Goal: Task Accomplishment & Management: Manage account settings

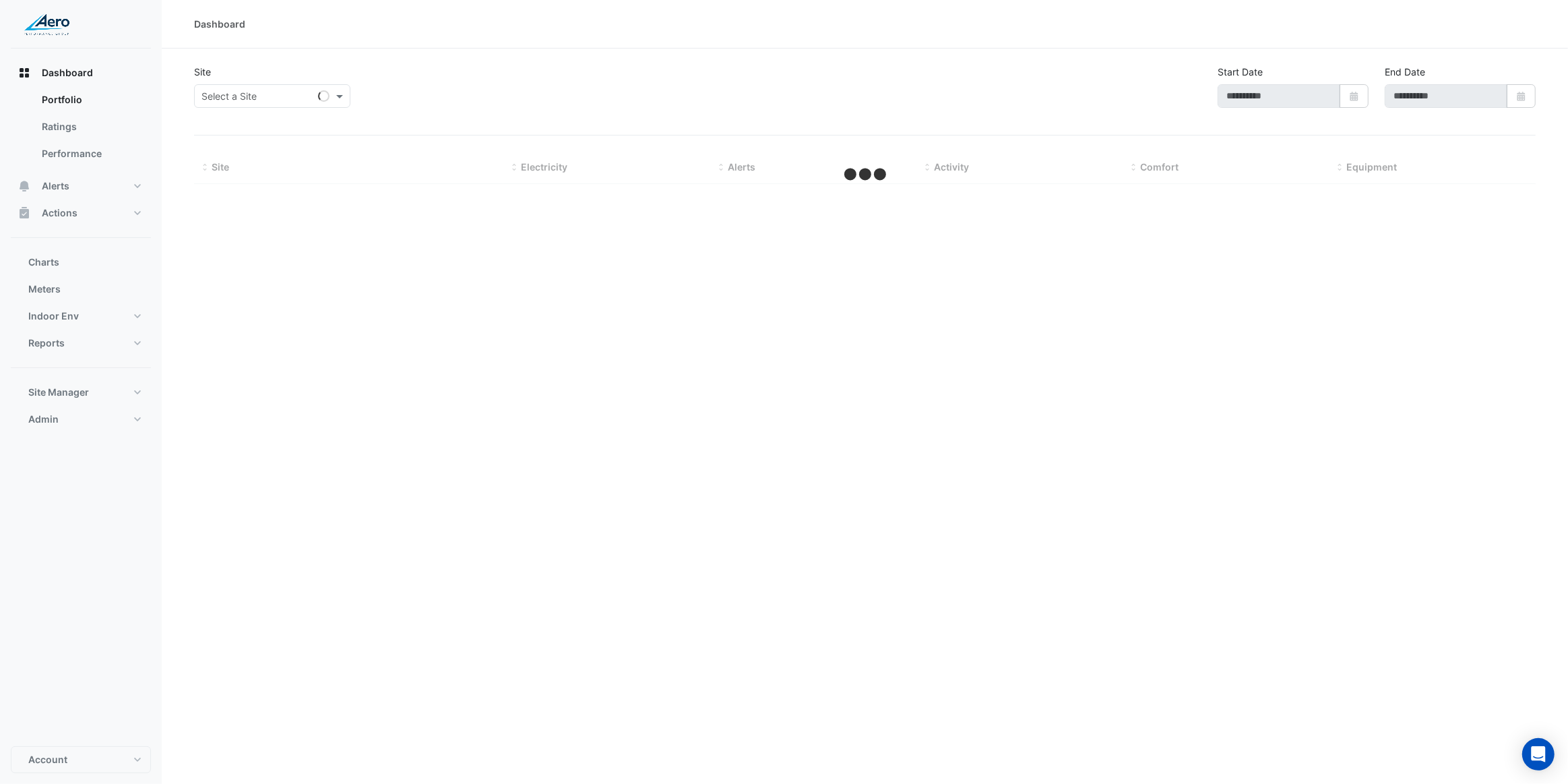
type input "**********"
select select "***"
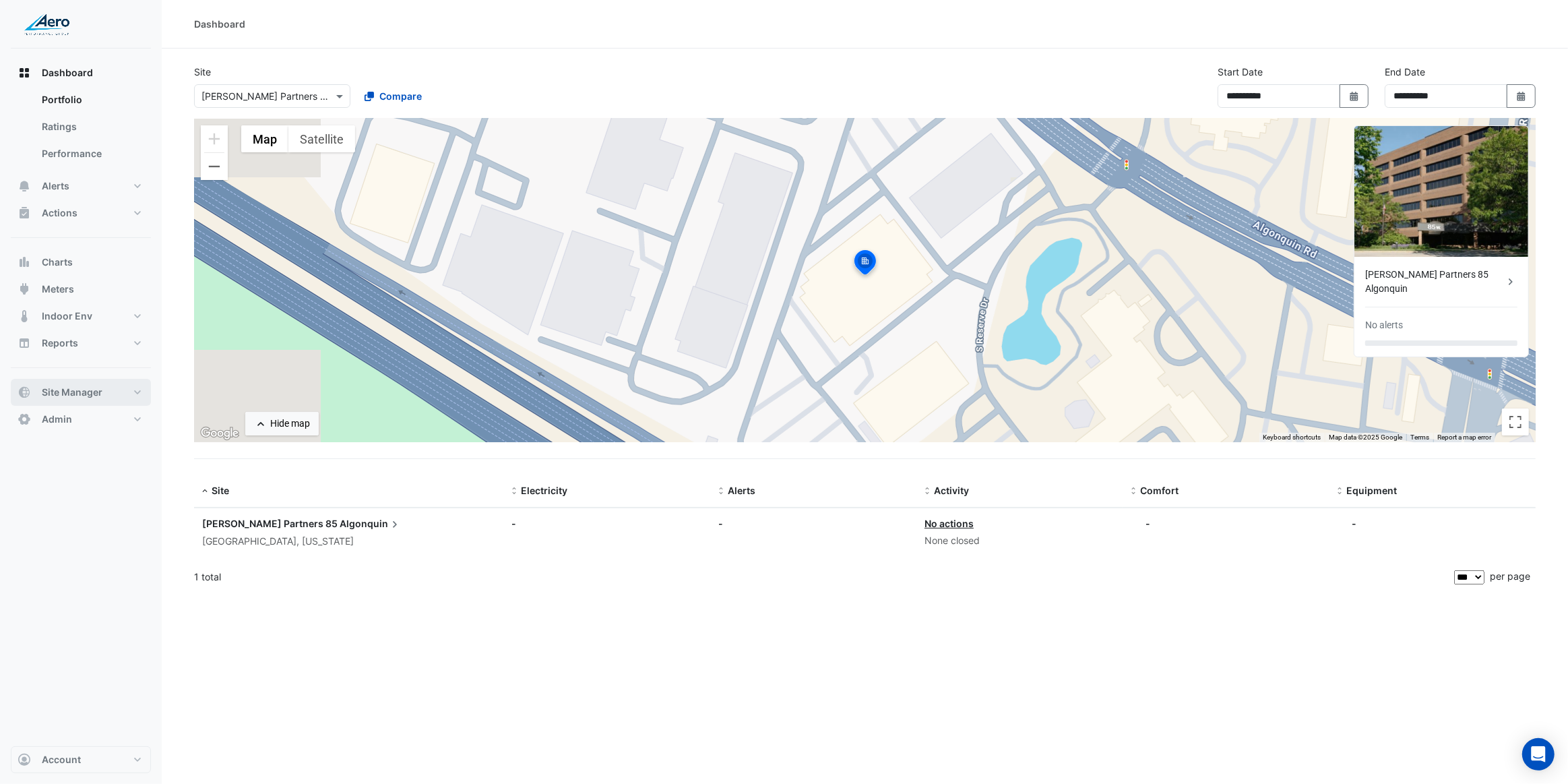
click at [100, 385] on button "Site Manager" at bounding box center [80, 392] width 140 height 27
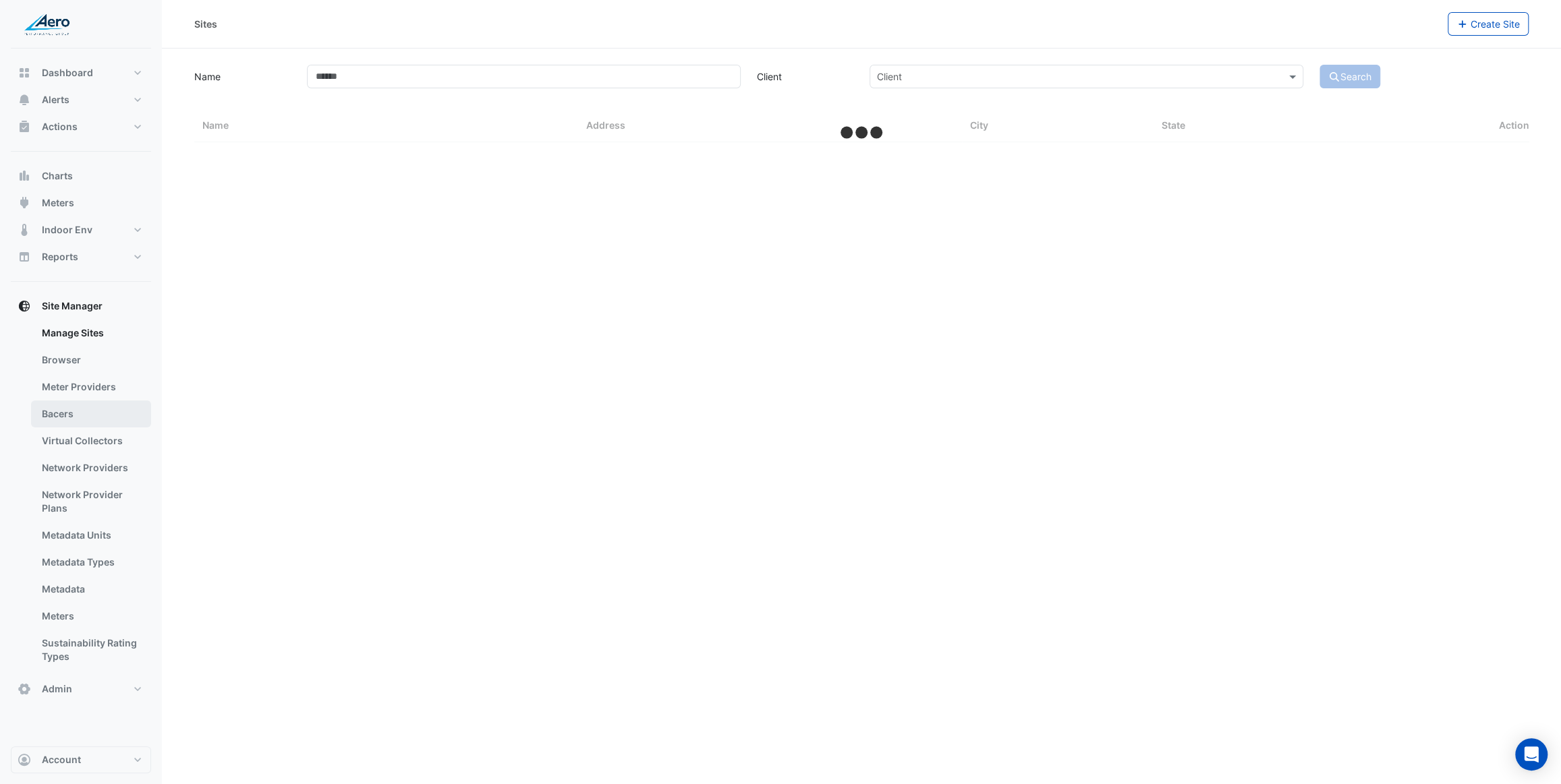
select select "***"
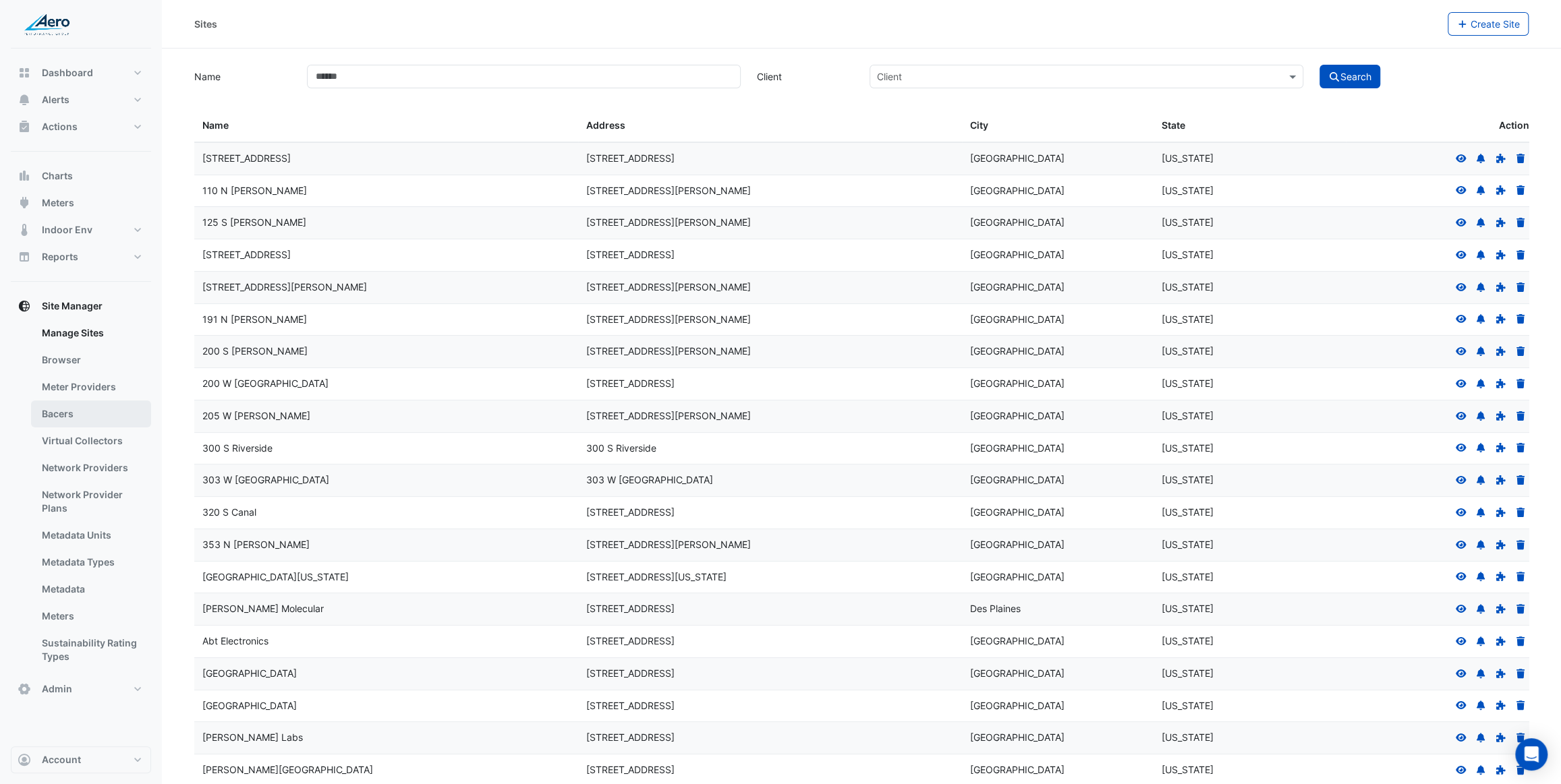
click at [87, 408] on link "Bacers" at bounding box center [91, 414] width 120 height 27
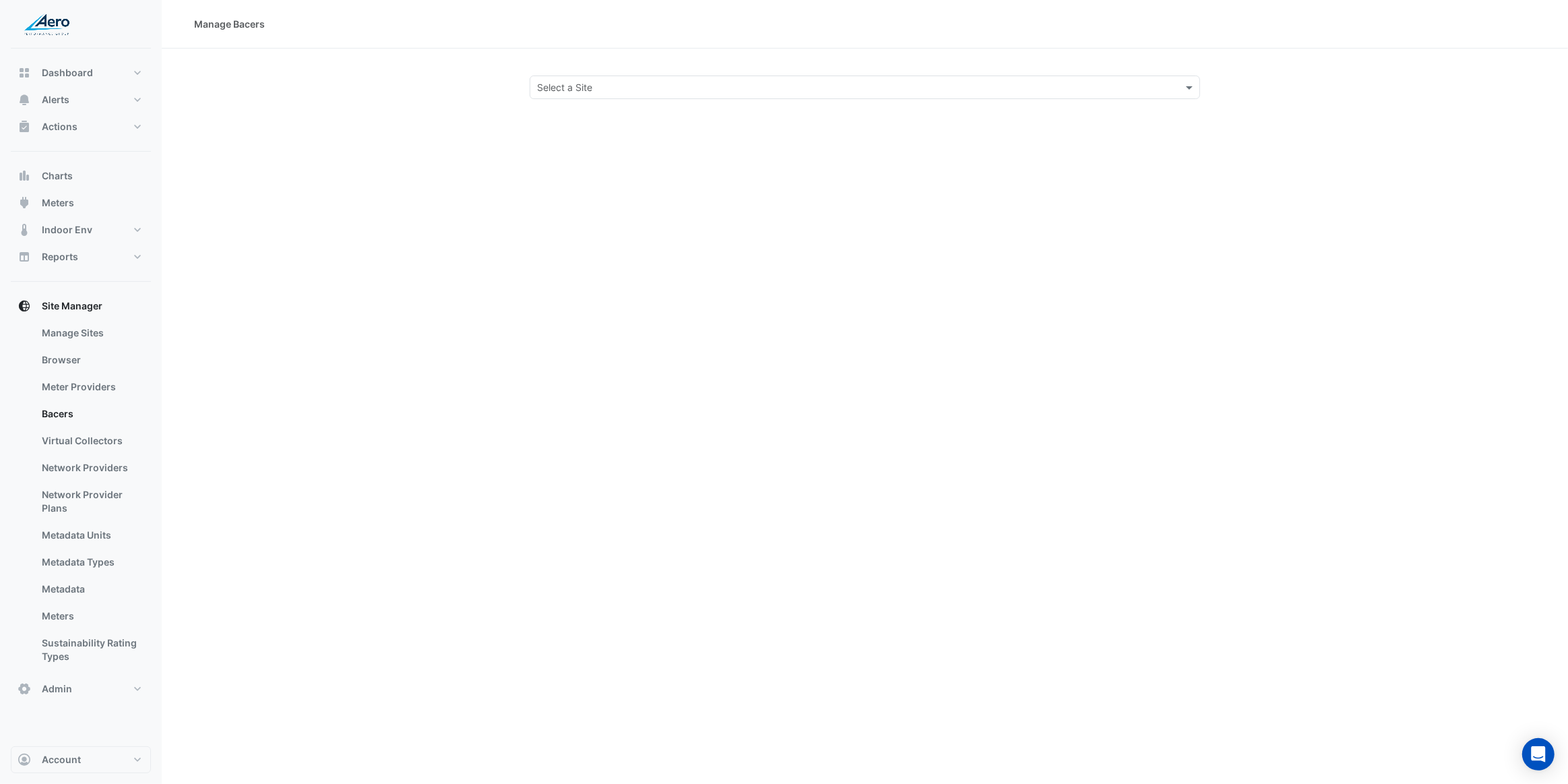
click at [580, 83] on input "text" at bounding box center [851, 88] width 629 height 14
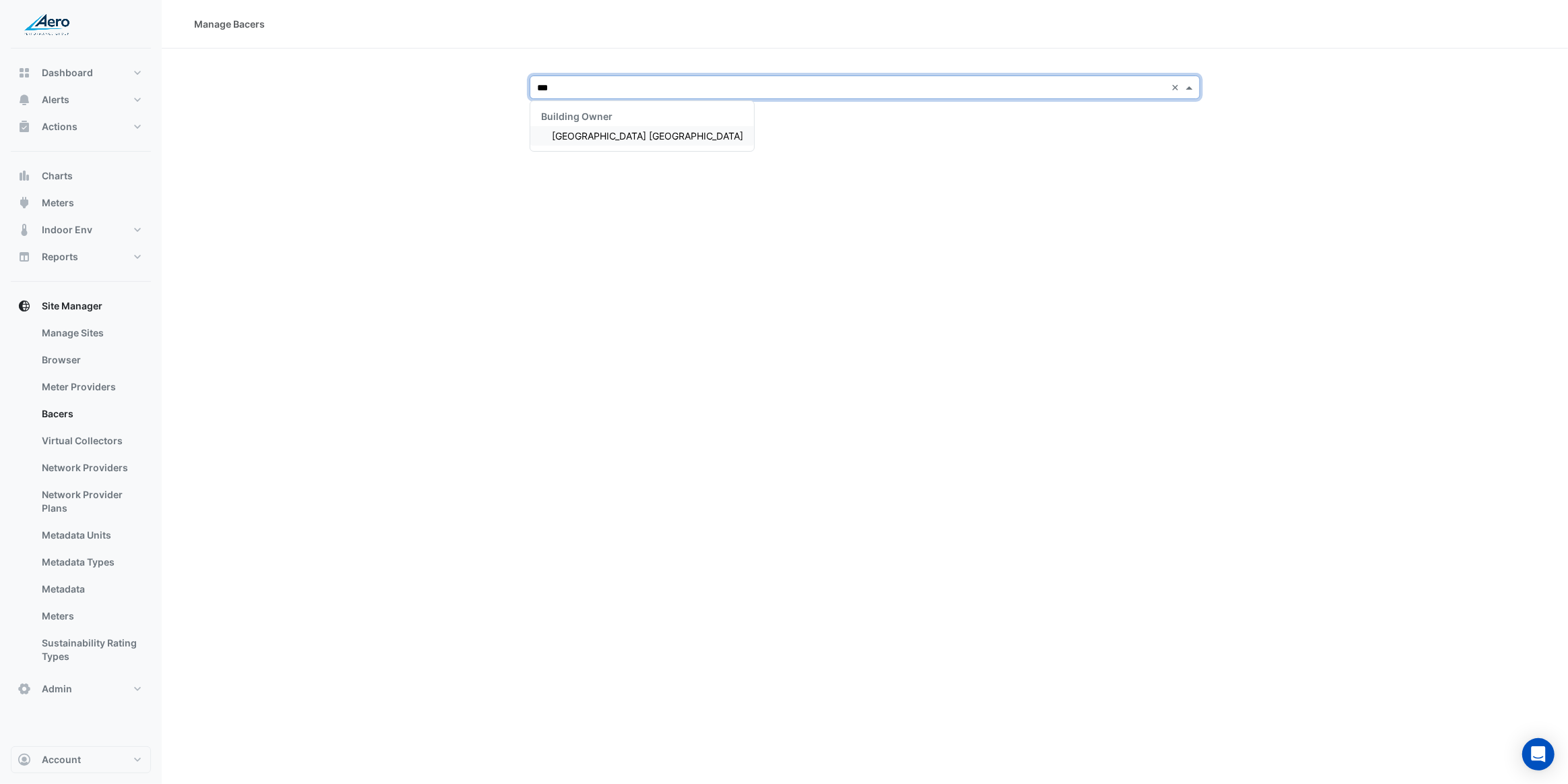
type input "****"
click at [636, 142] on div "Loyola University Chicago - Lake Shore Campus" at bounding box center [643, 136] width 224 height 19
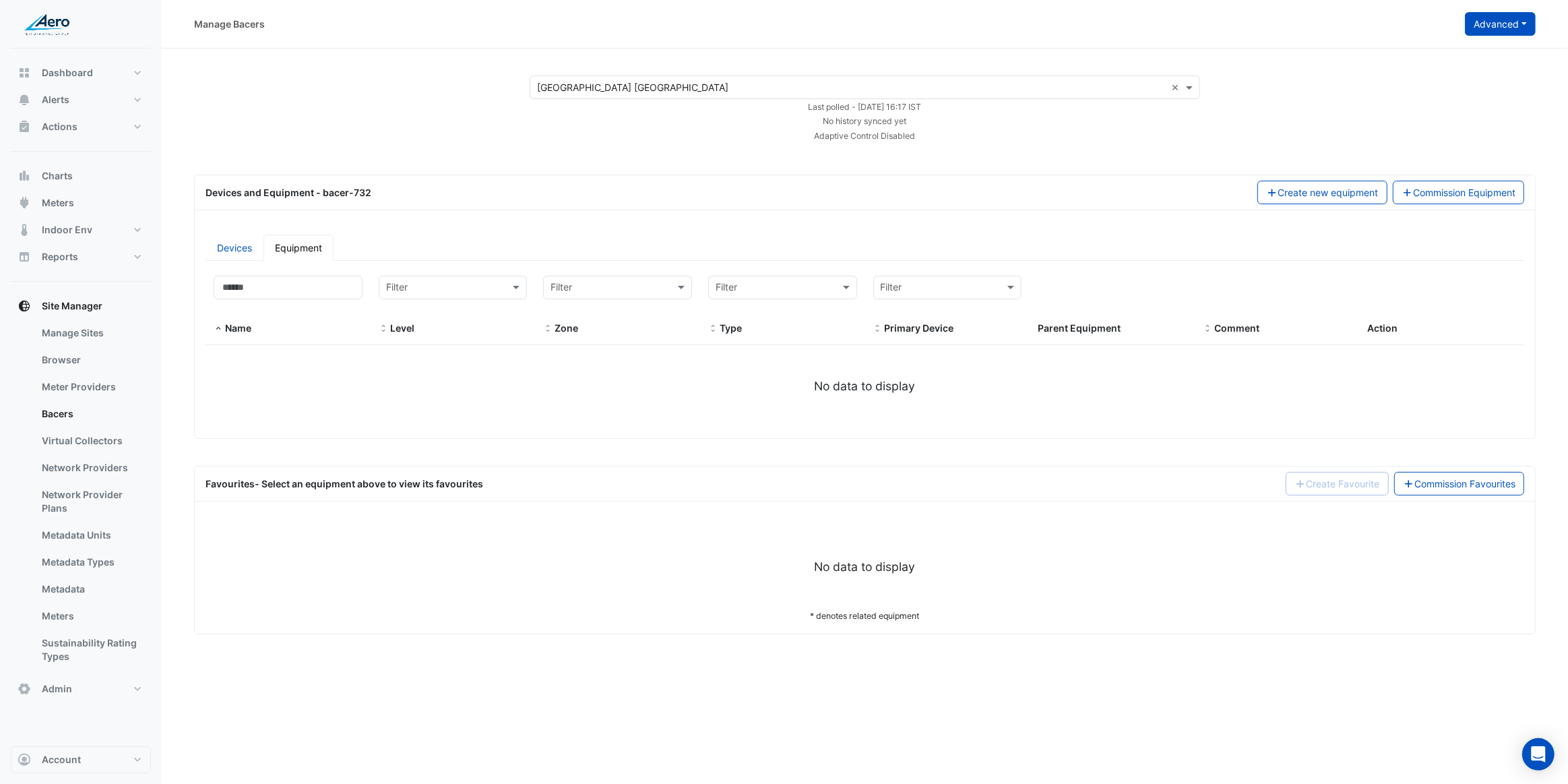
click at [1523, 19] on button "Advanced" at bounding box center [1500, 24] width 71 height 24
click at [1465, 109] on span "Configure bacer-732" at bounding box center [1432, 110] width 92 height 11
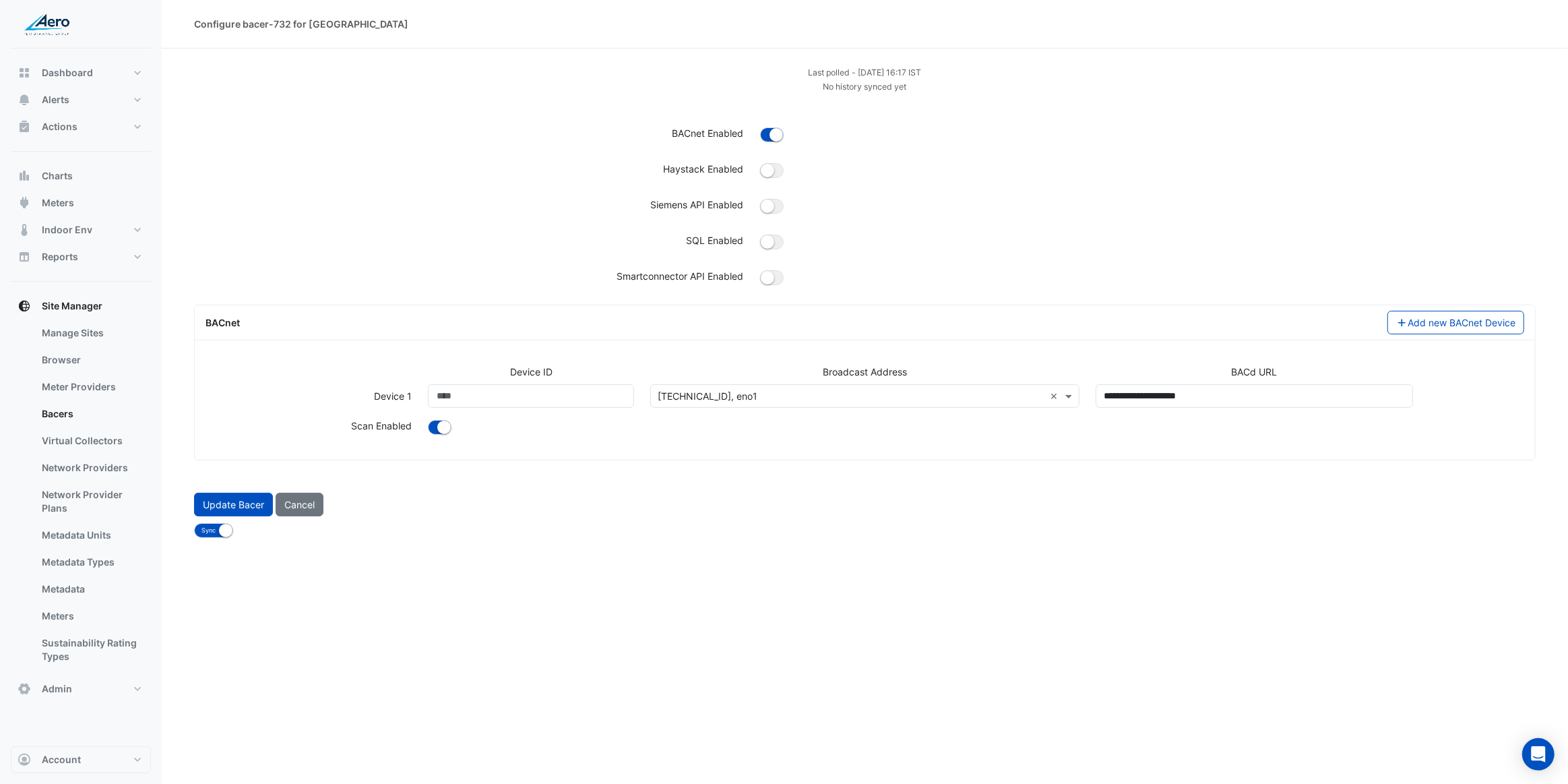
click at [850, 399] on input "text" at bounding box center [851, 397] width 387 height 14
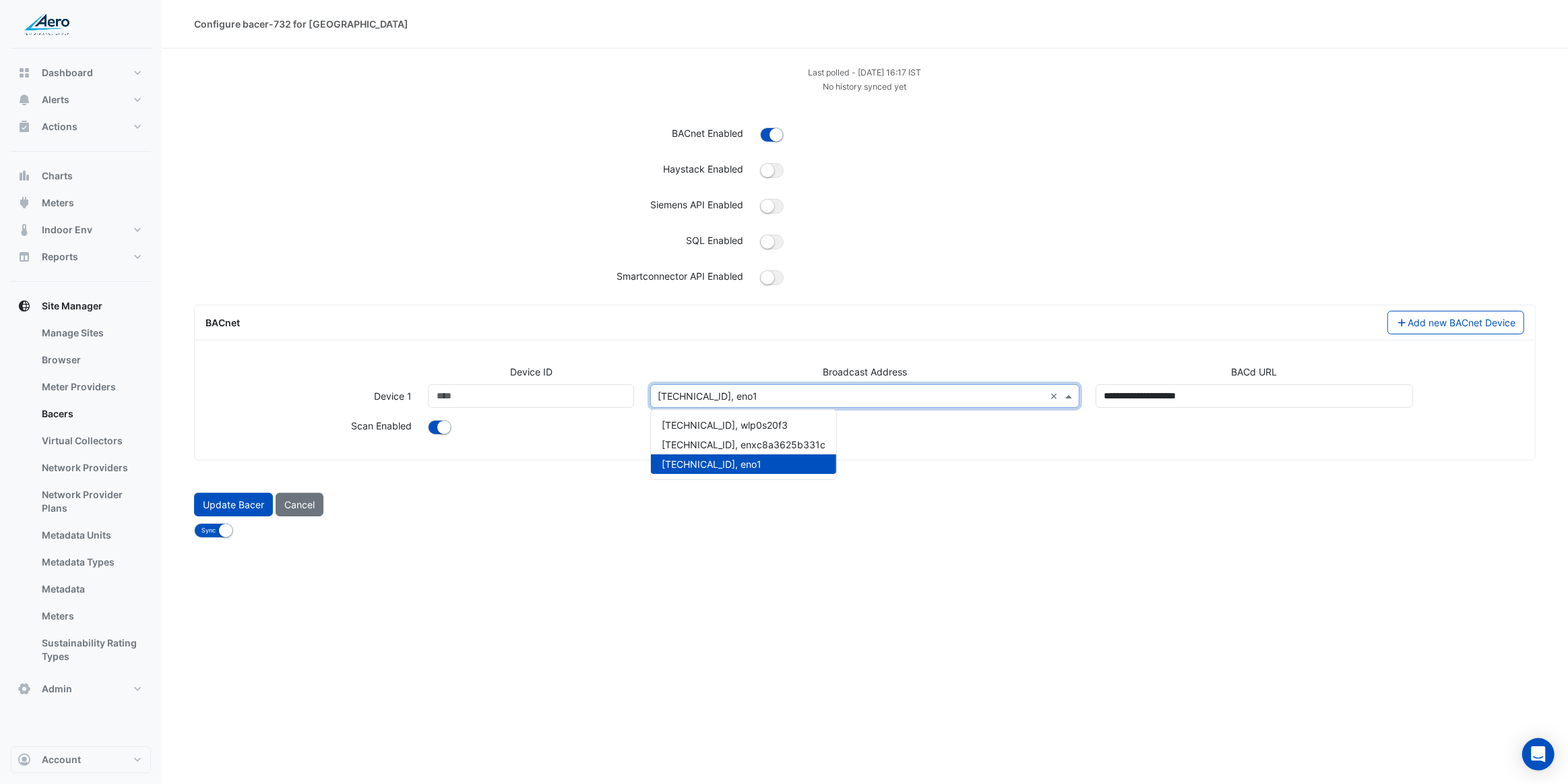
click at [576, 480] on form "Last polled - Wed 20-Aug-2025 16:17 IST No history synced yet BACnet Enabled Ha…" at bounding box center [865, 301] width 1341 height 474
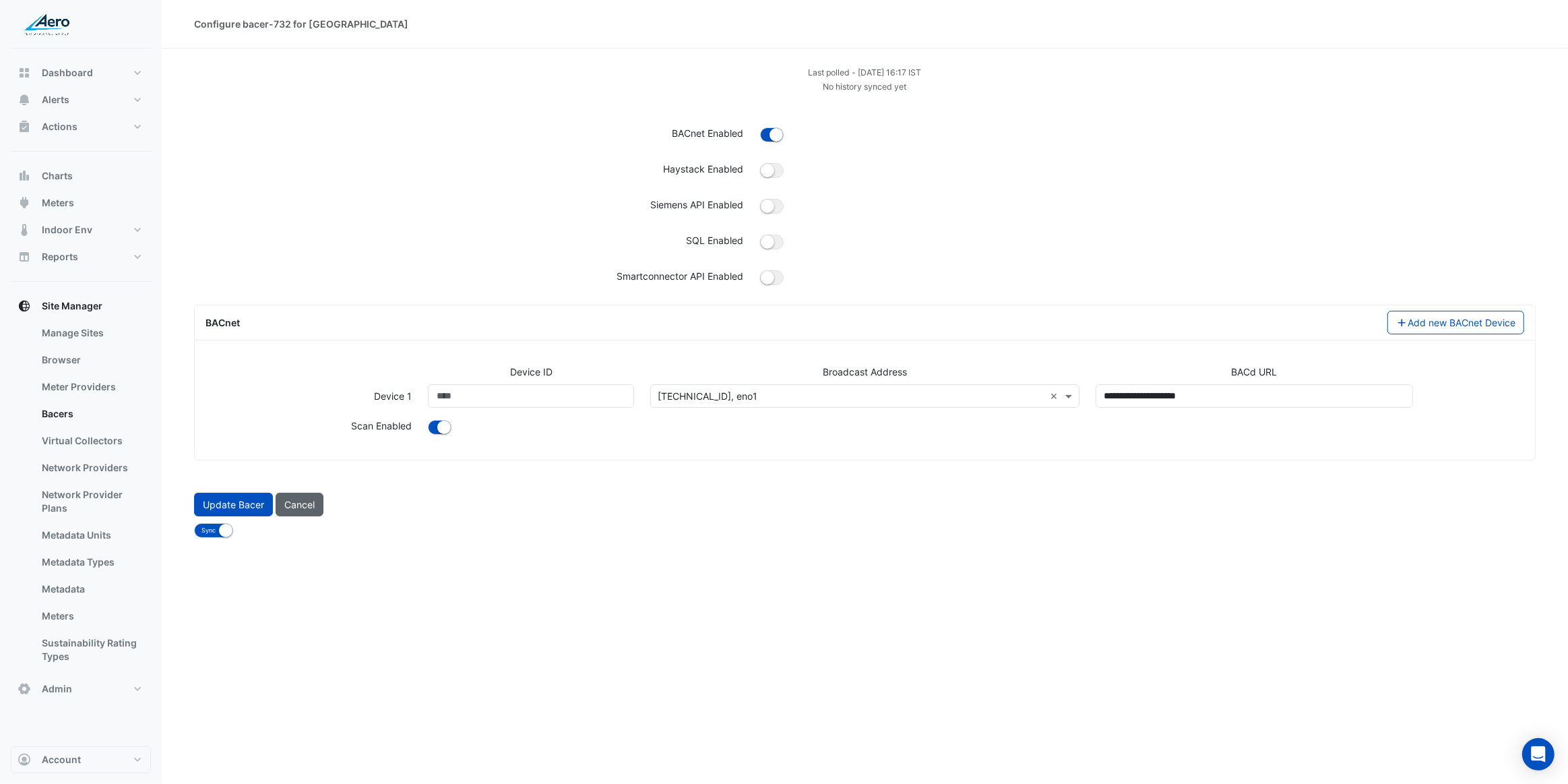
click at [311, 508] on button "Cancel" at bounding box center [300, 504] width 48 height 24
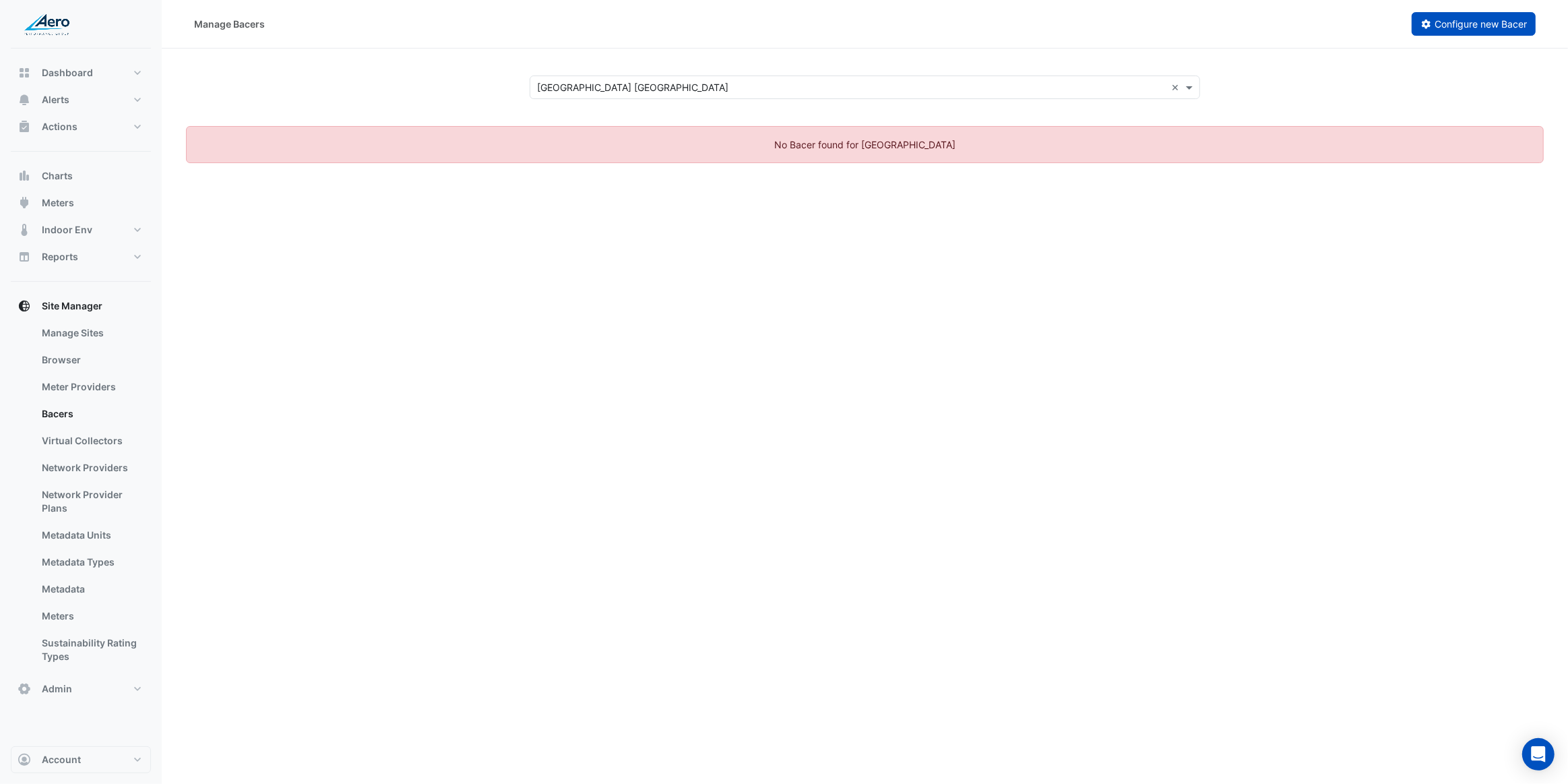
click at [1446, 27] on span "Configure new Bacer" at bounding box center [1481, 24] width 93 height 11
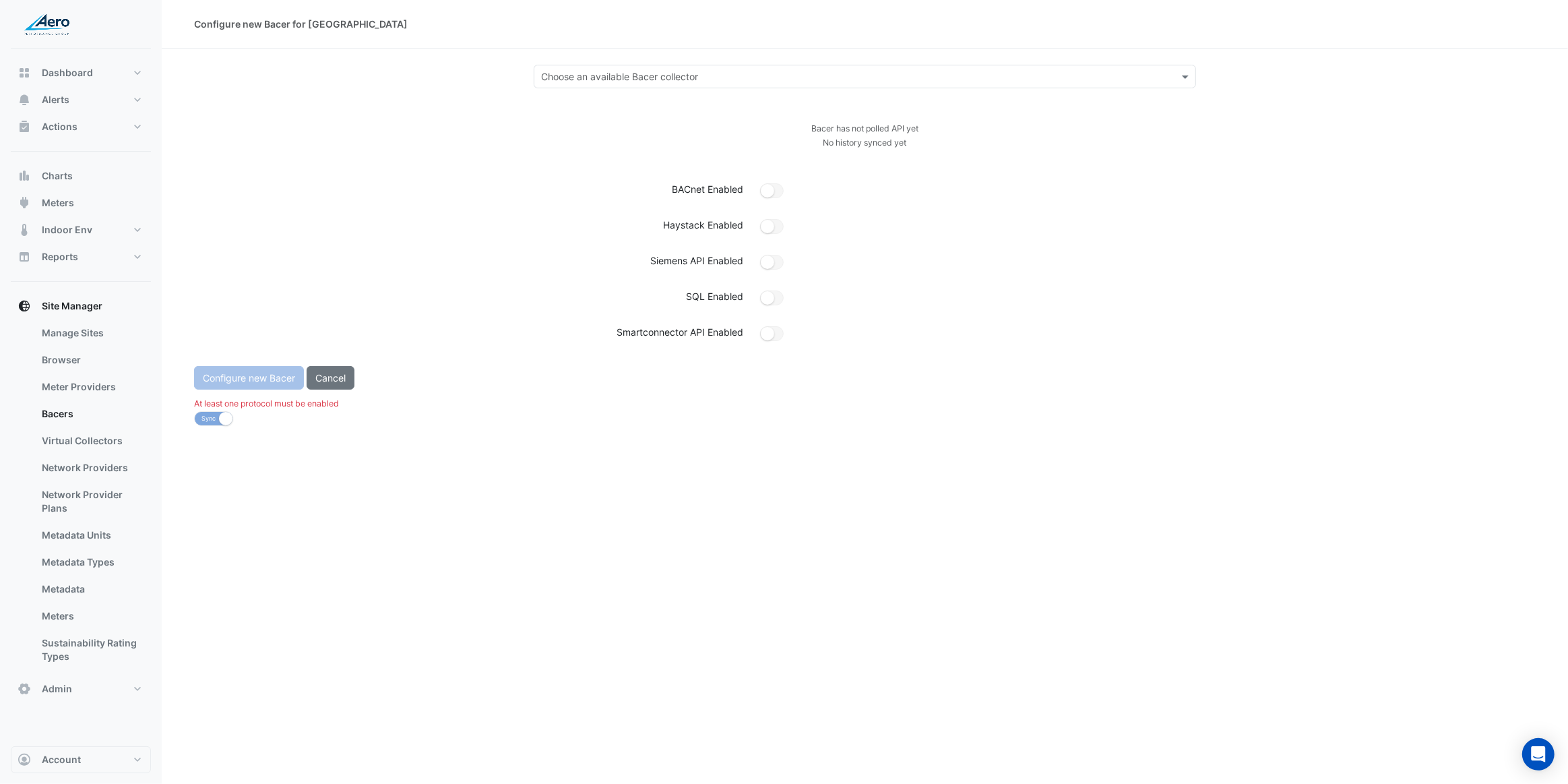
click at [668, 81] on input "text" at bounding box center [851, 78] width 621 height 14
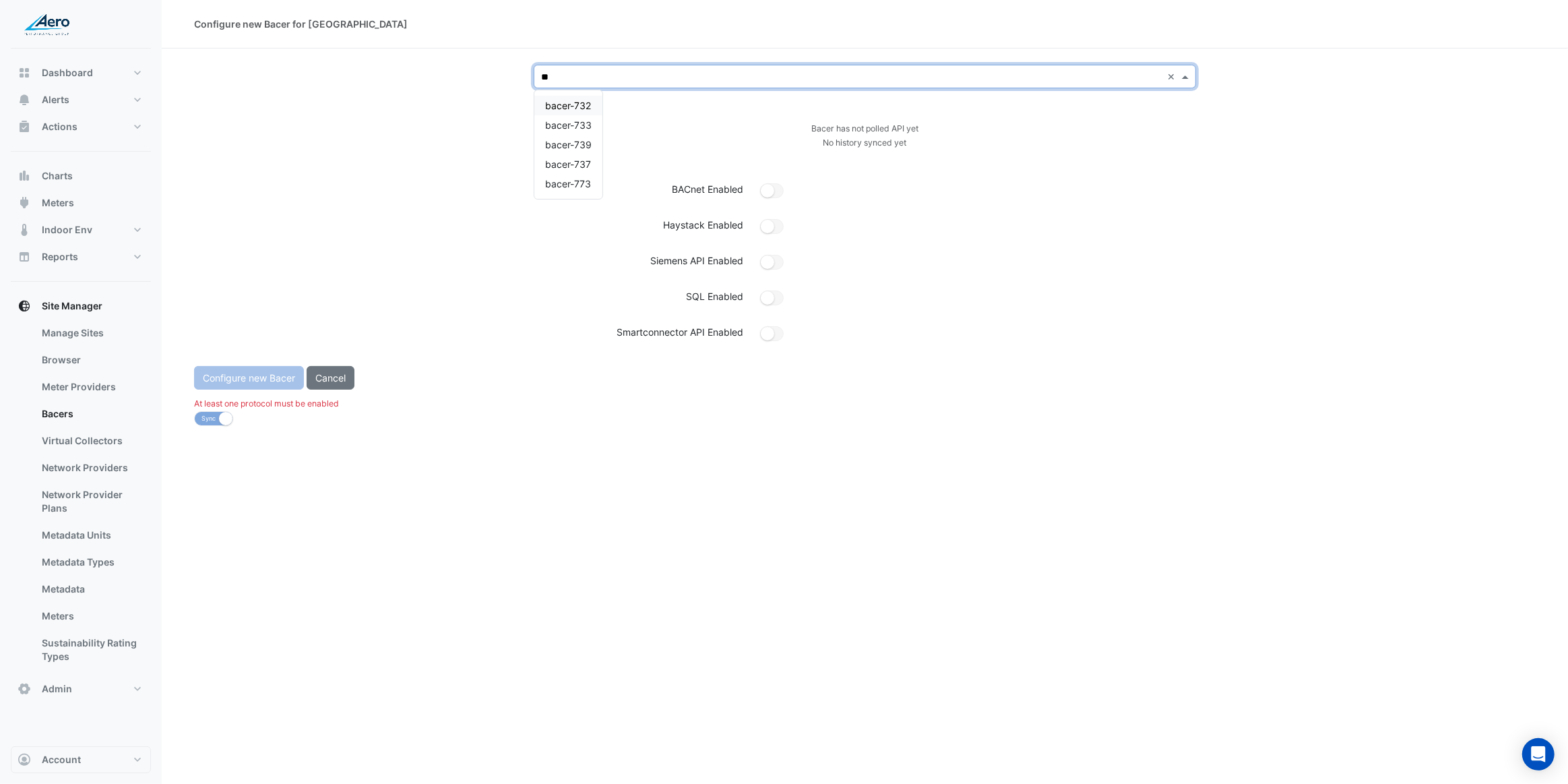
type input "***"
click at [578, 108] on span "bacer-732" at bounding box center [568, 105] width 46 height 11
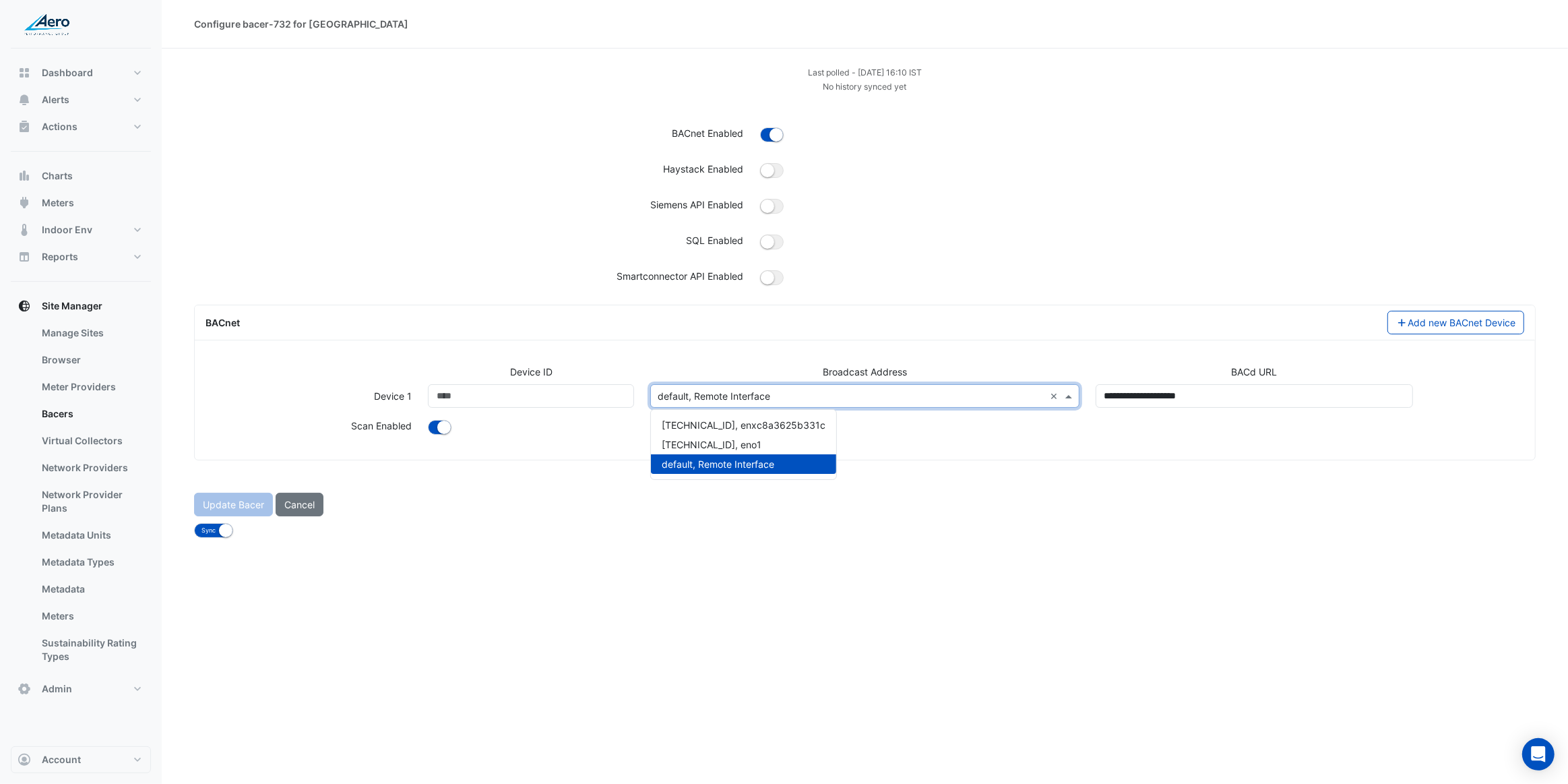
click at [699, 392] on input "text" at bounding box center [851, 397] width 387 height 14
click at [711, 440] on span "10.25.13.255, eno1" at bounding box center [711, 444] width 100 height 11
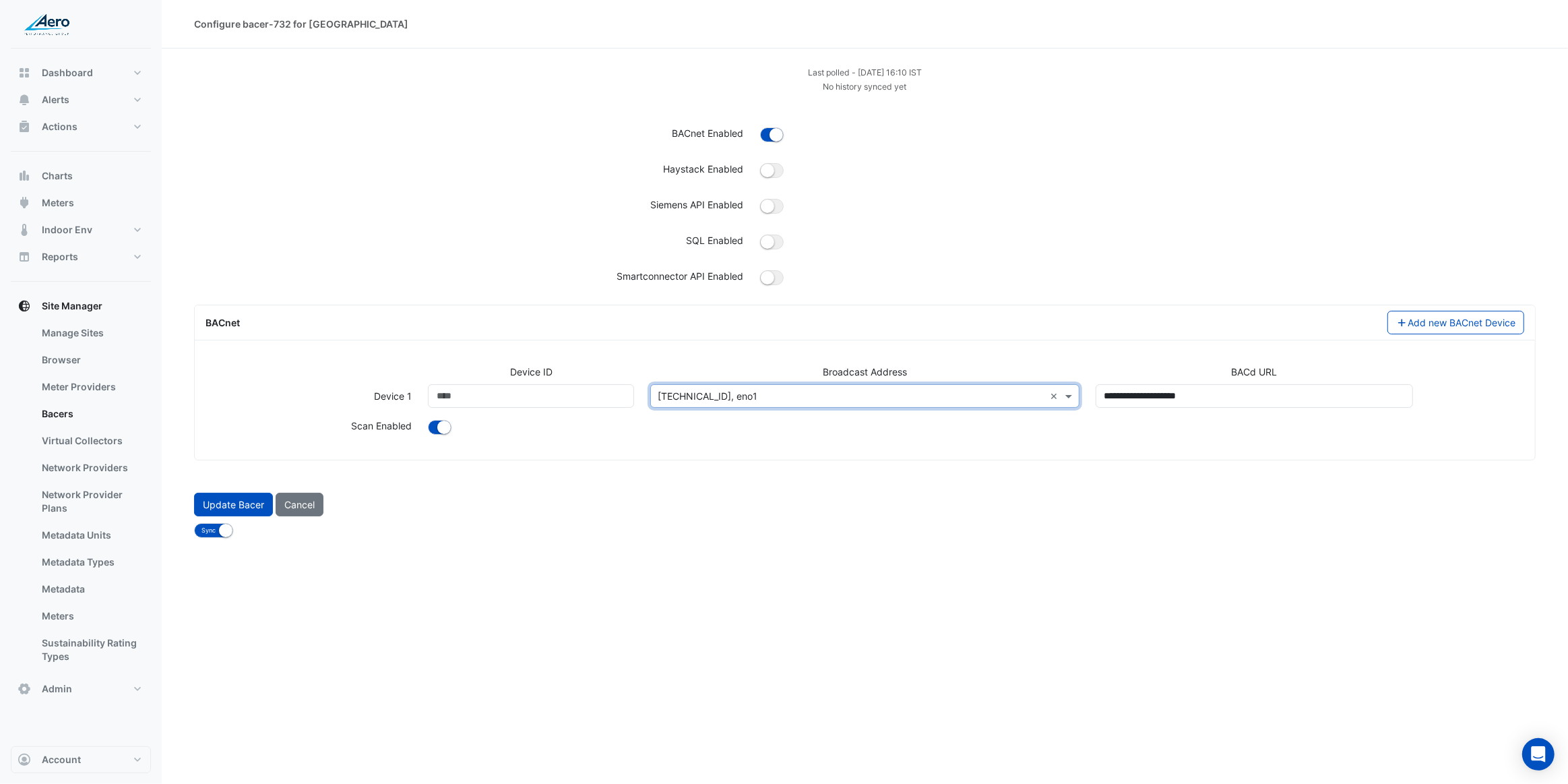
click at [701, 434] on div at bounding box center [976, 429] width 1112 height 19
click at [237, 506] on button "Update Bacer" at bounding box center [233, 504] width 78 height 24
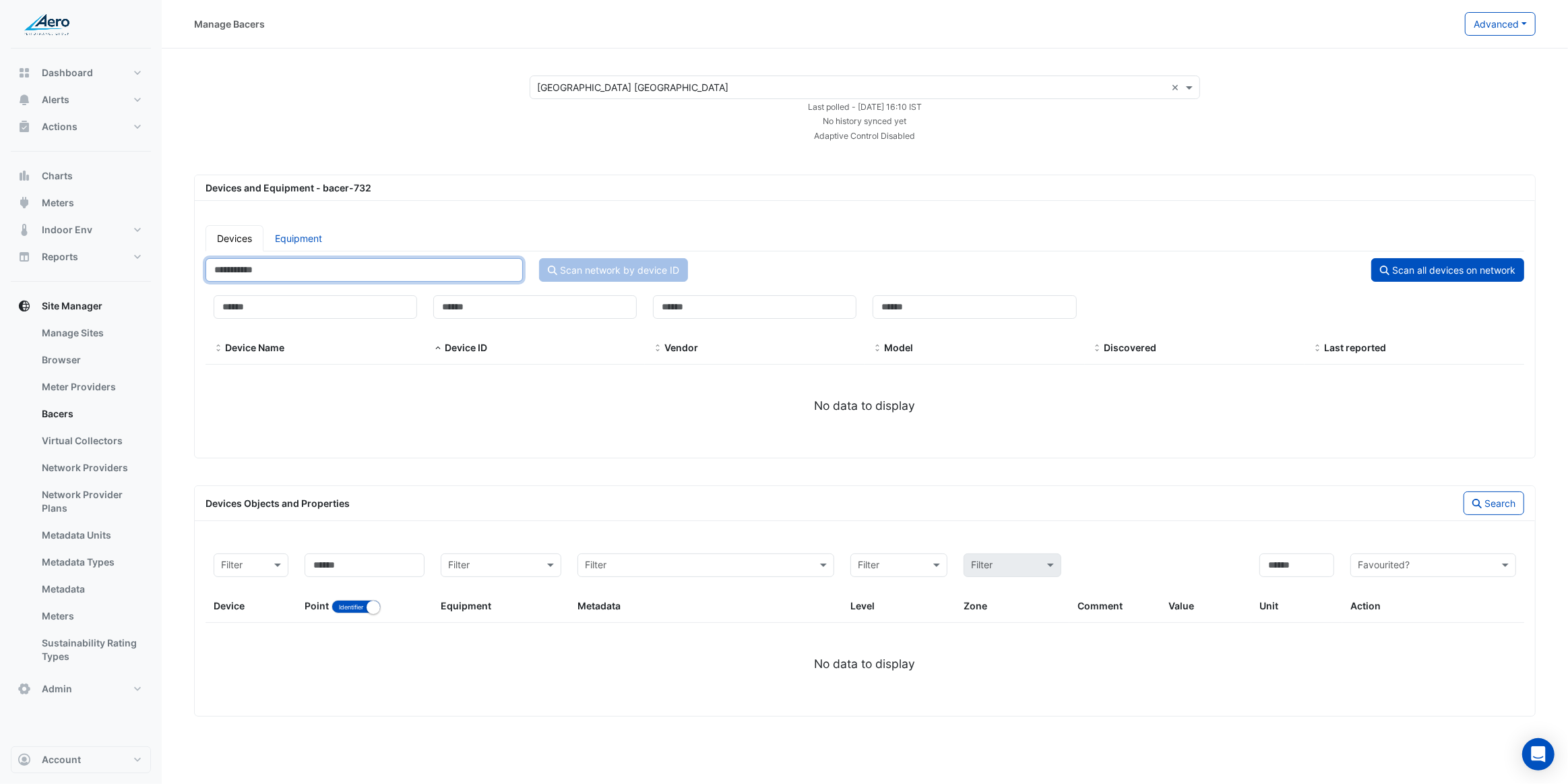
click at [307, 266] on input "number" at bounding box center [364, 270] width 317 height 24
type input "*******"
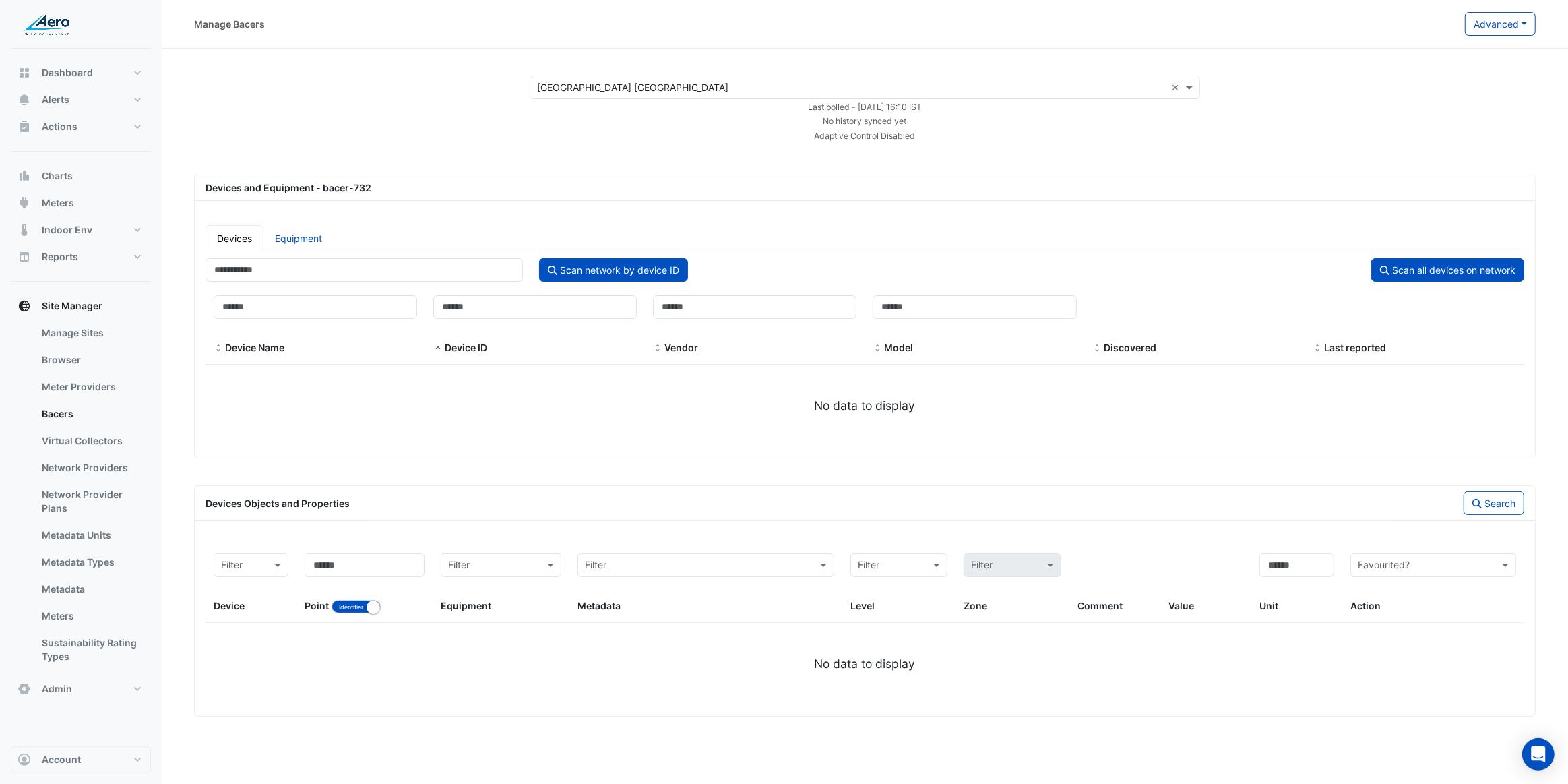
click at [568, 268] on button "Scan network by device ID" at bounding box center [613, 270] width 149 height 24
select select "***"
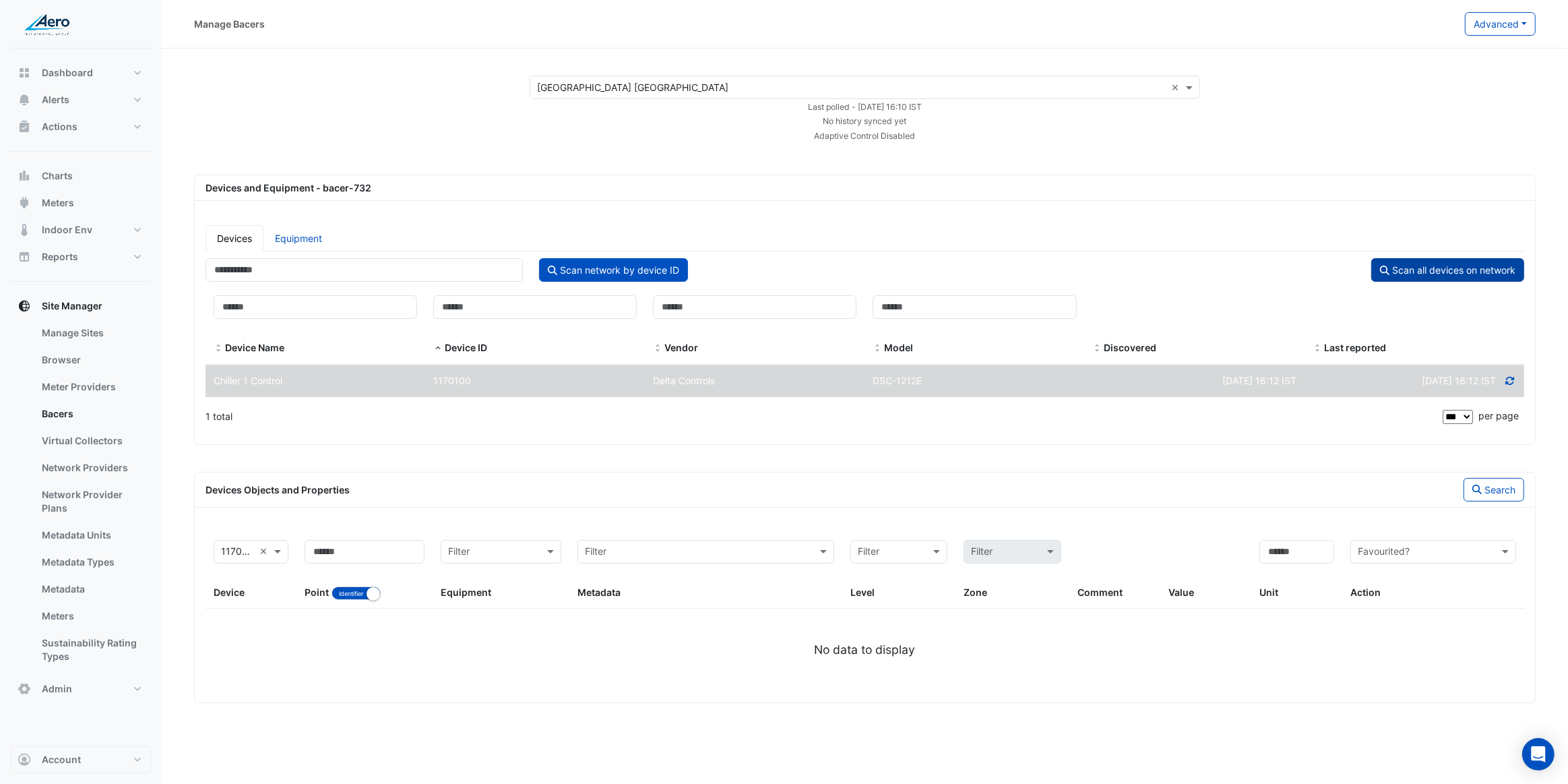
click at [1413, 273] on button "Scan all devices on network" at bounding box center [1448, 270] width 153 height 24
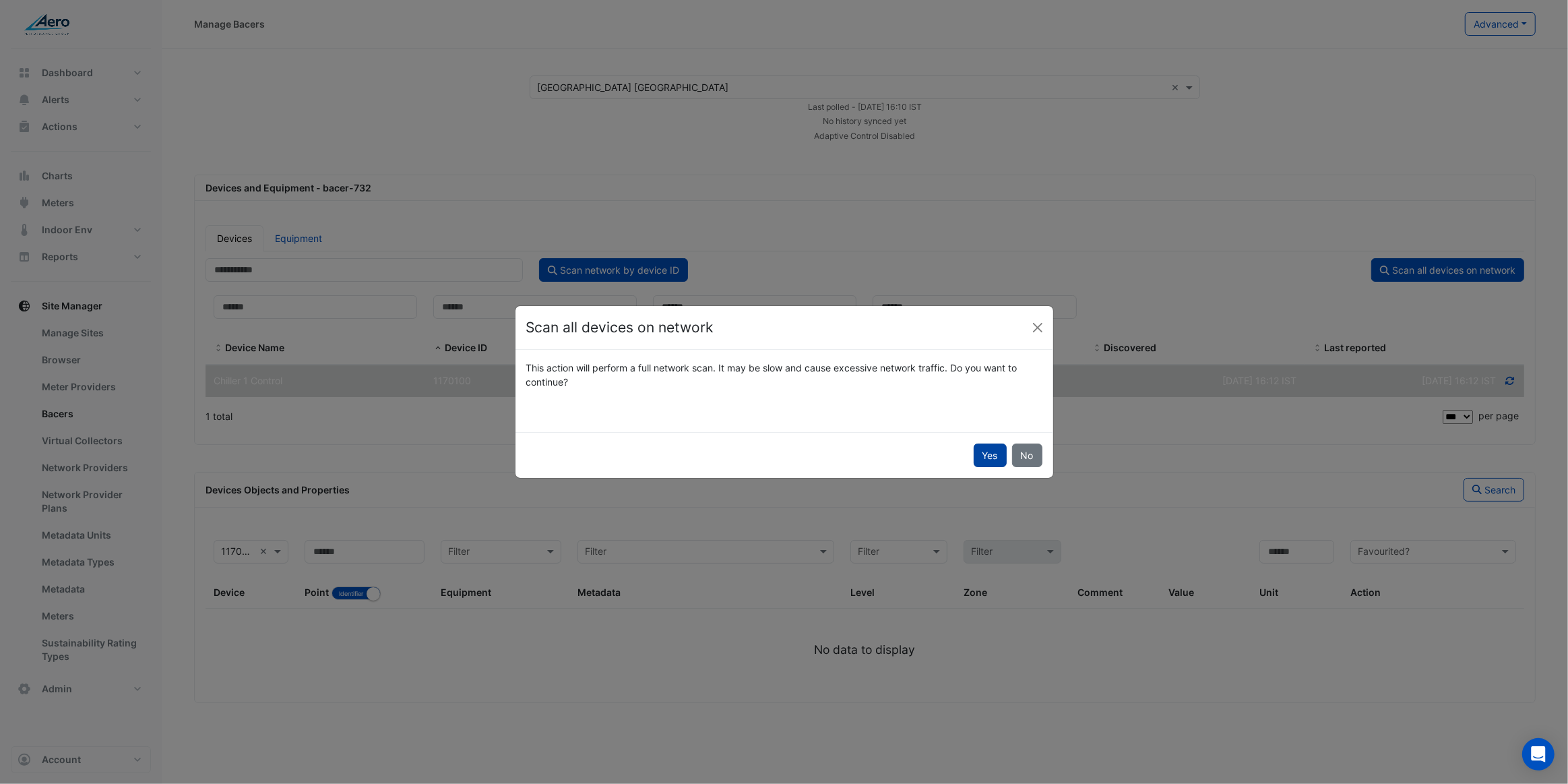
click at [992, 454] on button "Yes" at bounding box center [990, 455] width 33 height 24
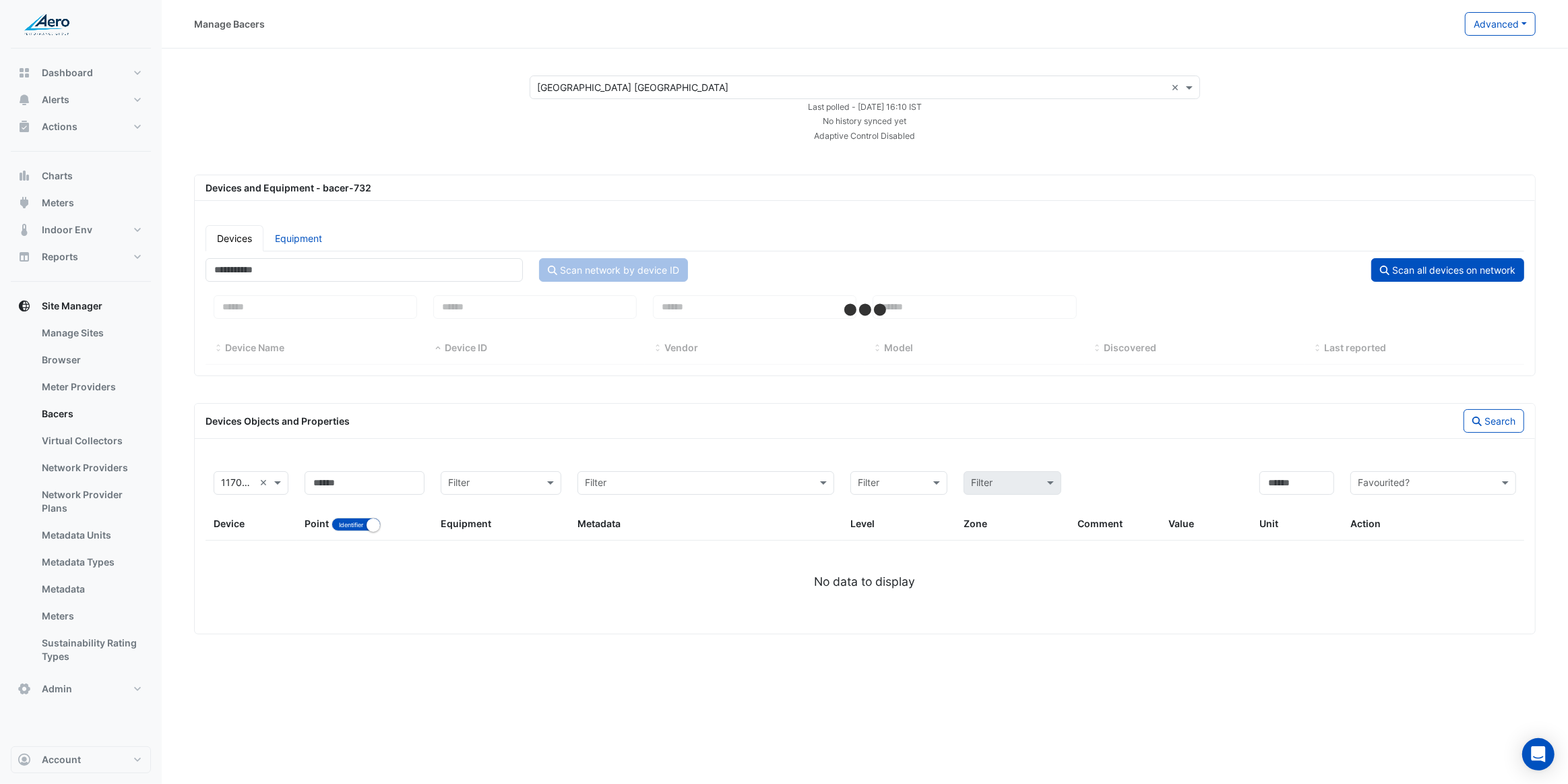
select select "***"
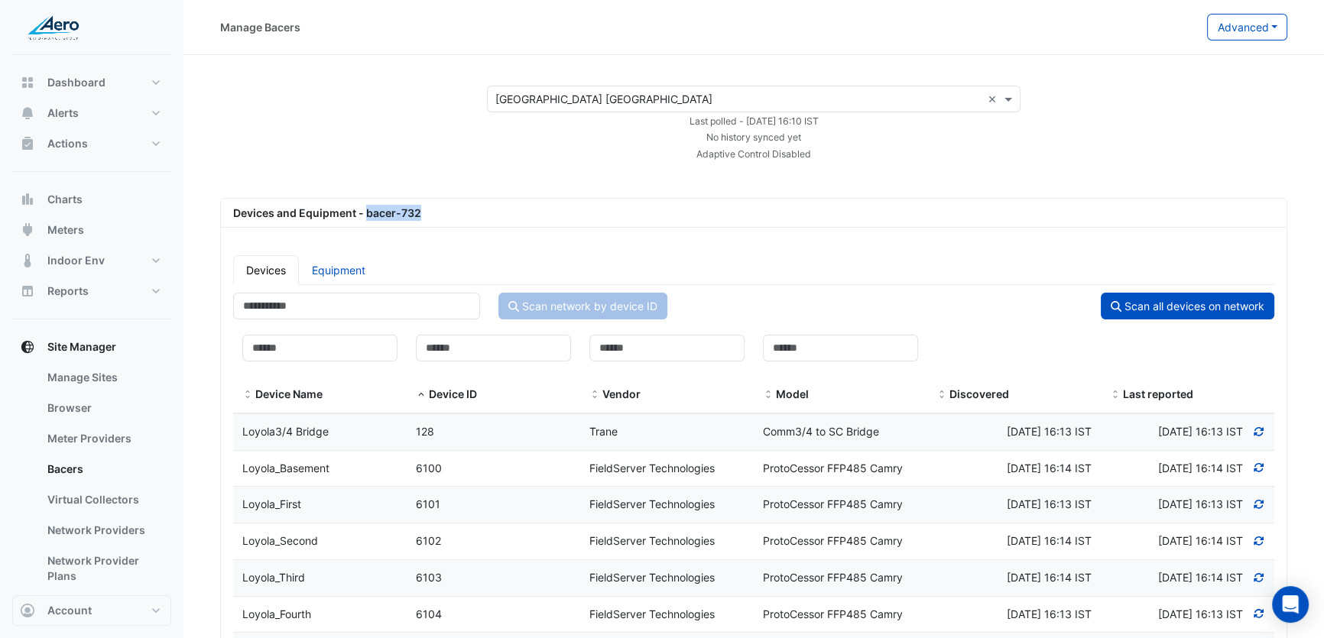
drag, startPoint x: 420, startPoint y: 212, endPoint x: 367, endPoint y: 216, distance: 53.7
click at [367, 216] on div "Devices and Equipment - bacer-732" at bounding box center [754, 213] width 1060 height 16
click at [421, 212] on div "Devices and Equipment - bacer-732" at bounding box center [754, 213] width 1060 height 16
click at [415, 209] on div "Devices and Equipment - bacer-732" at bounding box center [754, 213] width 1060 height 16
drag, startPoint x: 400, startPoint y: 212, endPoint x: 418, endPoint y: 215, distance: 18.6
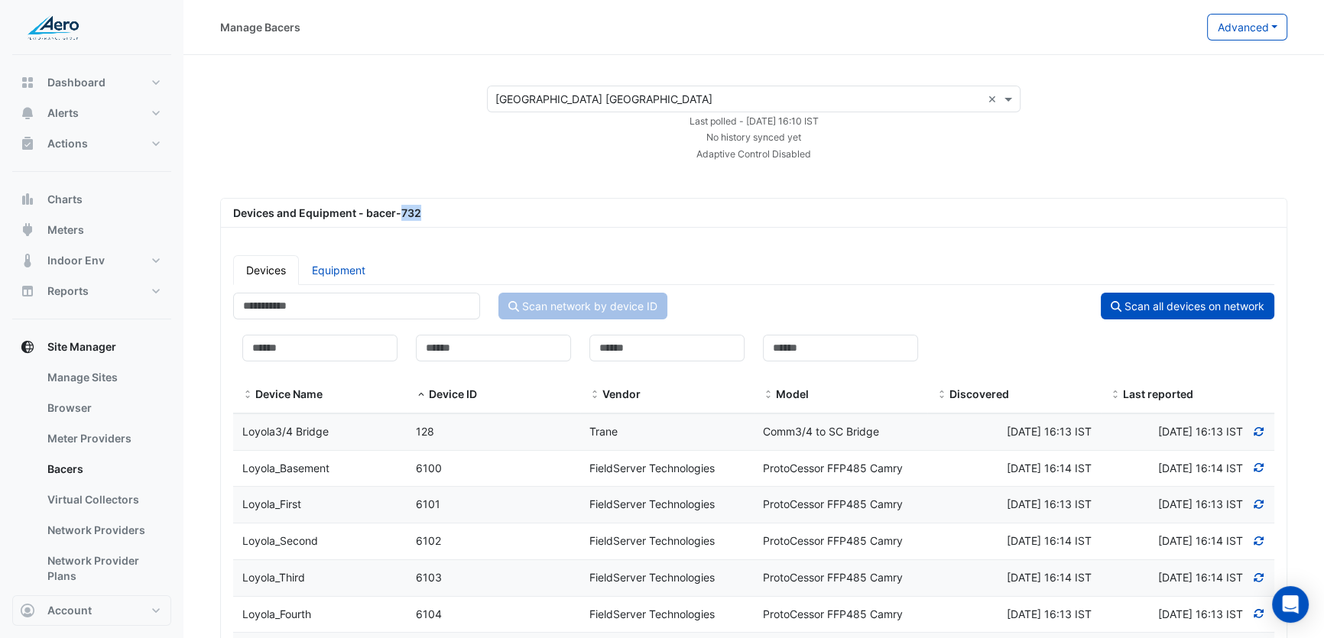
click at [418, 215] on div "Devices and Equipment - bacer-732" at bounding box center [754, 213] width 1060 height 16
click at [417, 219] on div "Devices and Equipment - bacer-732" at bounding box center [754, 213] width 1060 height 16
drag, startPoint x: 658, startPoint y: 120, endPoint x: 846, endPoint y: 125, distance: 187.4
click at [846, 125] on div "Last polled - Wed 27-Aug-2025 16:10 IST" at bounding box center [754, 120] width 552 height 16
click at [830, 136] on div "No history synced yet" at bounding box center [754, 136] width 552 height 16
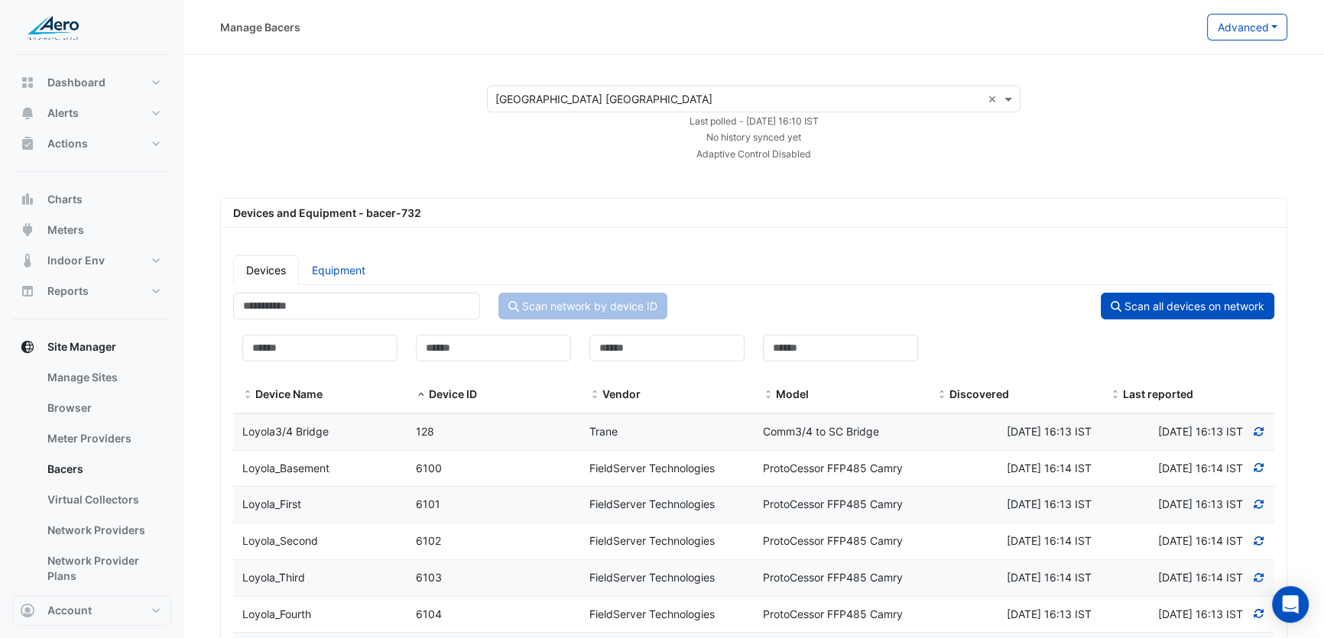
drag, startPoint x: 828, startPoint y: 120, endPoint x: 800, endPoint y: 125, distance: 27.9
click at [803, 124] on small "Last polled - Wed 27-Aug-2025 16:10 IST" at bounding box center [754, 120] width 129 height 11
click at [756, 141] on small "No history synced yet" at bounding box center [753, 136] width 95 height 11
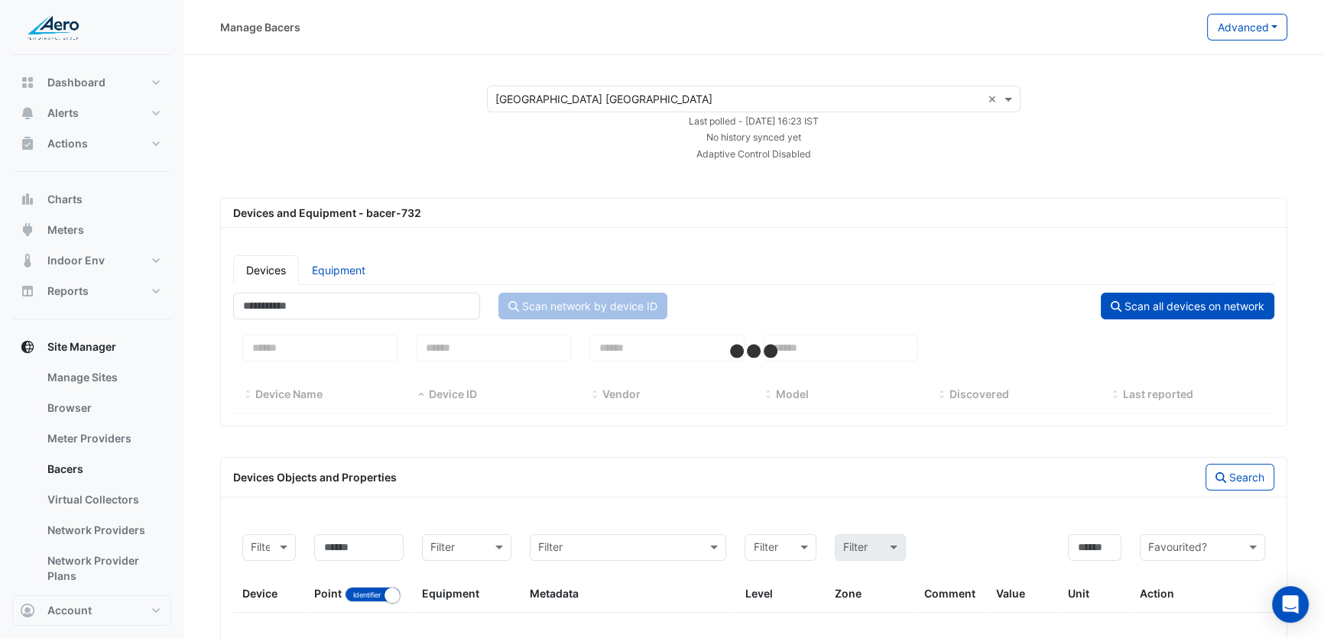
select select "***"
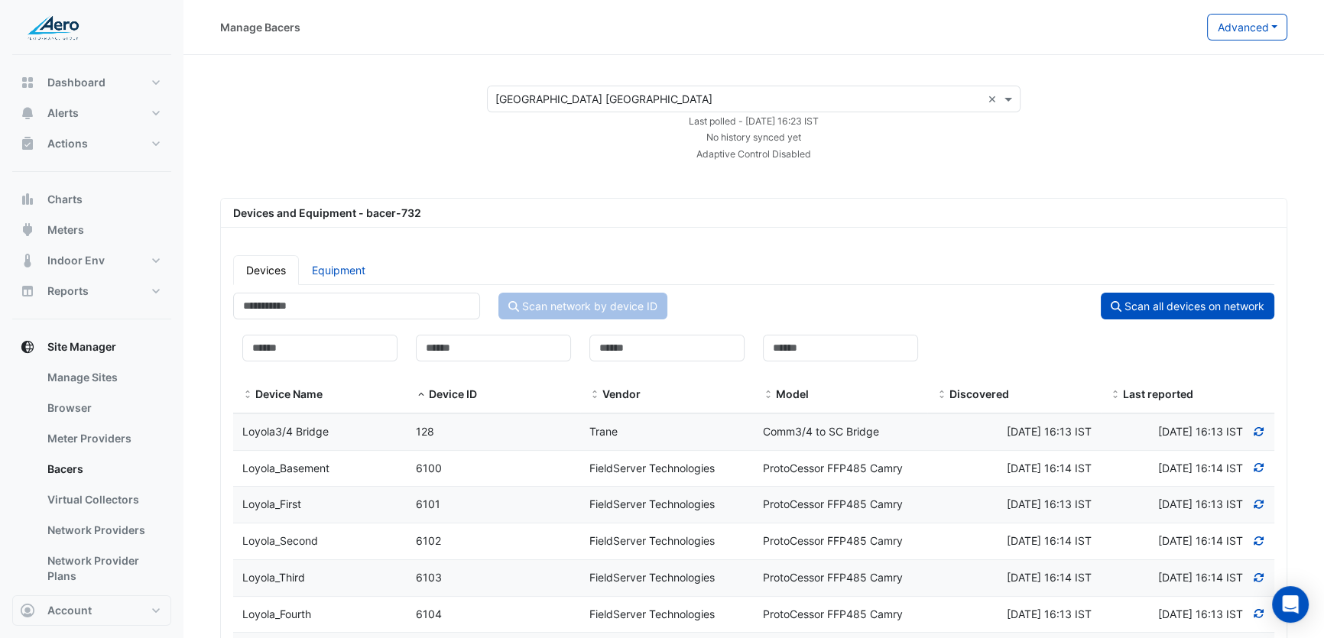
drag, startPoint x: 818, startPoint y: 121, endPoint x: 840, endPoint y: 117, distance: 22.5
click at [819, 117] on small "Last polled - Wed 27-Aug-2025 16:23 IST" at bounding box center [754, 120] width 130 height 11
click at [849, 120] on div "Last polled - Wed 27-Aug-2025 16:23 IST" at bounding box center [754, 120] width 552 height 16
drag, startPoint x: 849, startPoint y: 121, endPoint x: 799, endPoint y: 119, distance: 49.7
click at [799, 119] on div "Last polled - Wed 27-Aug-2025 16:23 IST" at bounding box center [754, 120] width 552 height 16
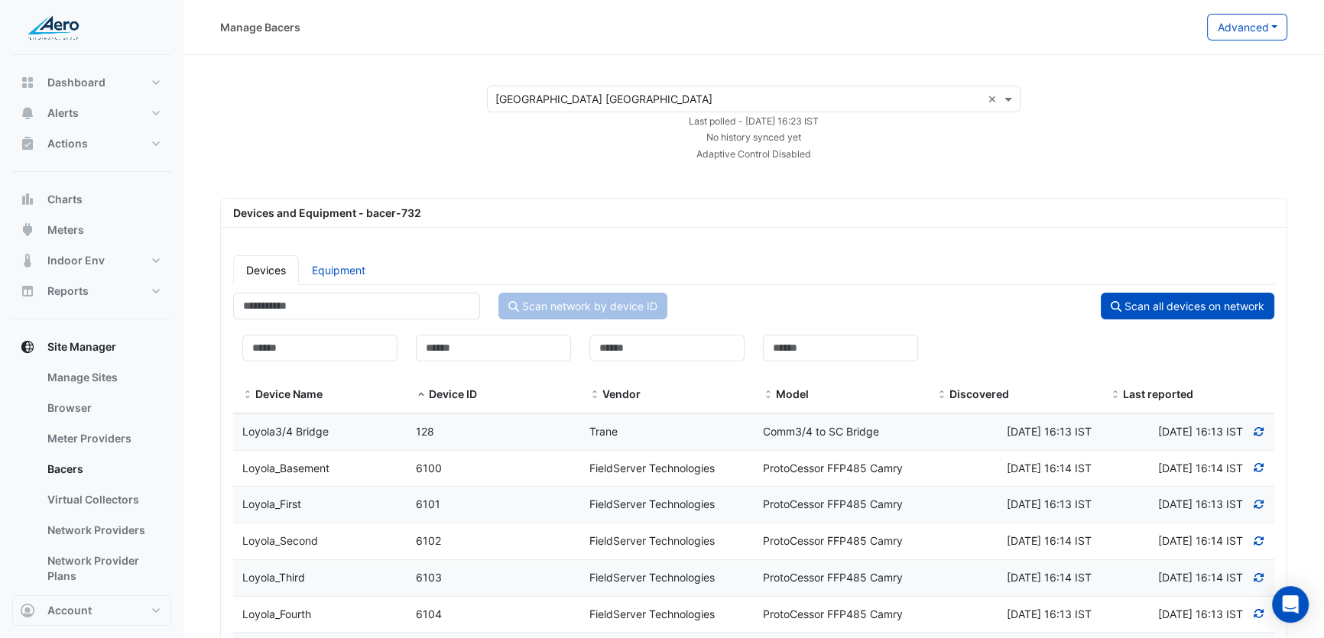
click at [810, 135] on div "No history synced yet" at bounding box center [754, 136] width 552 height 16
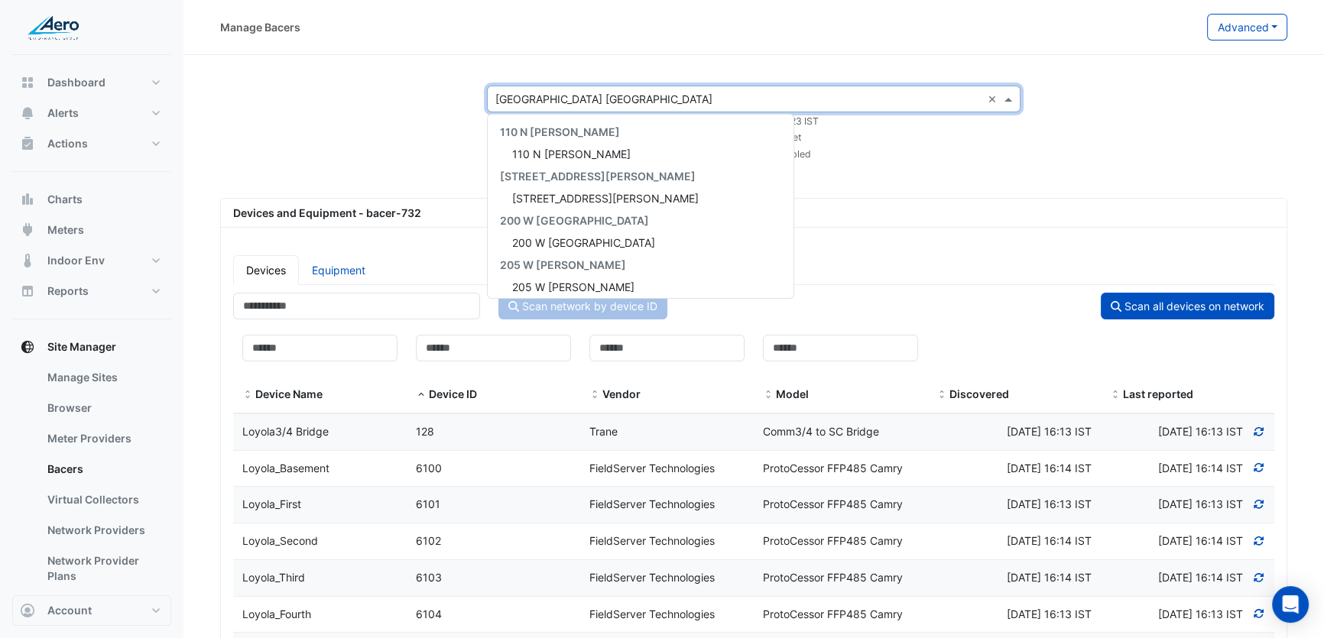
click at [706, 94] on input "text" at bounding box center [738, 100] width 486 height 16
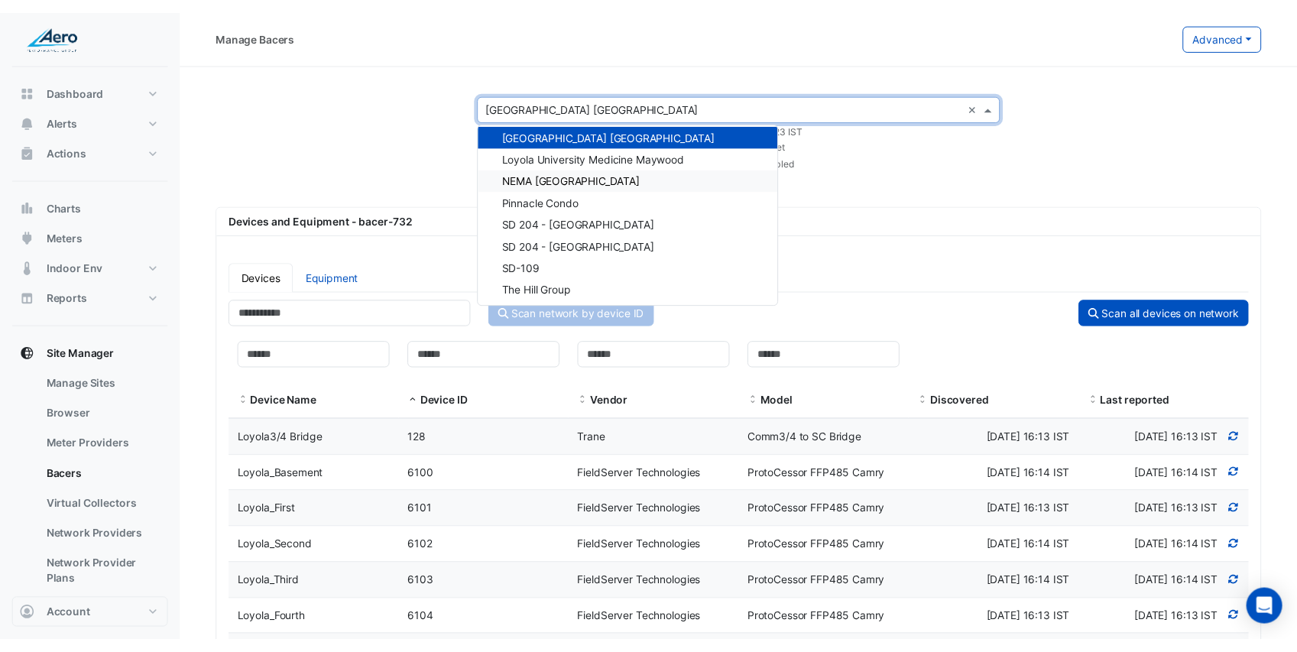
scroll to position [781, 0]
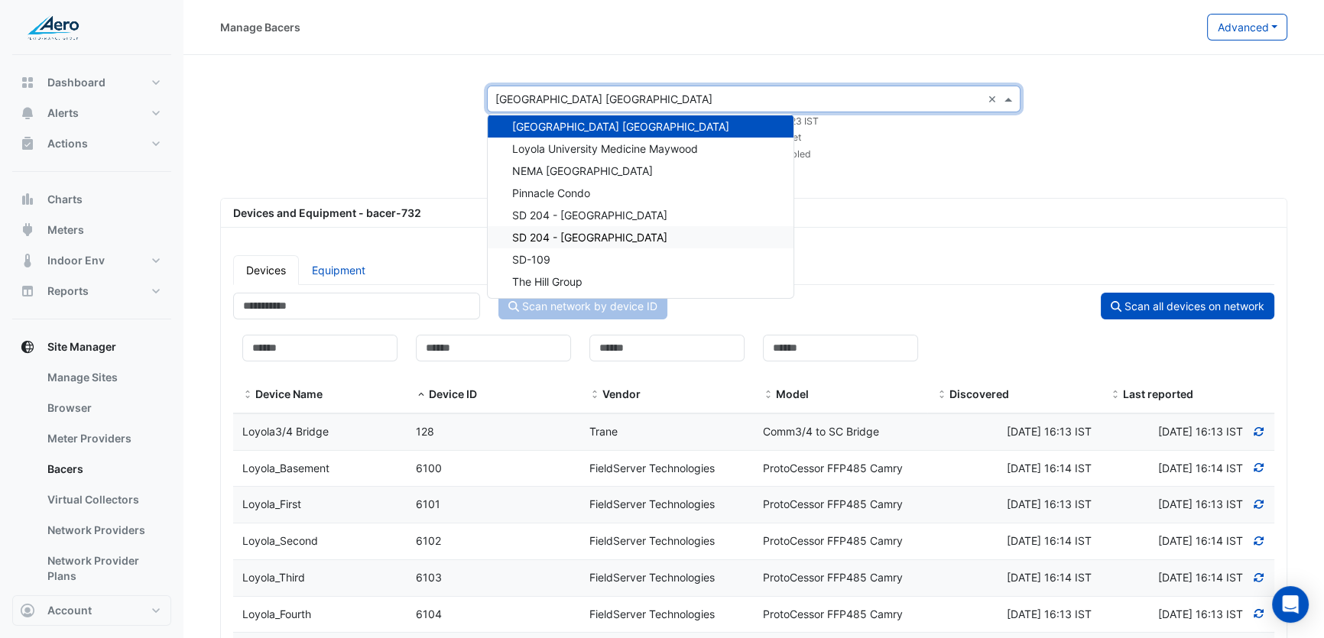
click at [635, 231] on span "SD 204 - Joliet West High School" at bounding box center [589, 237] width 155 height 13
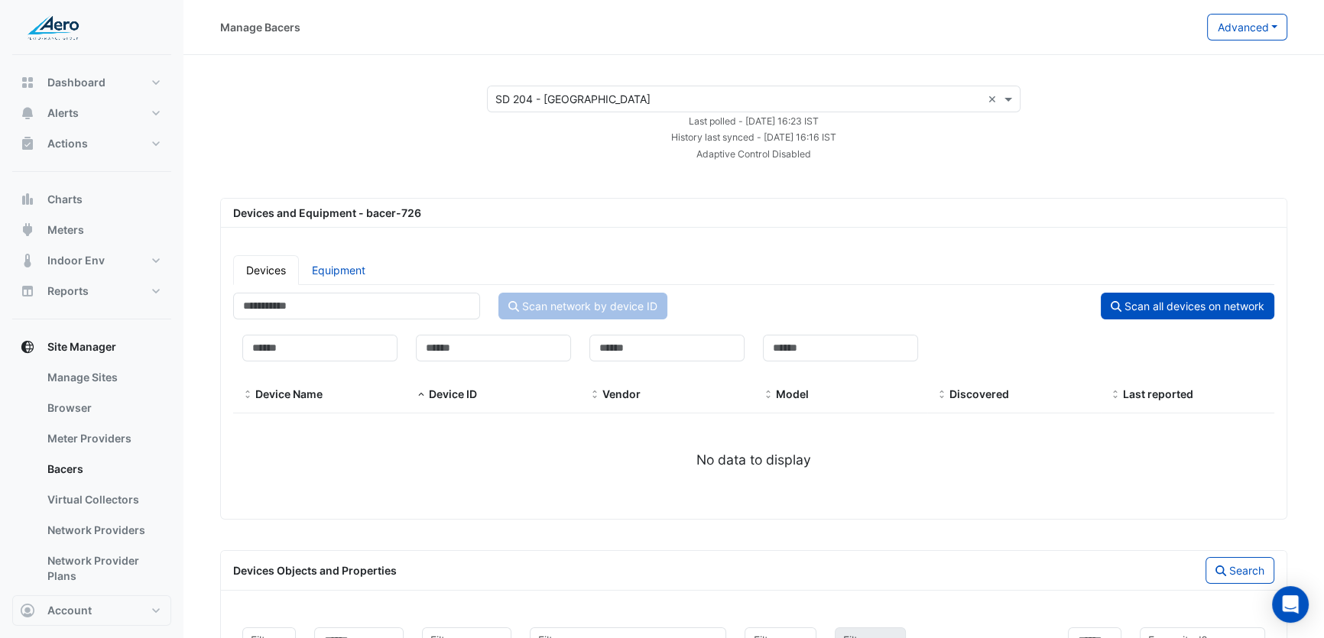
drag, startPoint x: 866, startPoint y: 135, endPoint x: 647, endPoint y: 140, distance: 219.5
click at [647, 140] on div "History last synced - Wed 27-Aug-2025 16:16 IST" at bounding box center [754, 136] width 552 height 16
click at [657, 153] on div "Adaptive Control Disabled" at bounding box center [754, 153] width 552 height 16
drag, startPoint x: 641, startPoint y: 134, endPoint x: 864, endPoint y: 135, distance: 222.5
click at [864, 135] on div "History last synced - Wed 27-Aug-2025 16:16 IST" at bounding box center [754, 136] width 552 height 16
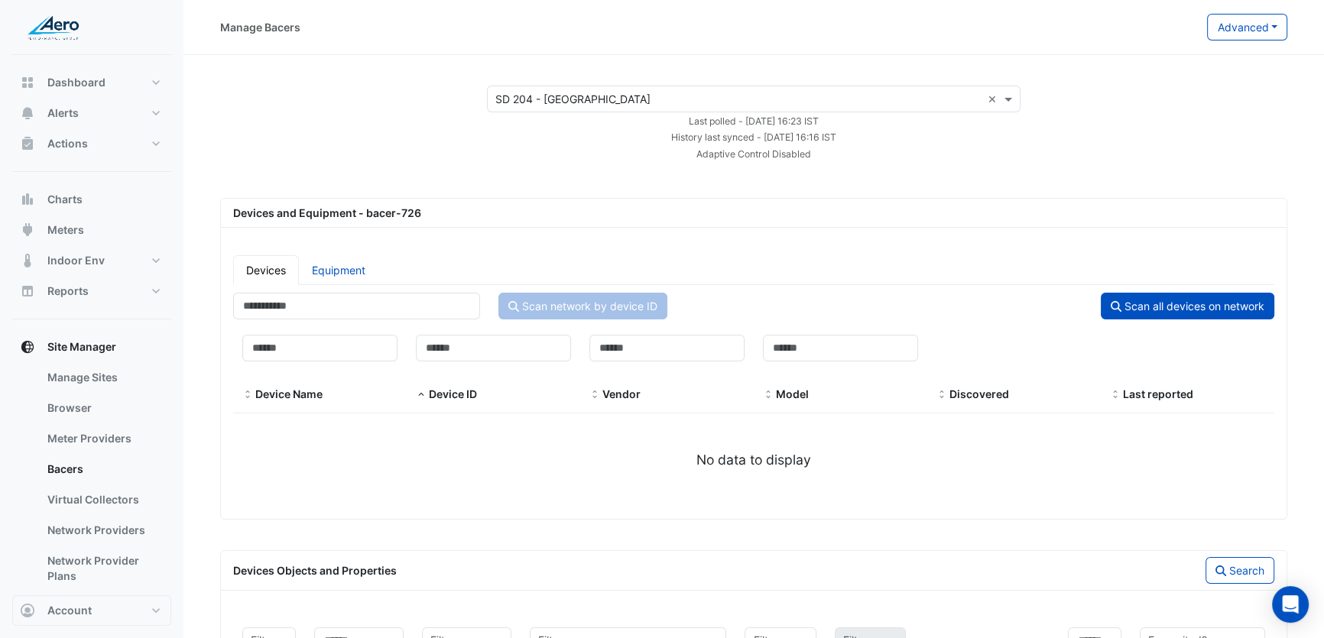
drag, startPoint x: 850, startPoint y: 115, endPoint x: 719, endPoint y: 127, distance: 131.2
click at [719, 127] on div "Last polled - Wed 27-Aug-2025 16:23 IST" at bounding box center [754, 120] width 552 height 16
click at [768, 141] on small "History last synced - Wed 27-Aug-2025 16:16 IST" at bounding box center [753, 136] width 165 height 11
drag, startPoint x: 739, startPoint y: 136, endPoint x: 850, endPoint y: 138, distance: 111.6
click at [836, 138] on small "History last synced - Wed 27-Aug-2025 16:16 IST" at bounding box center [753, 136] width 165 height 11
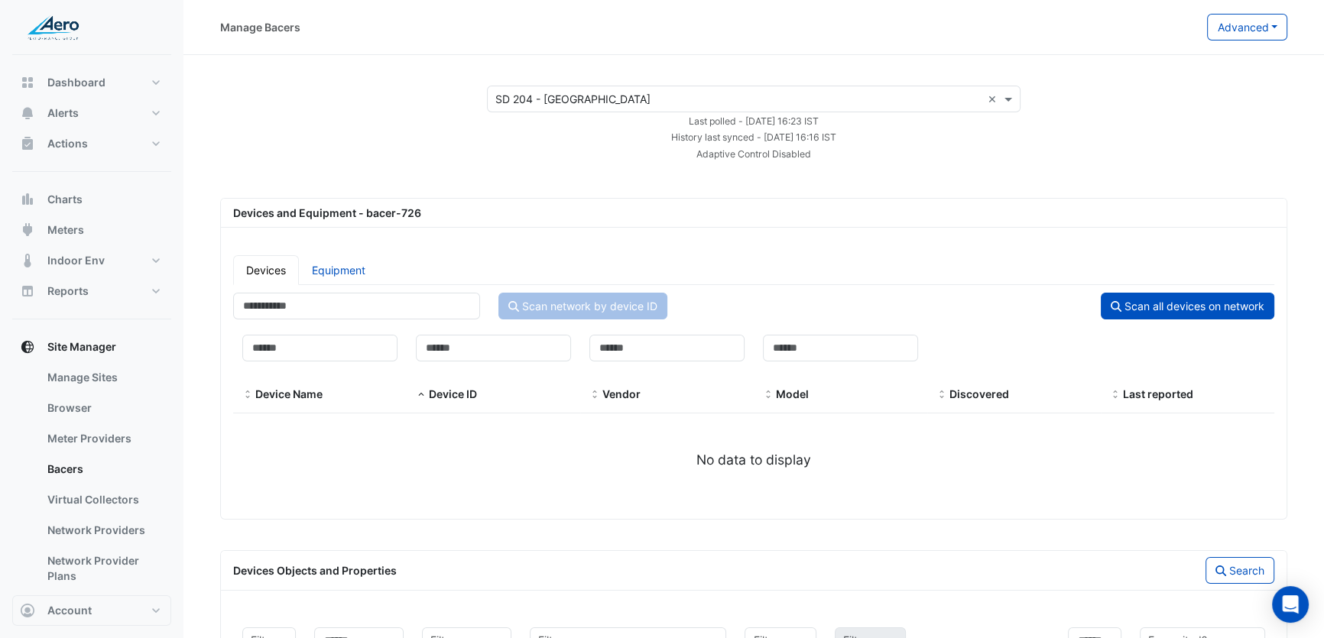
click at [836, 141] on small "History last synced - Wed 27-Aug-2025 16:16 IST" at bounding box center [753, 136] width 165 height 11
drag, startPoint x: 862, startPoint y: 136, endPoint x: 822, endPoint y: 134, distance: 40.6
click at [822, 134] on small "History last synced - Wed 27-Aug-2025 16:16 IST" at bounding box center [753, 136] width 165 height 11
click at [902, 140] on div "History last synced - Wed 27-Aug-2025 16:16 IST" at bounding box center [754, 136] width 552 height 16
click at [823, 138] on small "History last synced - Wed 27-Aug-2025 16:16 IST" at bounding box center [753, 136] width 165 height 11
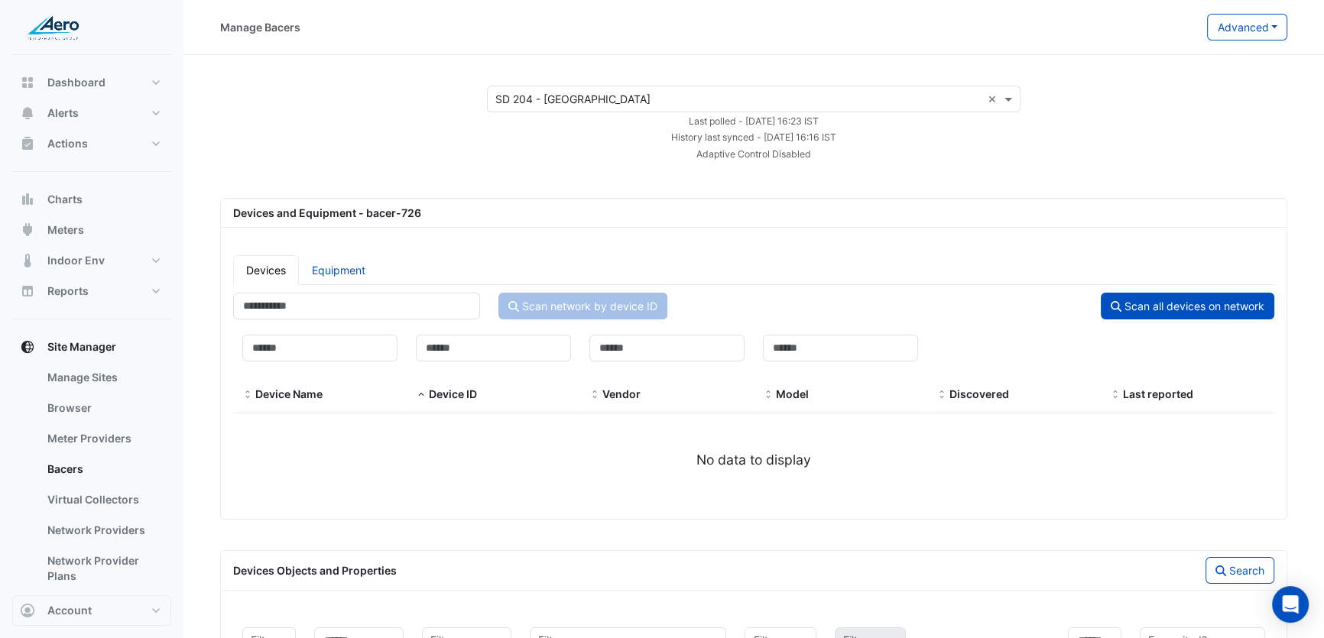
drag, startPoint x: 823, startPoint y: 136, endPoint x: 864, endPoint y: 136, distance: 41.3
click at [864, 136] on div "History last synced - Wed 27-Aug-2025 16:16 IST" at bounding box center [754, 136] width 552 height 16
click at [862, 145] on div "Adaptive Control Disabled" at bounding box center [754, 153] width 552 height 16
drag, startPoint x: 853, startPoint y: 116, endPoint x: 775, endPoint y: 124, distance: 78.4
click at [775, 124] on div "Last polled - Wed 27-Aug-2025 16:23 IST" at bounding box center [754, 120] width 552 height 16
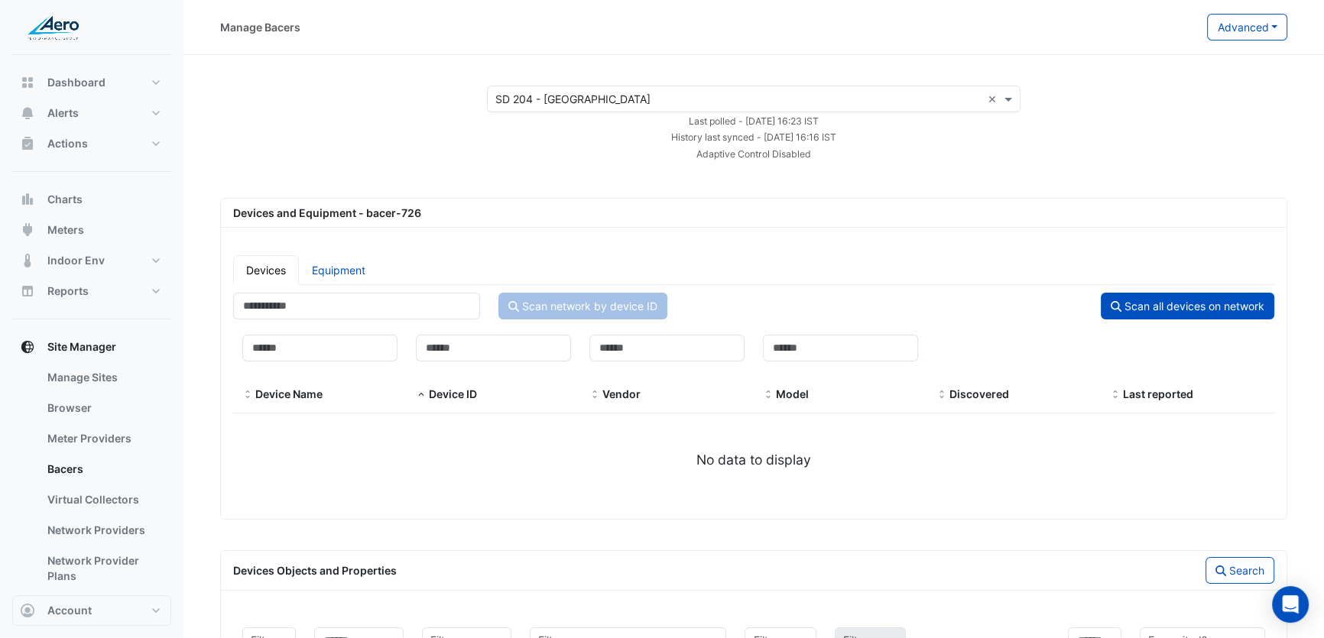
drag, startPoint x: 865, startPoint y: 137, endPoint x: 823, endPoint y: 137, distance: 42.8
click at [821, 137] on div "History last synced - Wed 27-Aug-2025 16:16 IST" at bounding box center [754, 136] width 552 height 16
click at [838, 165] on app-bacers "Select a Site × SD 204 - Joliet West High School × Last polled - Wed 27-Aug-202…" at bounding box center [753, 449] width 1067 height 727
click at [1273, 37] on button "Advanced" at bounding box center [1247, 27] width 80 height 27
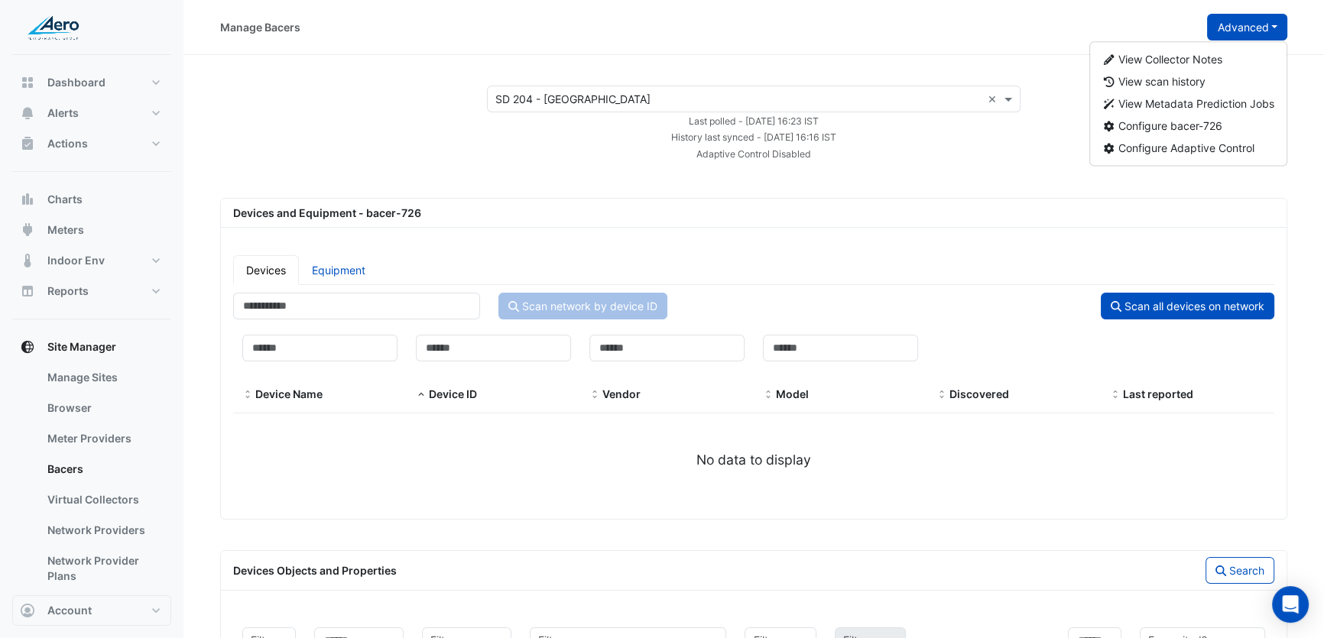
click at [956, 157] on div "Adaptive Control Disabled" at bounding box center [754, 153] width 552 height 16
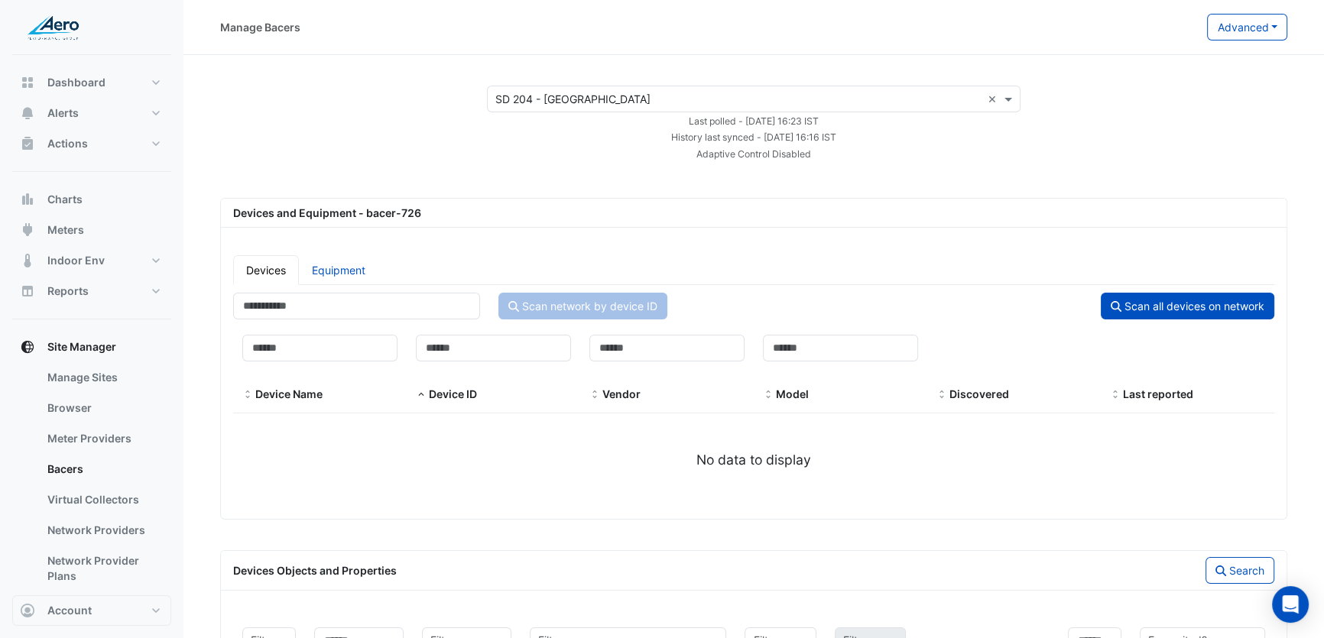
drag, startPoint x: 865, startPoint y: 136, endPoint x: 641, endPoint y: 135, distance: 224.8
click at [641, 135] on div "History last synced - Wed 27-Aug-2025 16:16 IST" at bounding box center [754, 136] width 552 height 16
click at [726, 138] on small "History last synced - Wed 27-Aug-2025 16:16 IST" at bounding box center [753, 136] width 165 height 11
click at [836, 134] on small "History last synced - Wed 27-Aug-2025 16:16 IST" at bounding box center [753, 136] width 165 height 11
click at [836, 141] on small "History last synced - Wed 27-Aug-2025 16:16 IST" at bounding box center [753, 136] width 165 height 11
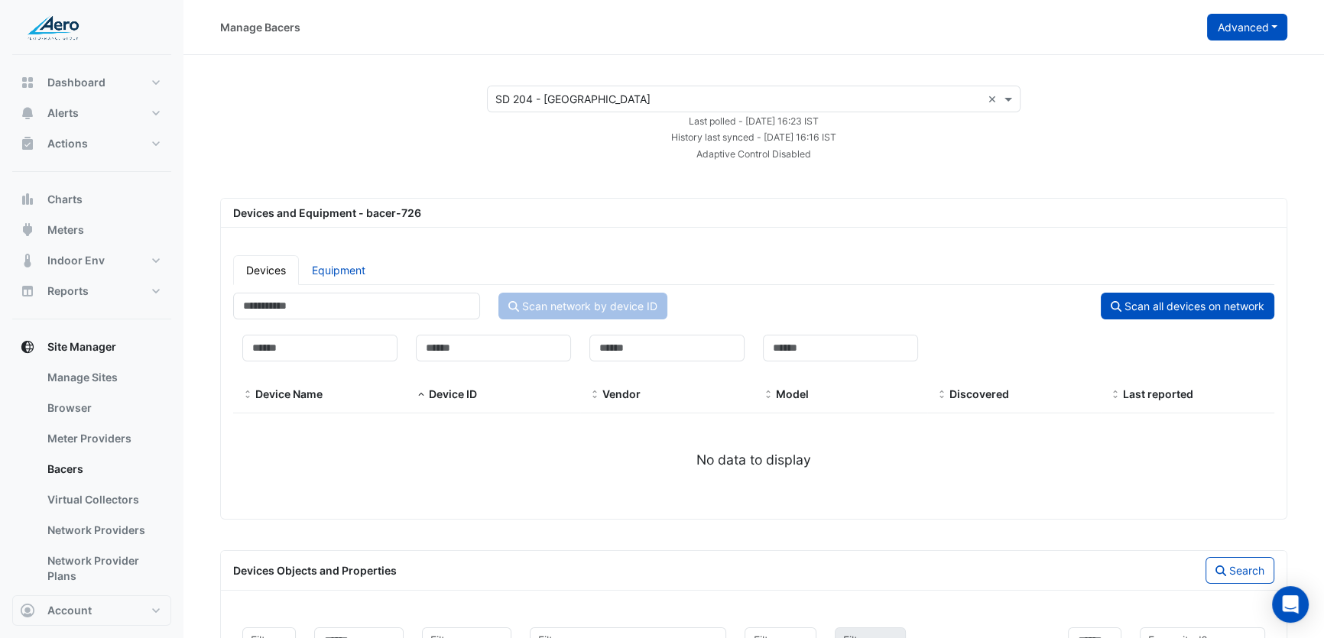
click at [1248, 32] on button "Advanced" at bounding box center [1247, 27] width 80 height 27
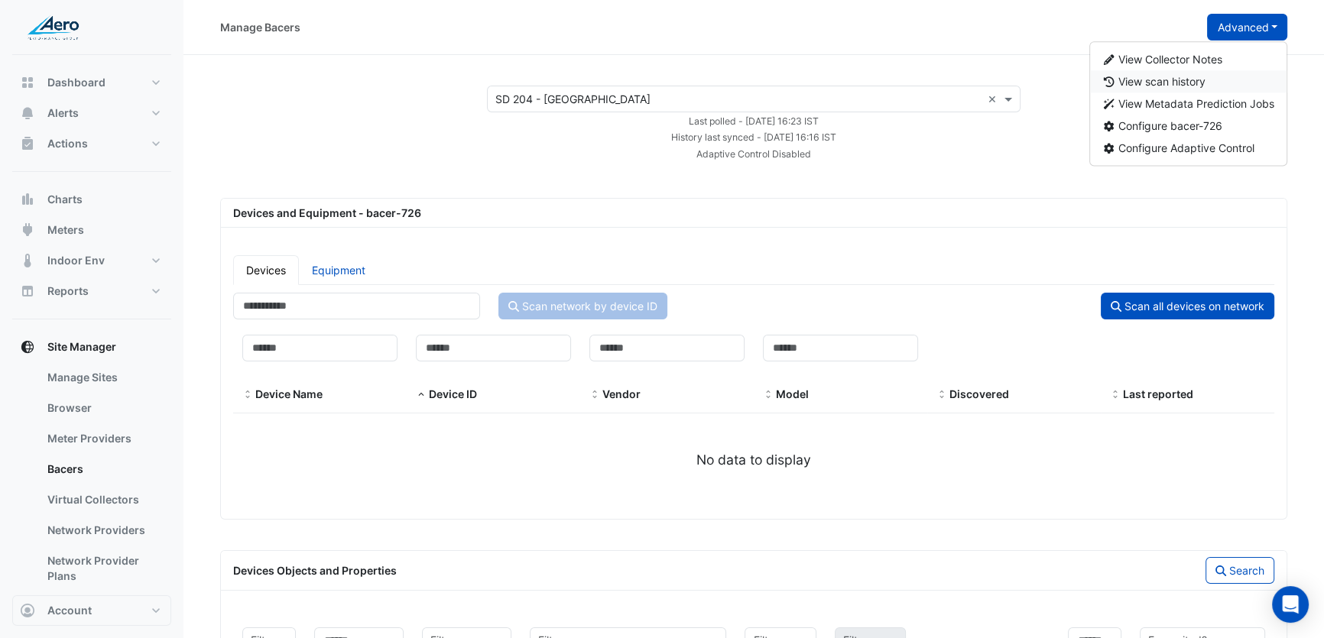
click at [1201, 83] on span "View scan history" at bounding box center [1162, 81] width 87 height 13
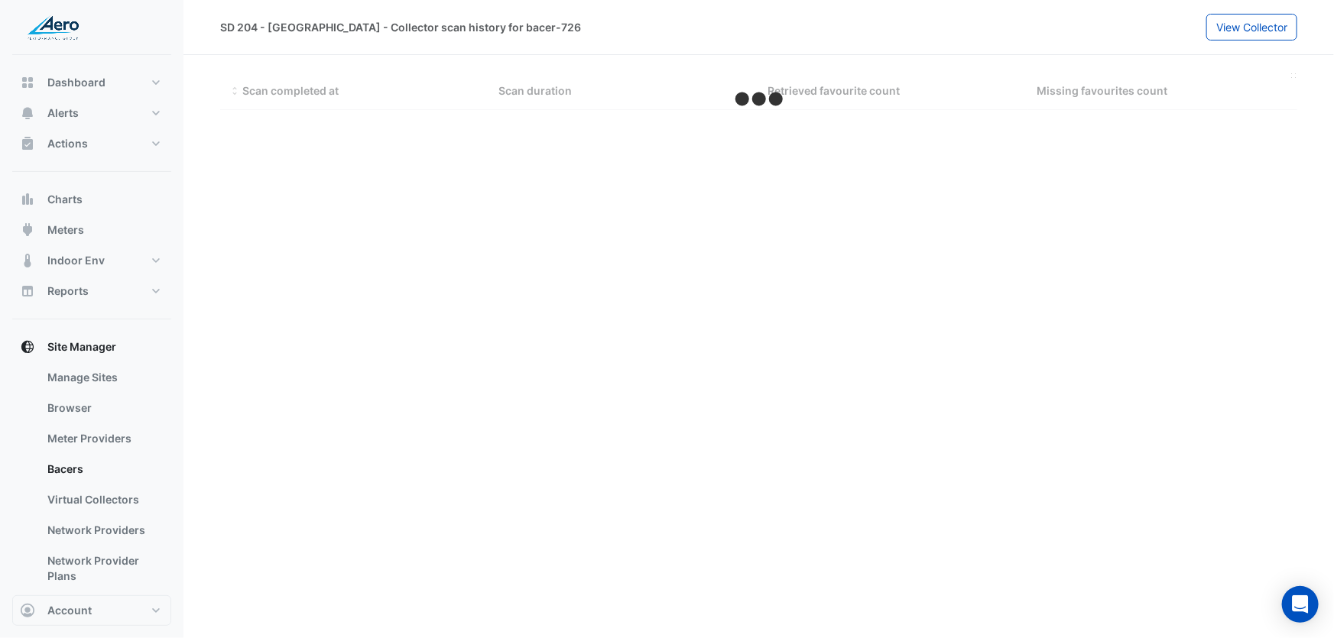
select select "***"
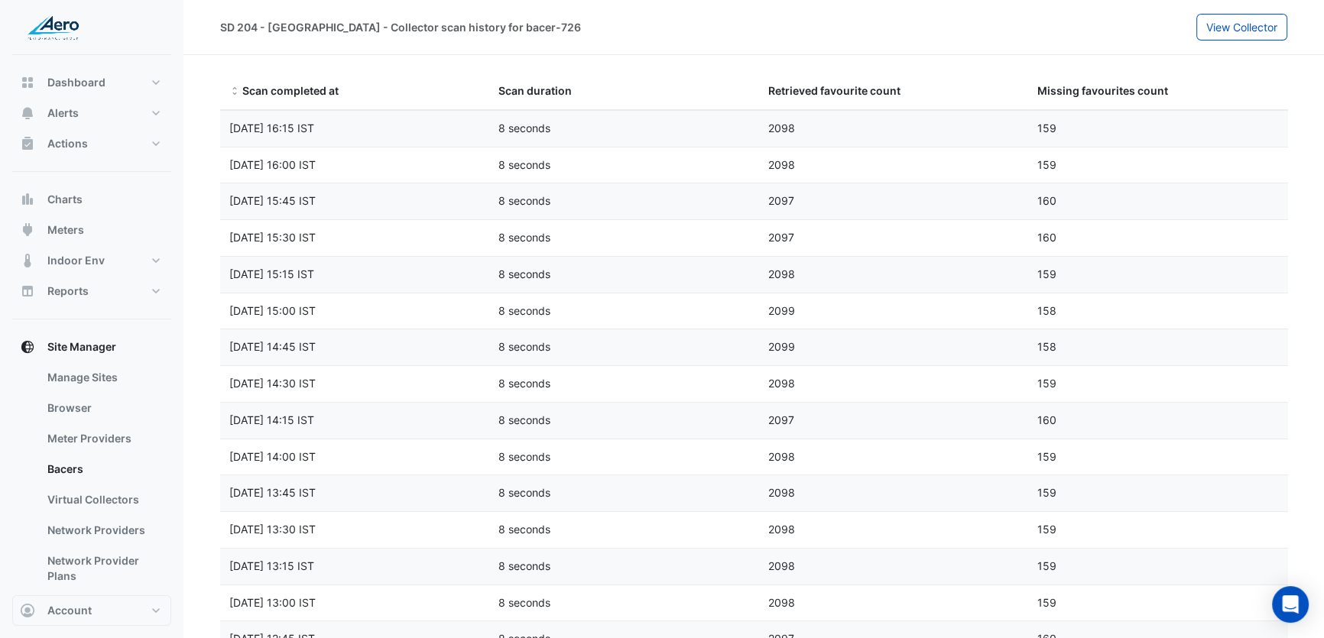
drag, startPoint x: 325, startPoint y: 128, endPoint x: 351, endPoint y: 128, distance: 26.0
click at [314, 128] on span "Wed 27-Aug-2025 16:15 IST" at bounding box center [271, 128] width 85 height 13
drag, startPoint x: 765, startPoint y: 125, endPoint x: 795, endPoint y: 131, distance: 30.3
click at [795, 131] on div "2098" at bounding box center [893, 129] width 269 height 18
click at [817, 130] on div "2098" at bounding box center [893, 129] width 269 height 18
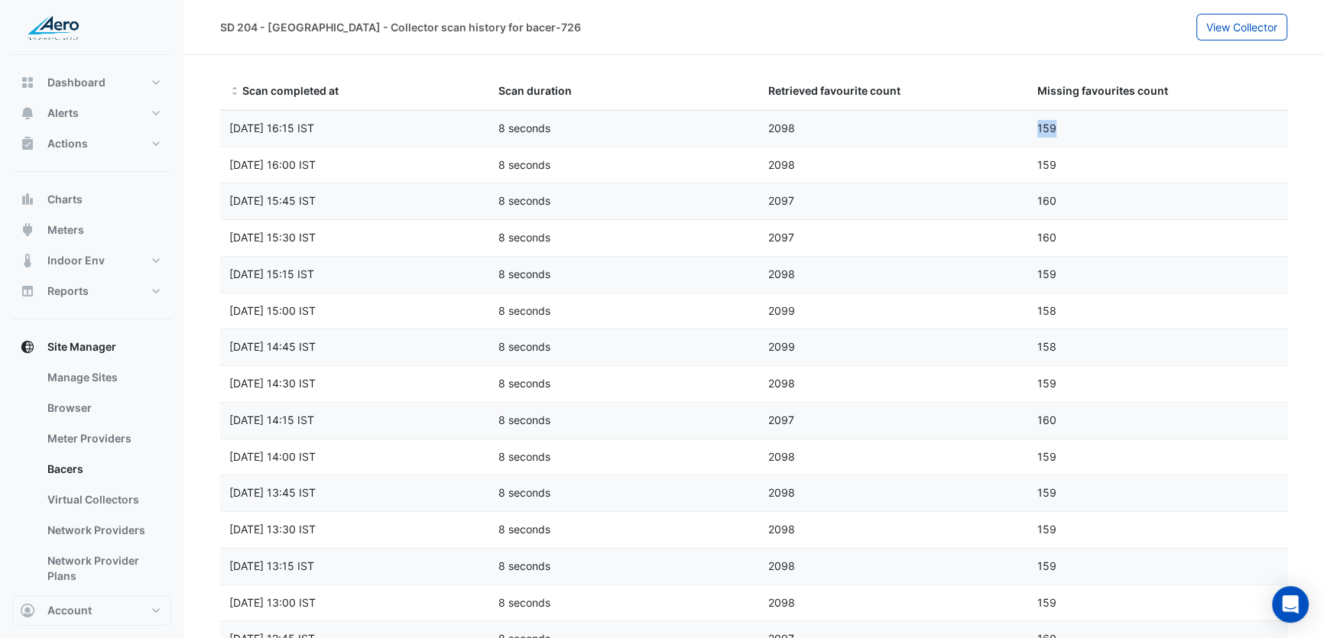
drag, startPoint x: 1037, startPoint y: 125, endPoint x: 1061, endPoint y: 131, distance: 25.2
click at [1061, 131] on div "159" at bounding box center [1162, 129] width 269 height 18
click at [125, 611] on button "Account" at bounding box center [91, 611] width 159 height 31
click at [89, 575] on link "Sign Out" at bounding box center [91, 572] width 145 height 31
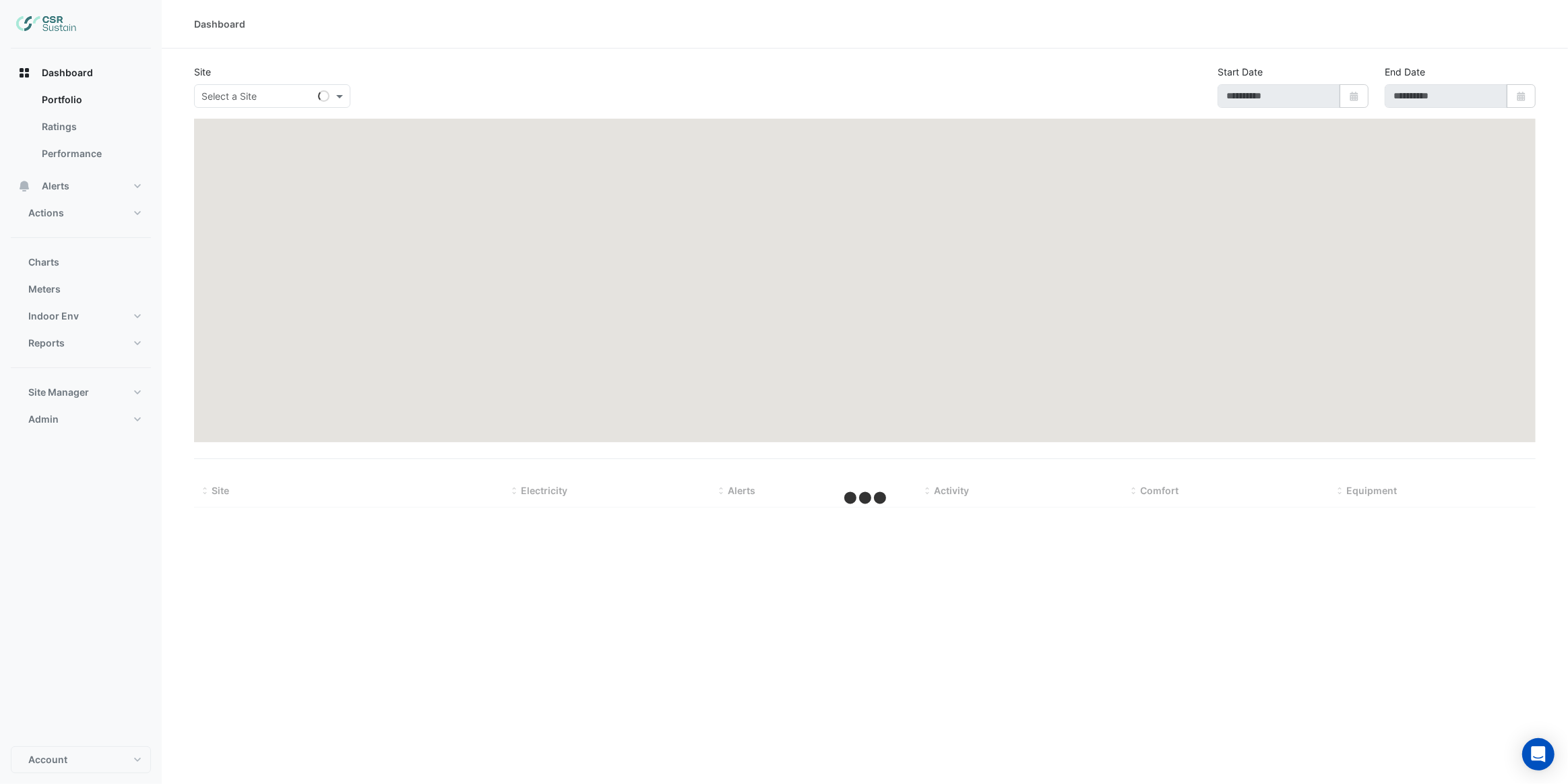
type input "**********"
select select "***"
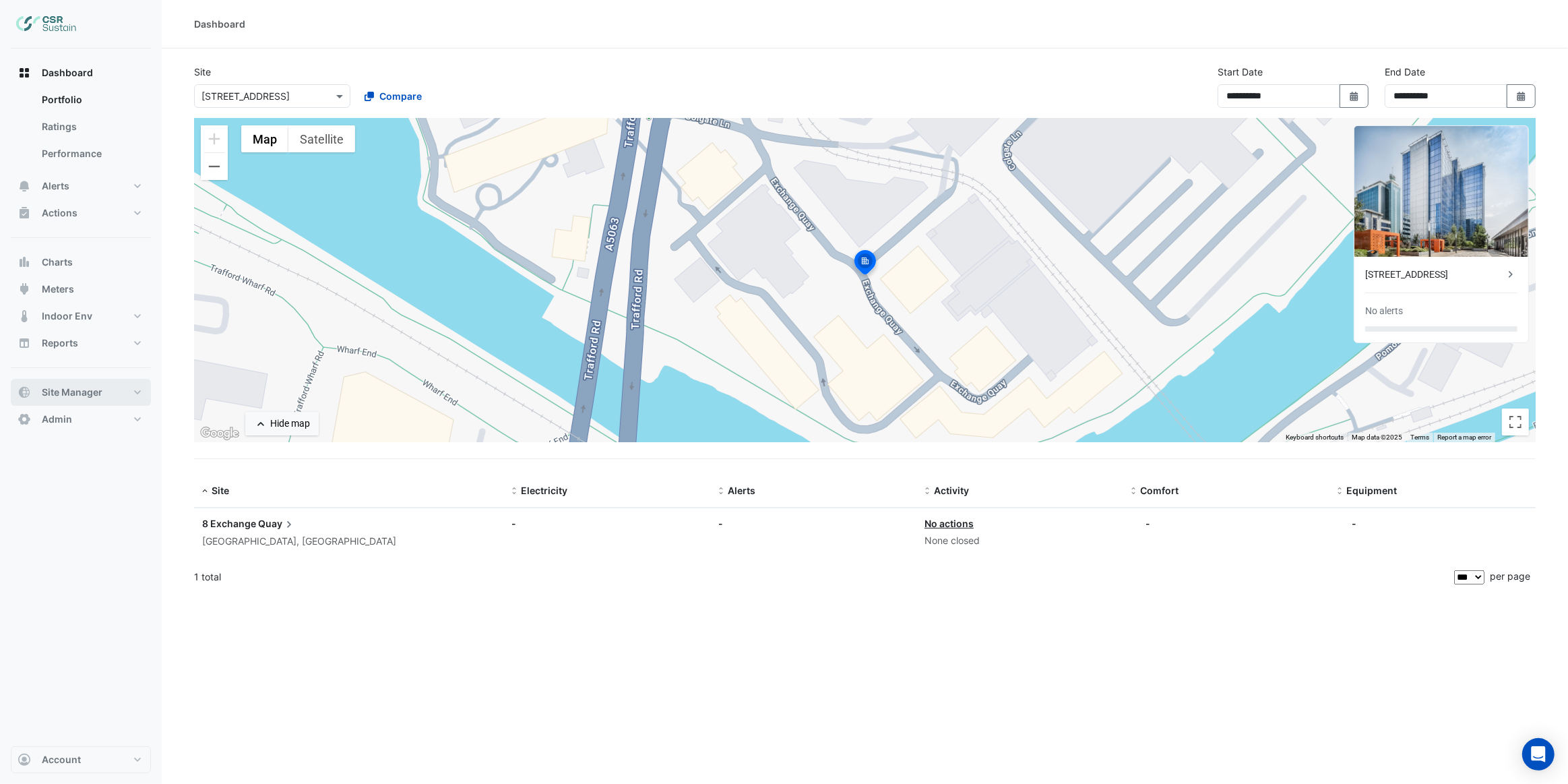
click at [112, 385] on button "Site Manager" at bounding box center [80, 392] width 140 height 27
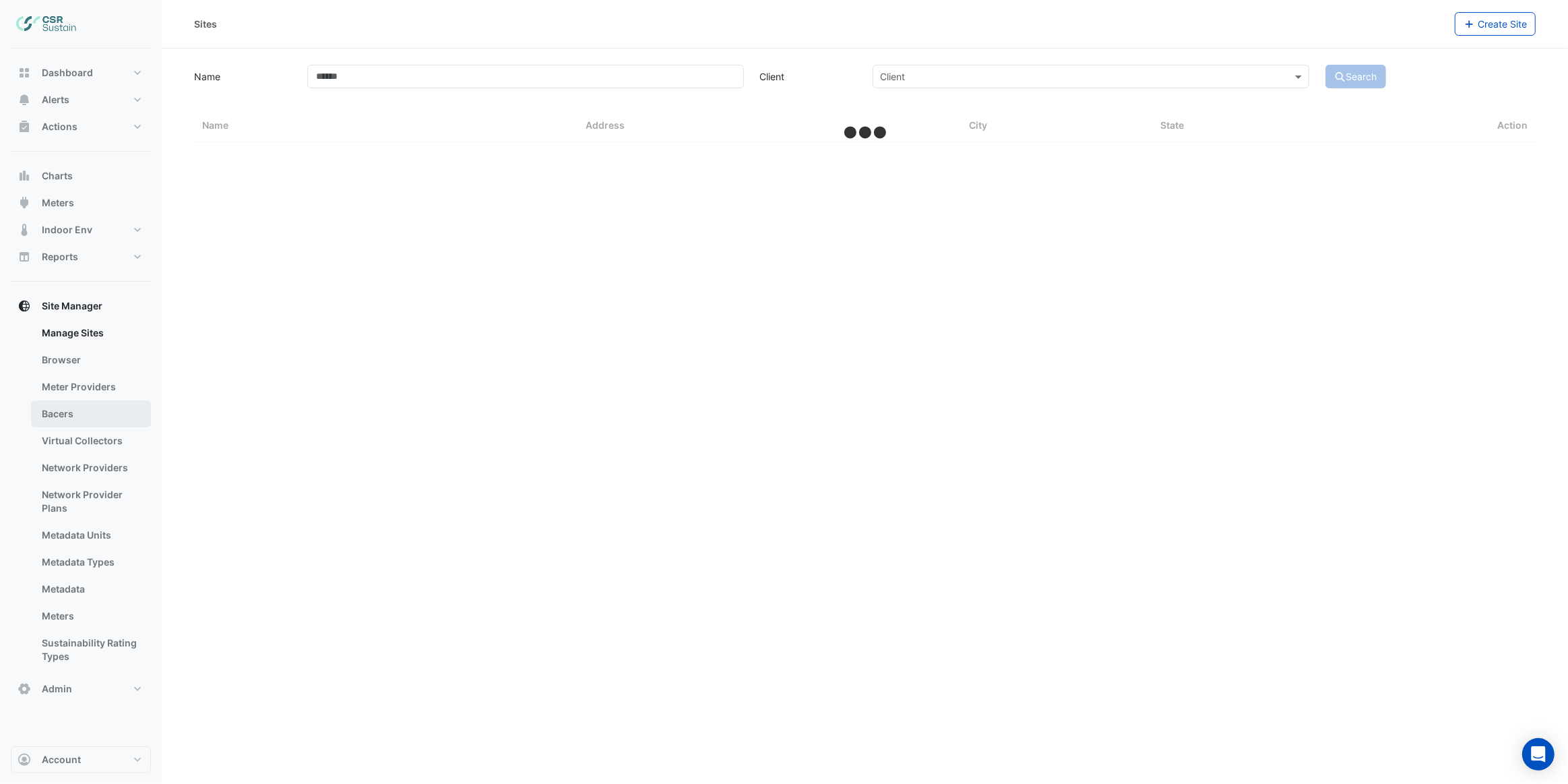
select select "***"
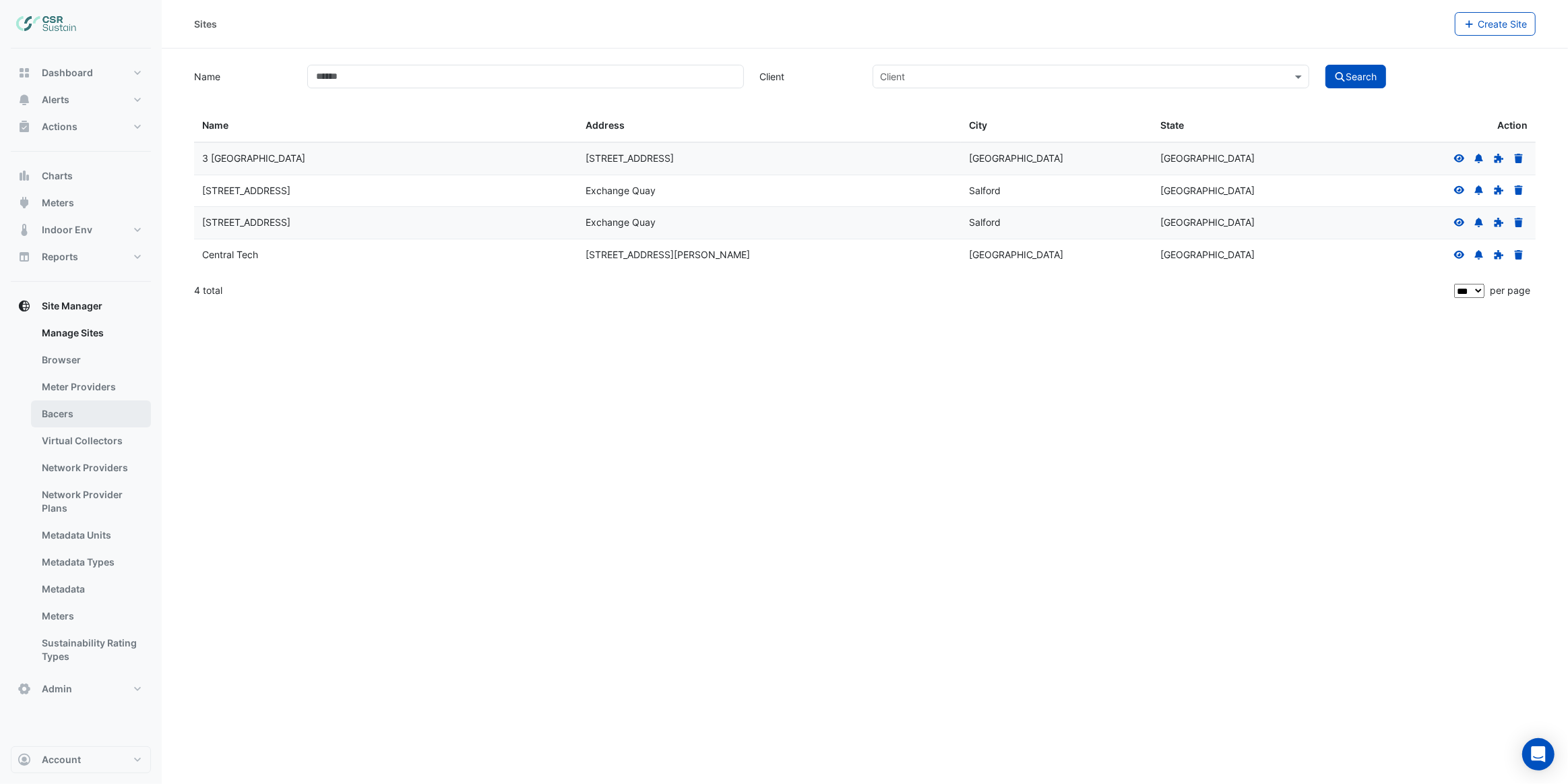
click at [102, 412] on link "Bacers" at bounding box center [91, 414] width 120 height 27
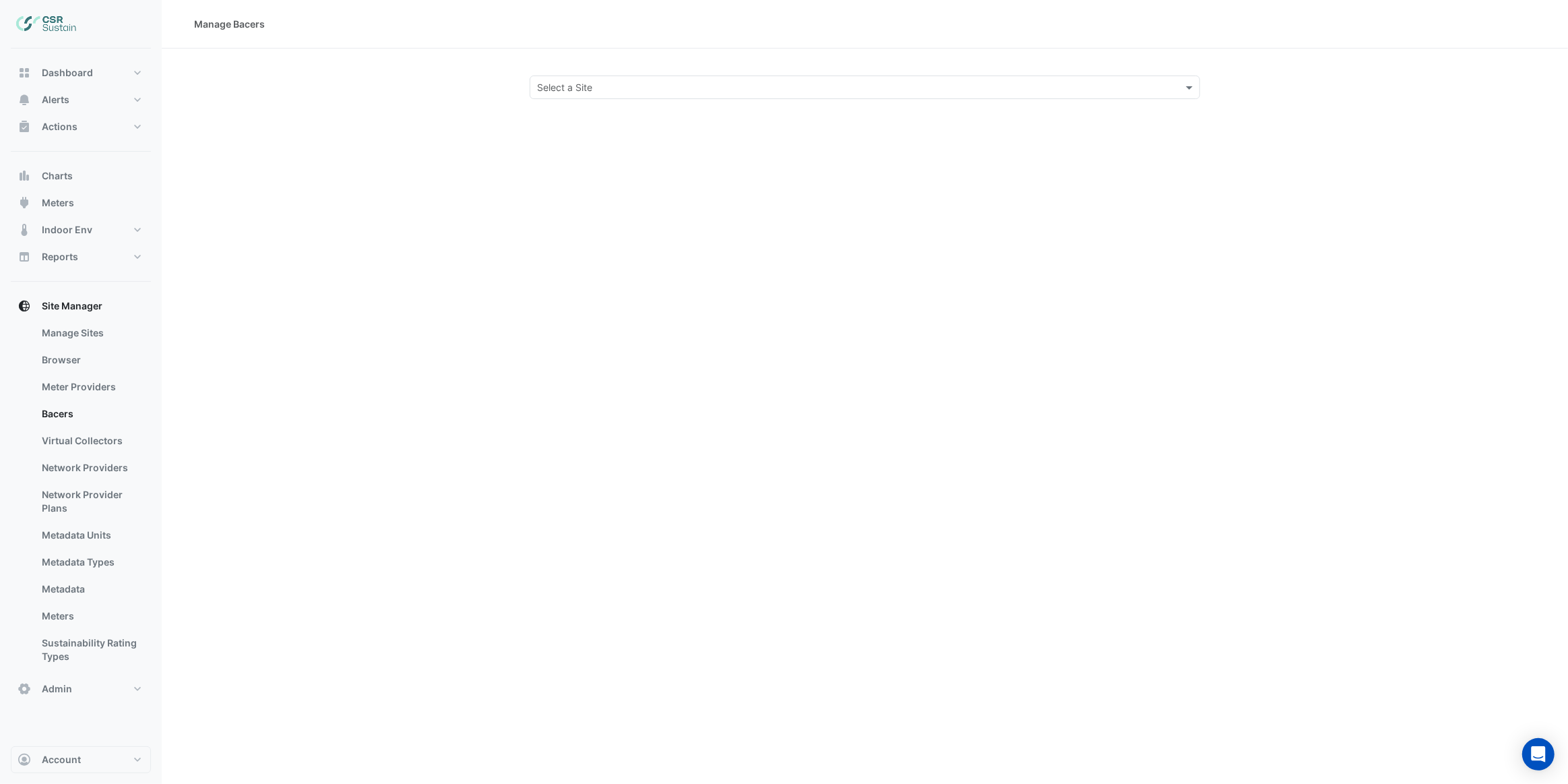
click at [548, 78] on div "Select a Site" at bounding box center [865, 87] width 671 height 24
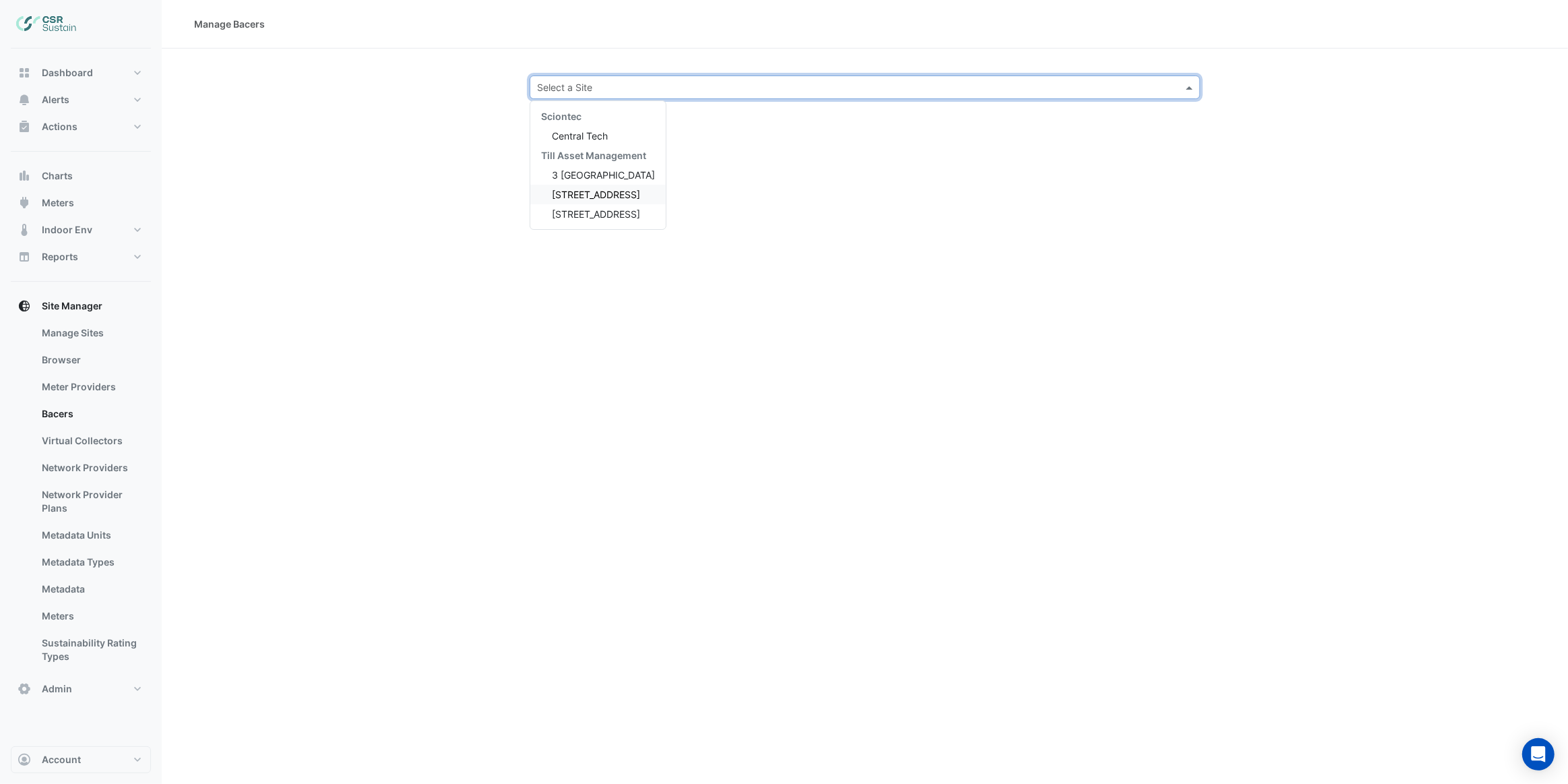
click at [594, 199] on span "[STREET_ADDRESS]" at bounding box center [596, 194] width 88 height 11
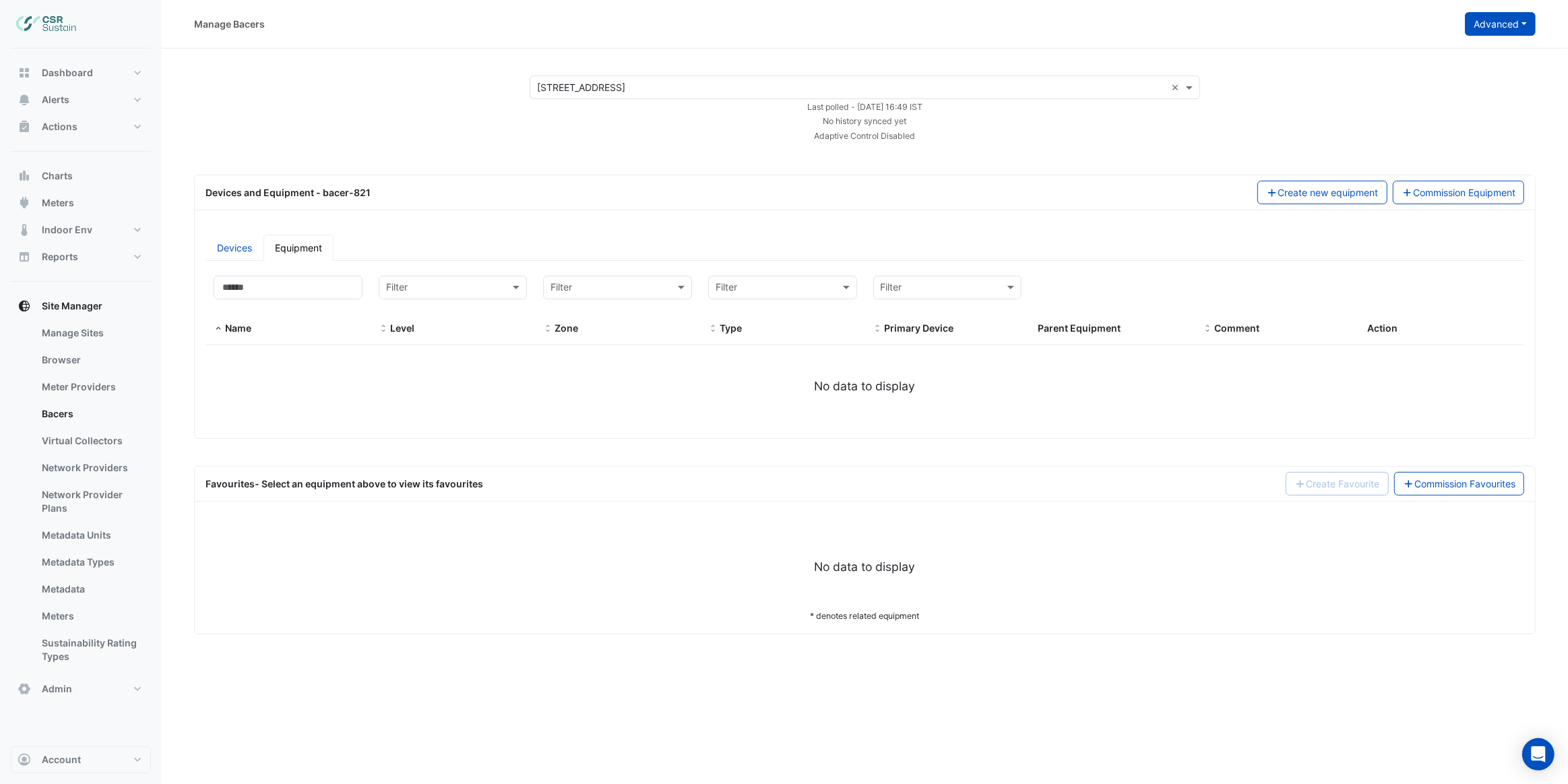
click at [1474, 29] on button "Advanced" at bounding box center [1500, 24] width 71 height 24
click at [1435, 108] on span "Configure bacer-821" at bounding box center [1431, 110] width 91 height 11
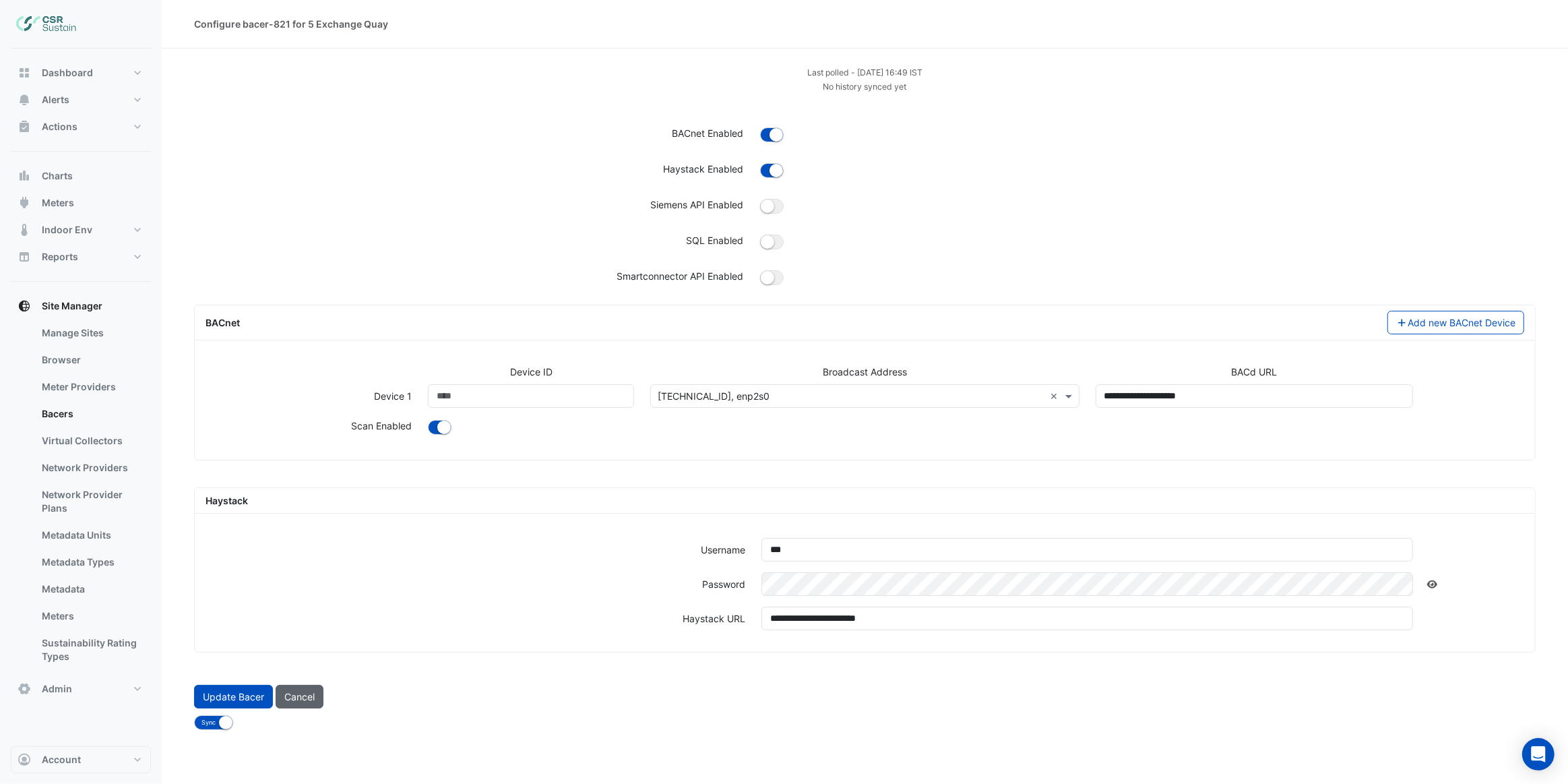
click at [302, 697] on button "Cancel" at bounding box center [300, 697] width 48 height 24
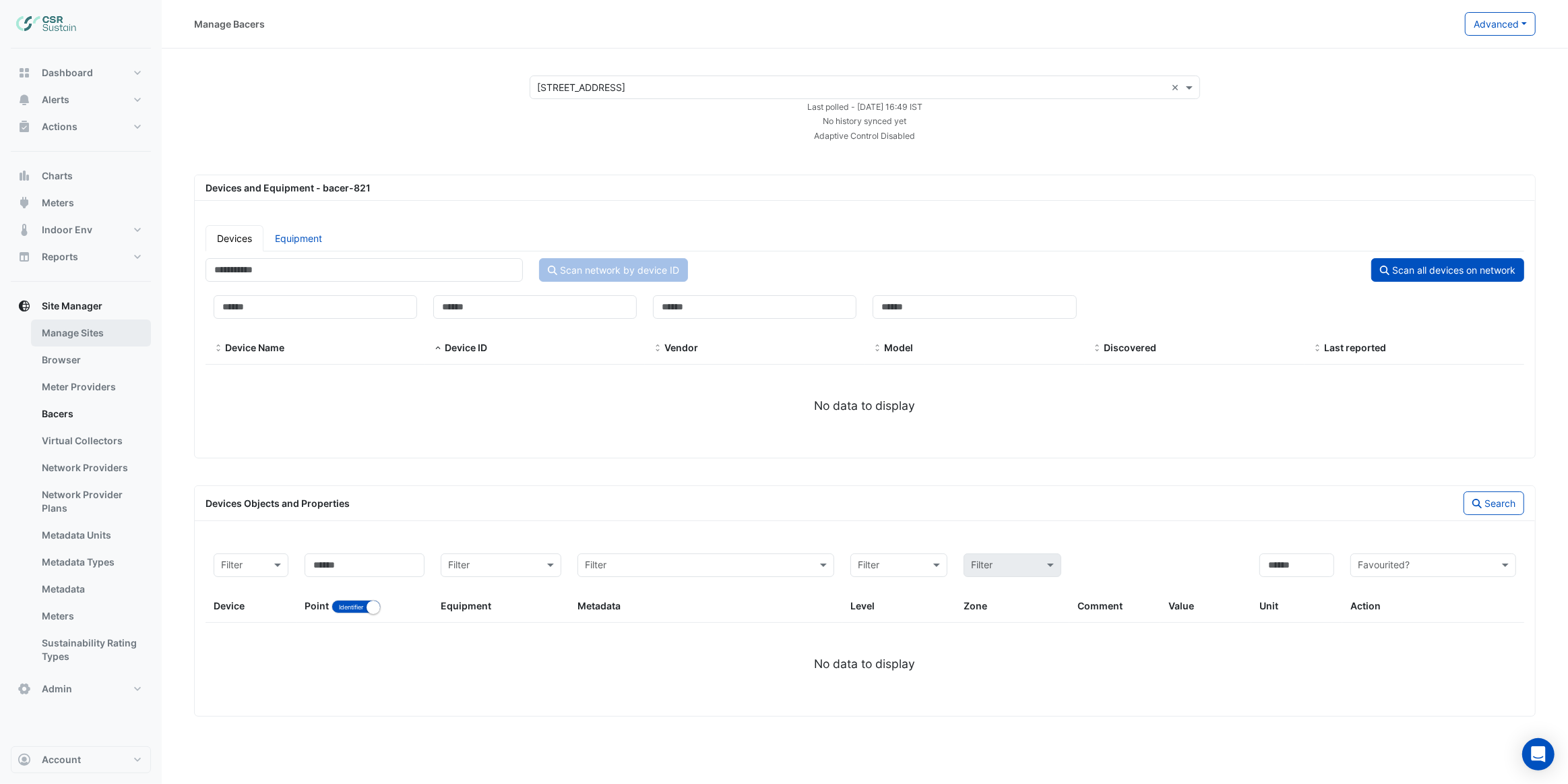
click at [93, 336] on link "Manage Sites" at bounding box center [91, 332] width 120 height 27
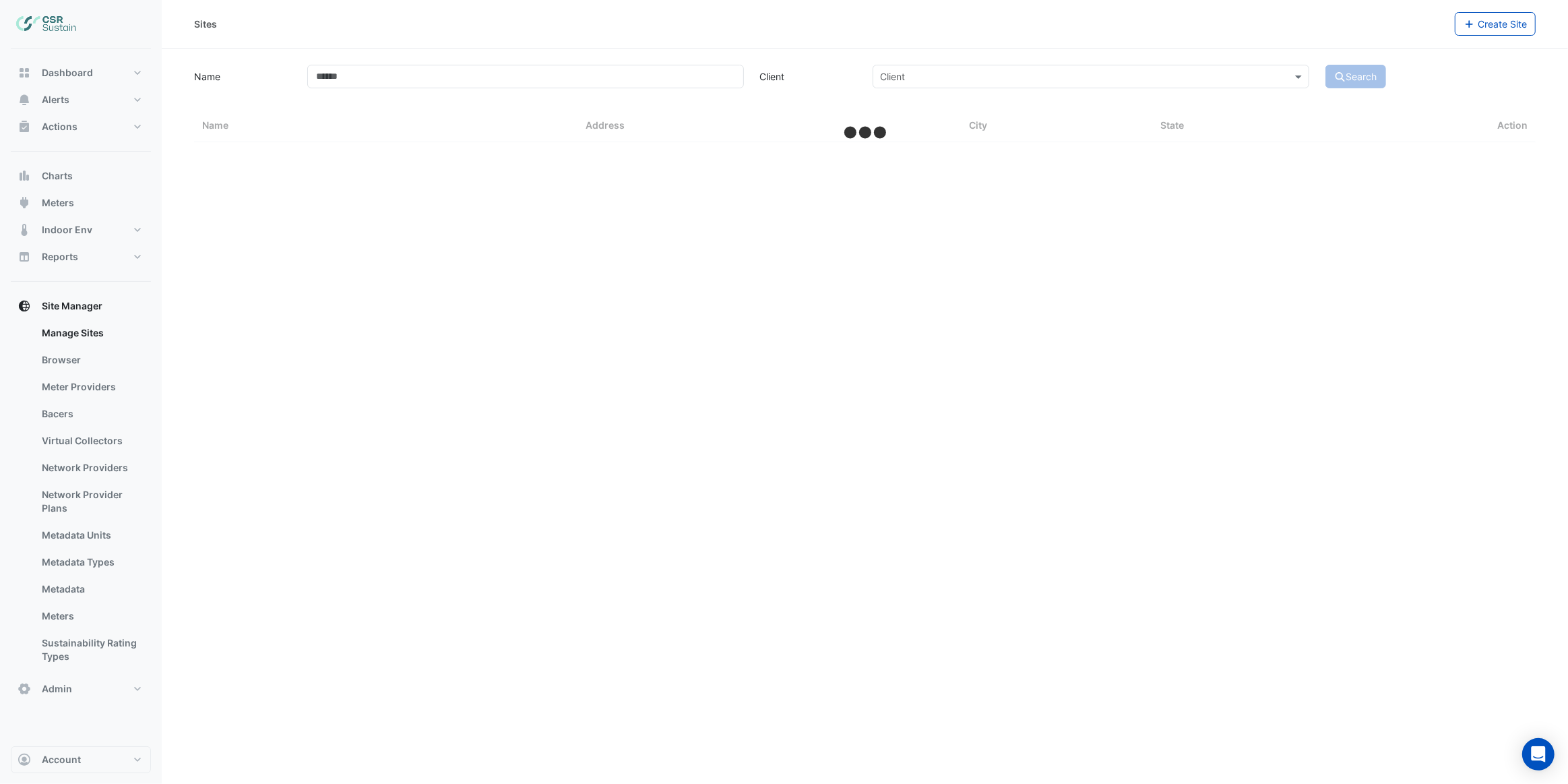
select select "***"
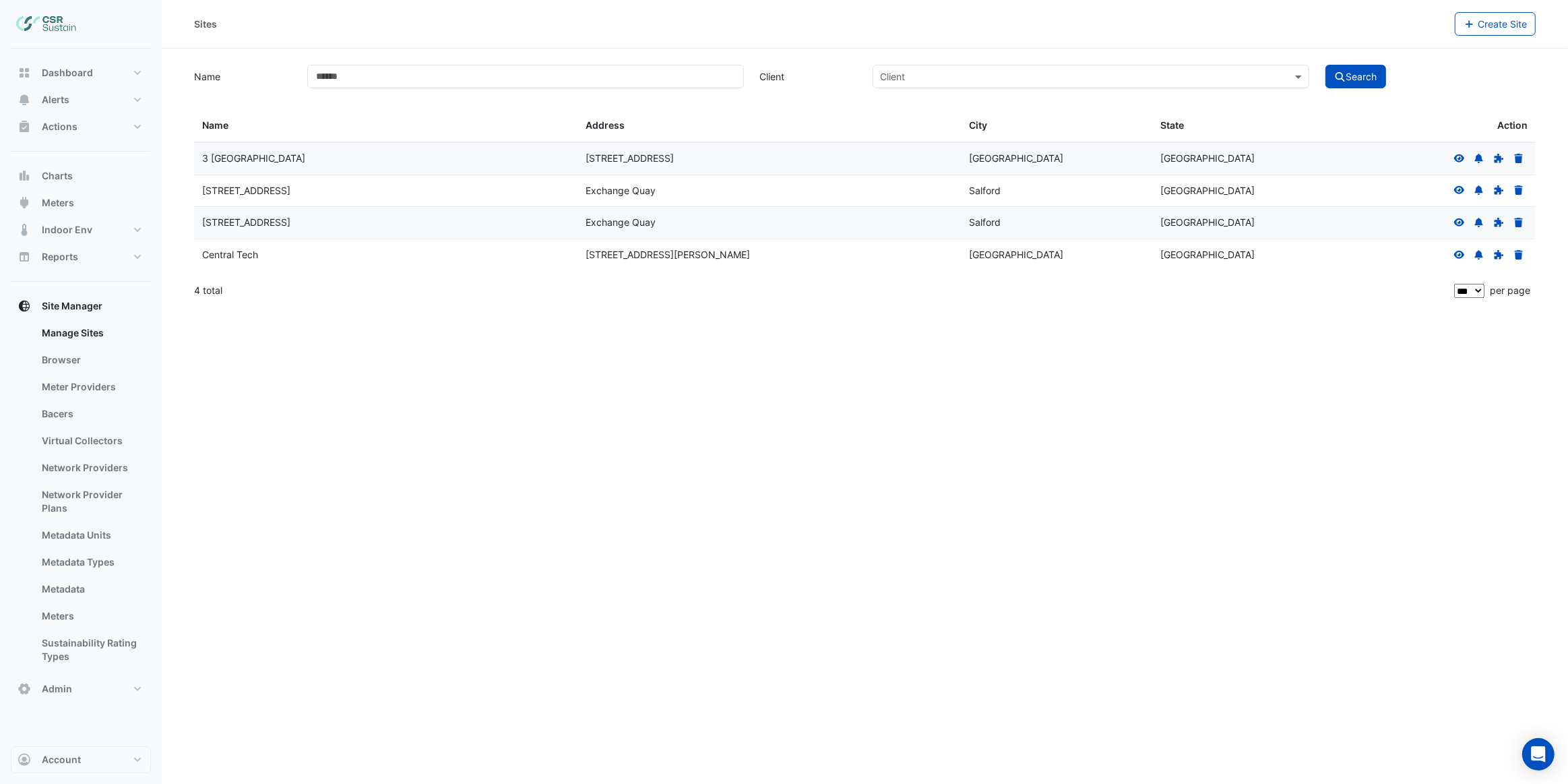
click at [1457, 192] on icon at bounding box center [1460, 190] width 11 height 8
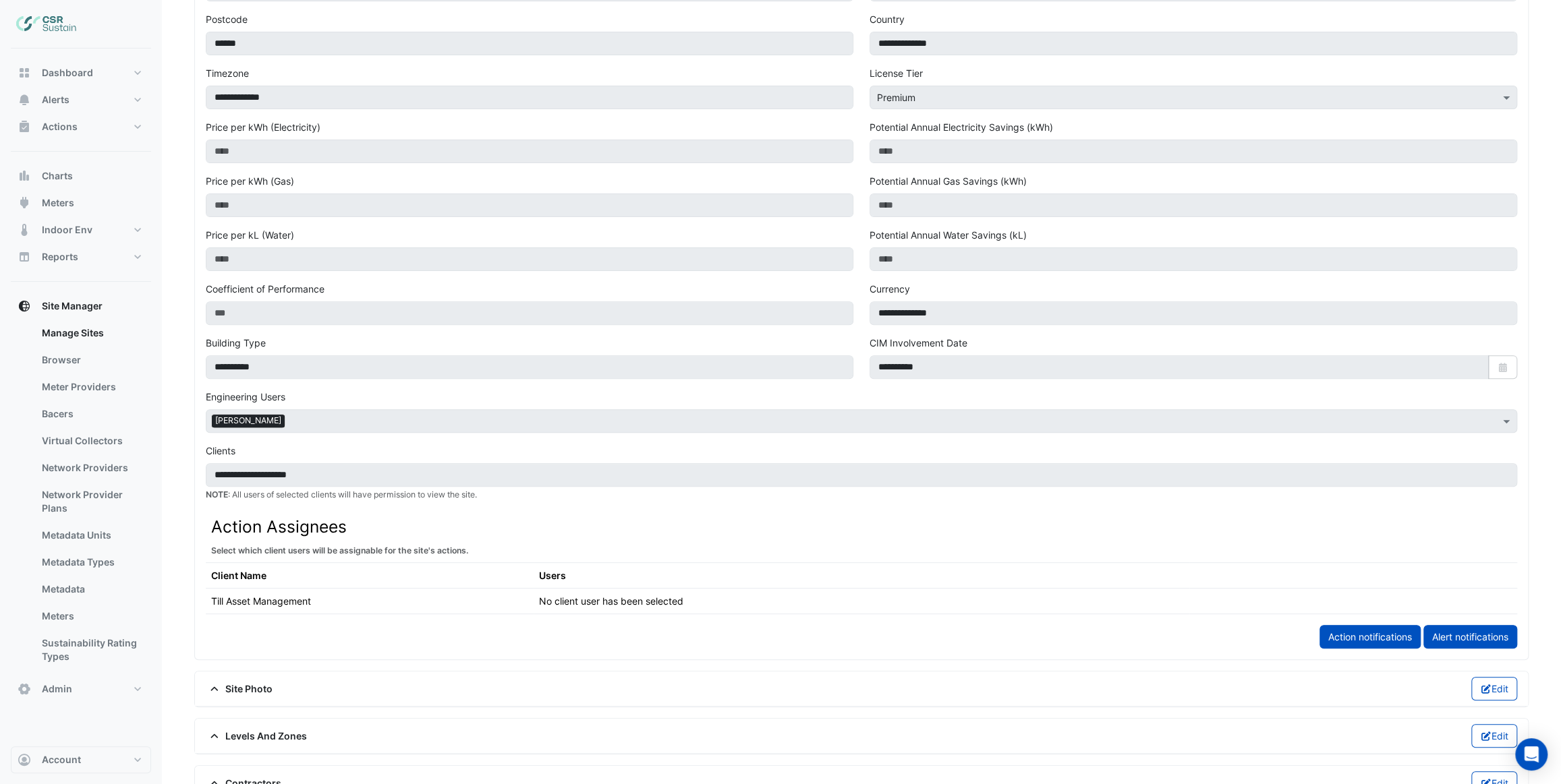
scroll to position [490, 0]
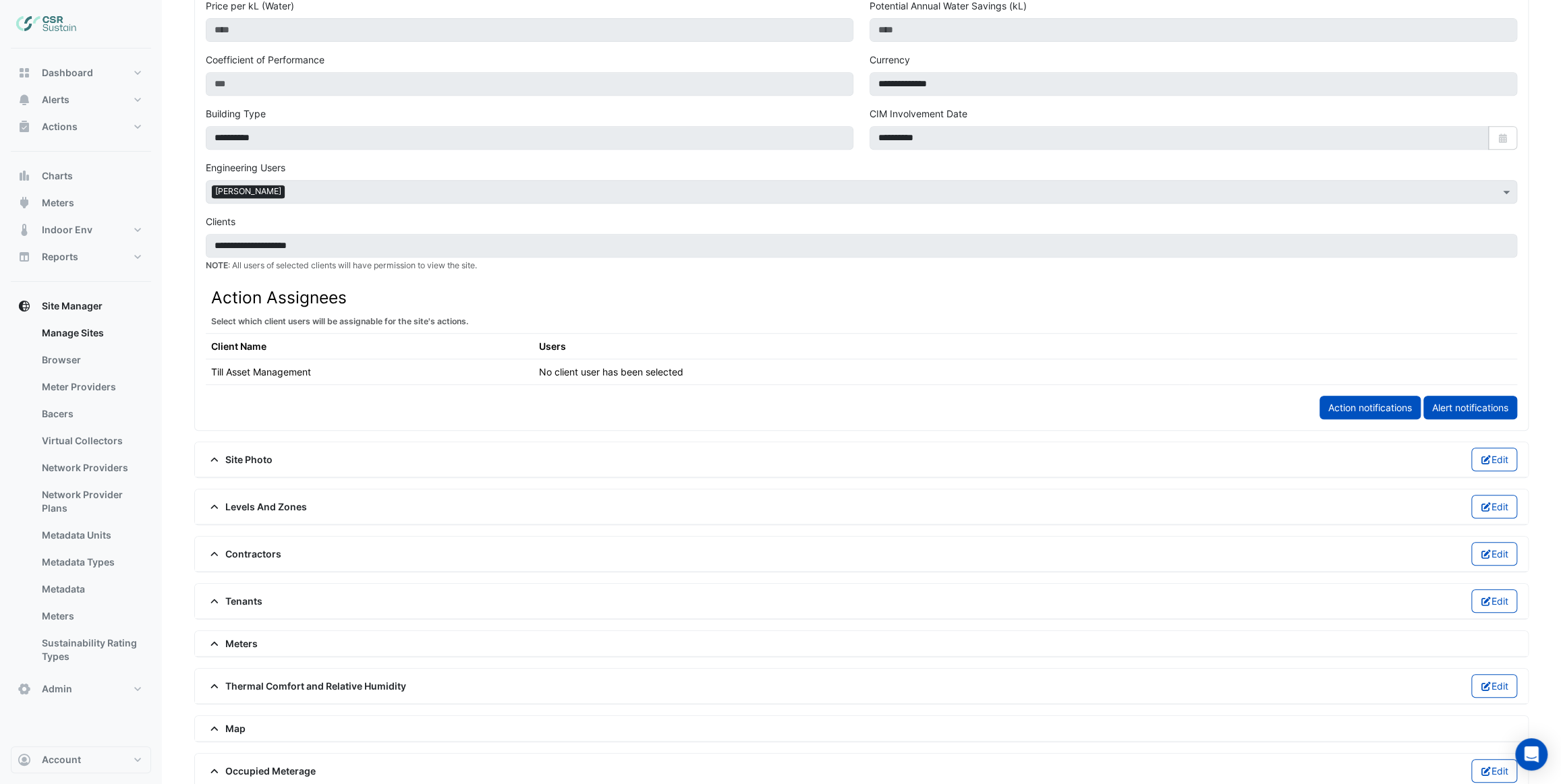
click at [257, 501] on span "Levels And Zones" at bounding box center [256, 507] width 101 height 14
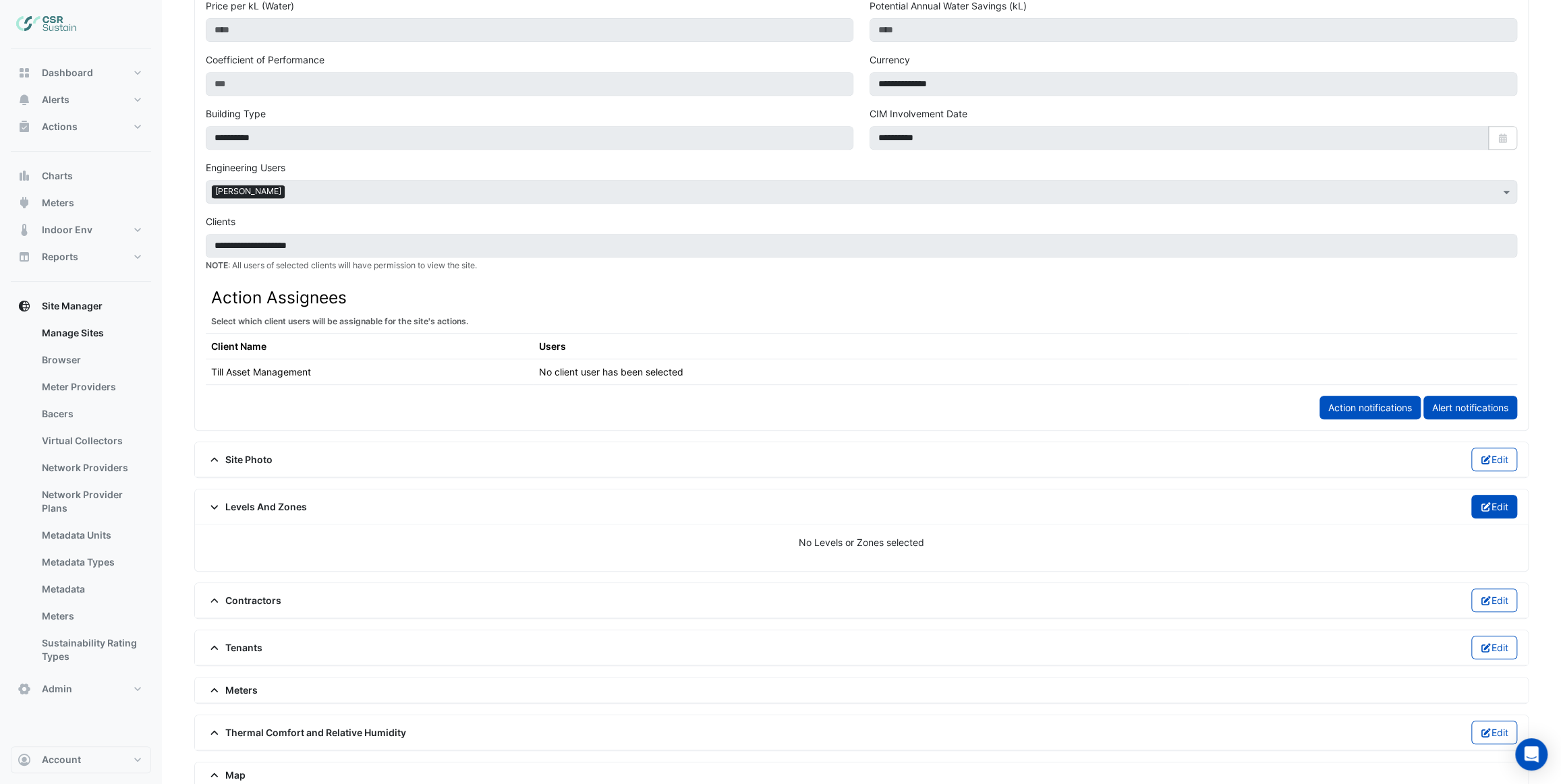
click at [1482, 505] on icon "button" at bounding box center [1486, 507] width 12 height 10
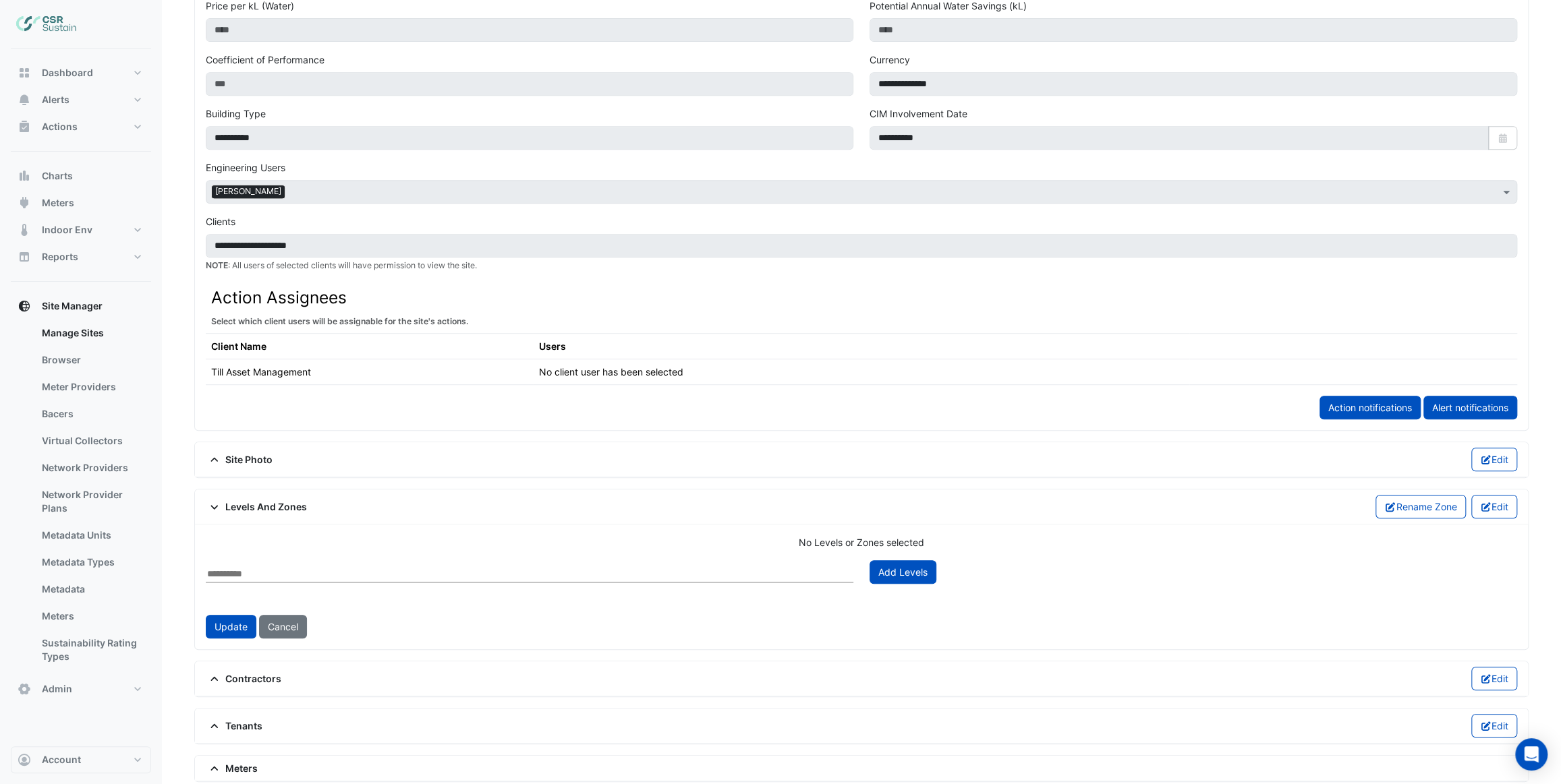
drag, startPoint x: 372, startPoint y: 556, endPoint x: 370, endPoint y: 563, distance: 7.3
click at [372, 556] on form "No Levels or Zones selected Add Levels Update Cancel" at bounding box center [861, 586] width 1311 height 103
click at [368, 571] on input "text" at bounding box center [529, 574] width 648 height 16
type input "****"
click at [902, 564] on button "Add Levels" at bounding box center [903, 571] width 67 height 24
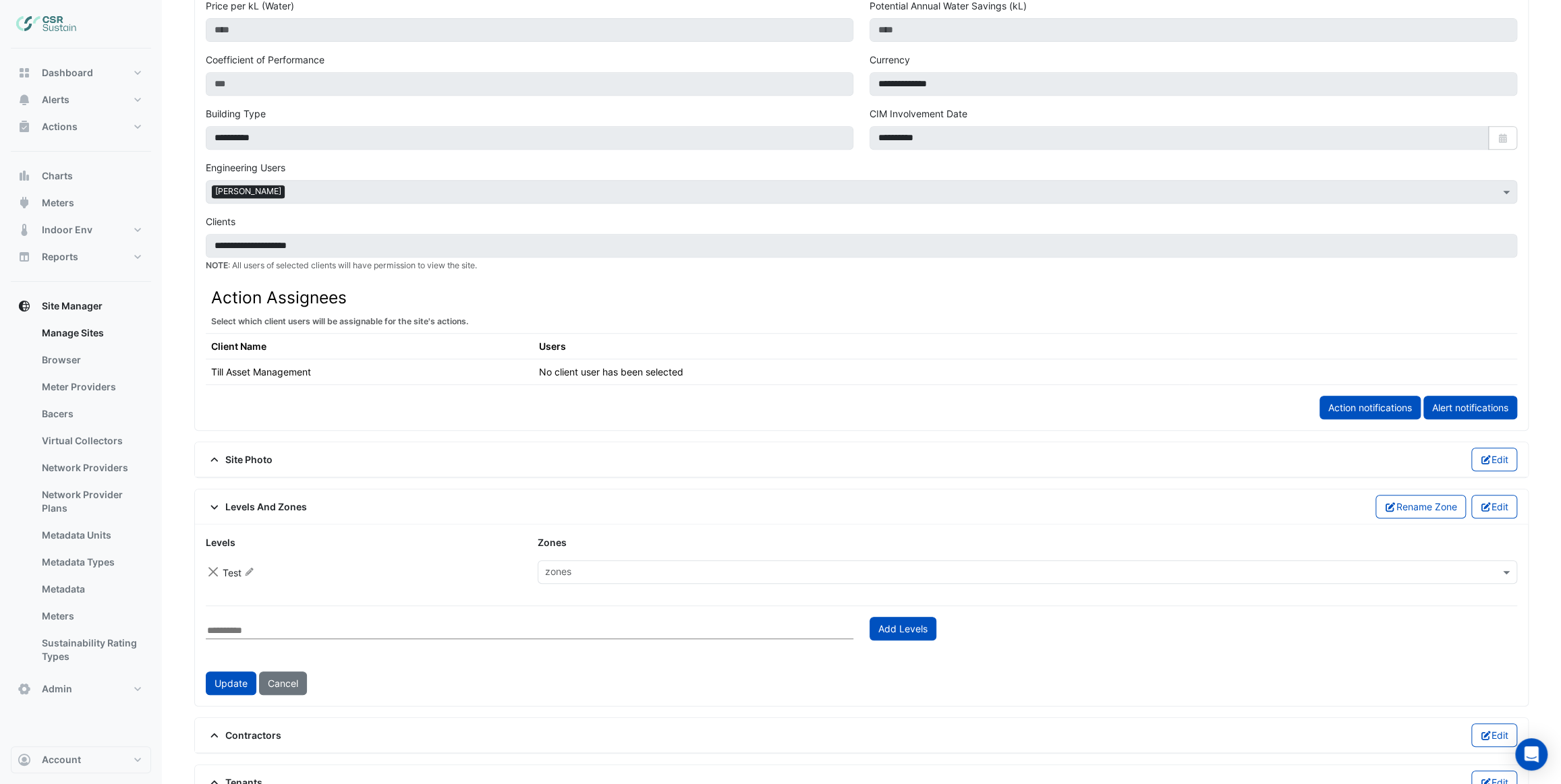
click at [740, 566] on input "text" at bounding box center [1020, 573] width 949 height 14
type input "****"
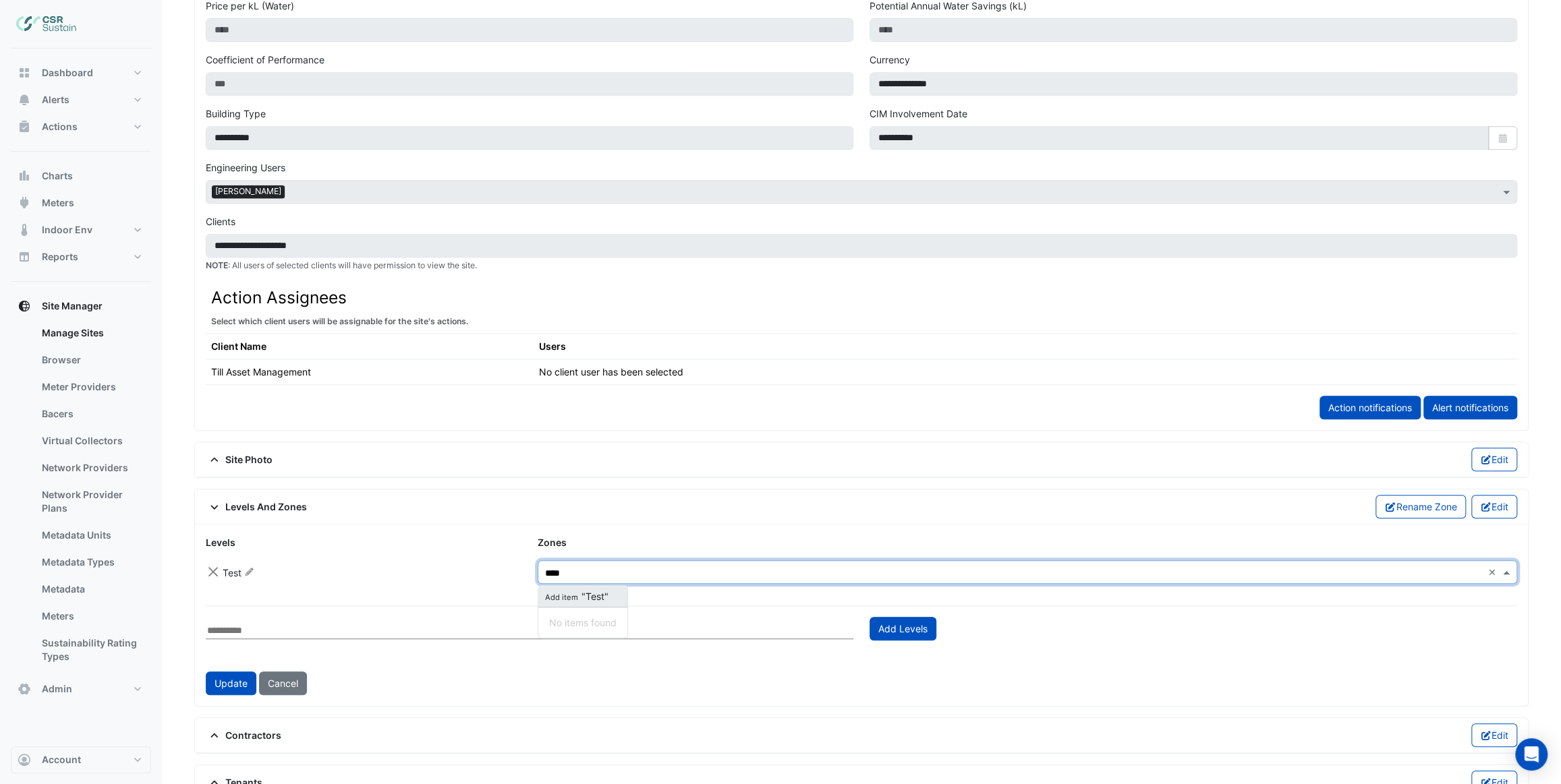
click at [600, 591] on span "Add item "Test"" at bounding box center [575, 596] width 65 height 11
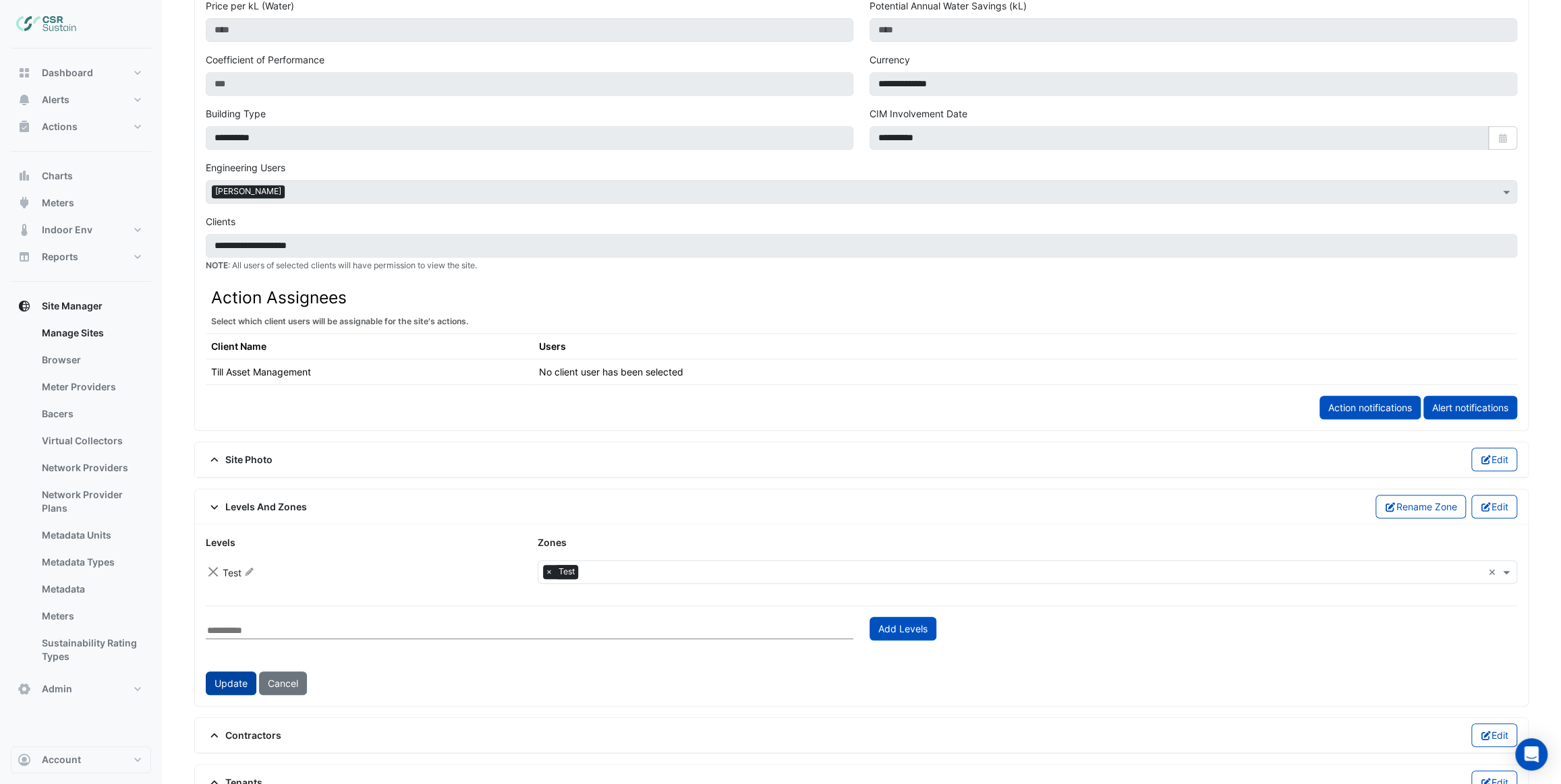
click at [218, 680] on button "Update" at bounding box center [230, 683] width 50 height 24
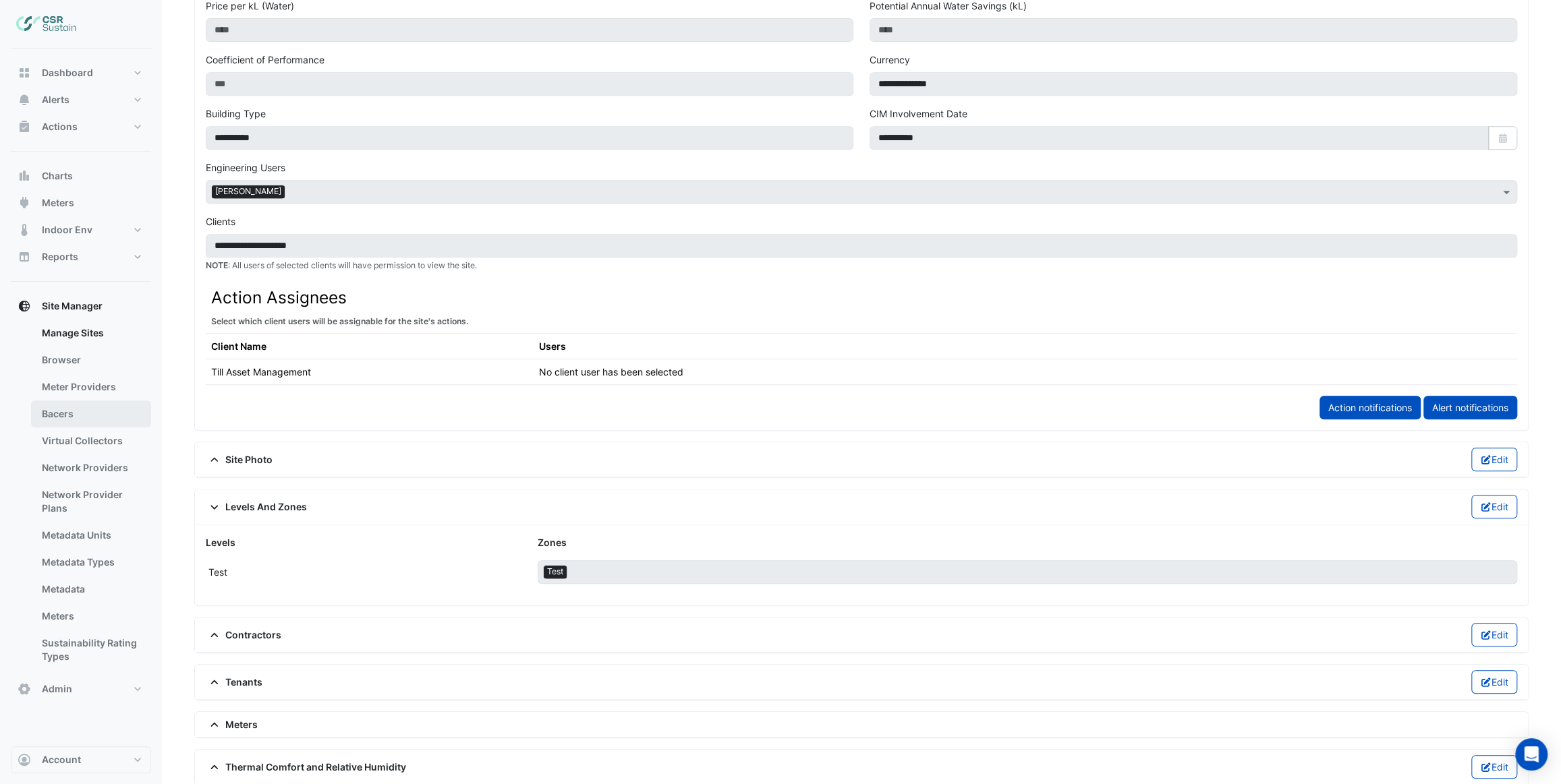
click at [85, 412] on link "Bacers" at bounding box center [91, 414] width 120 height 27
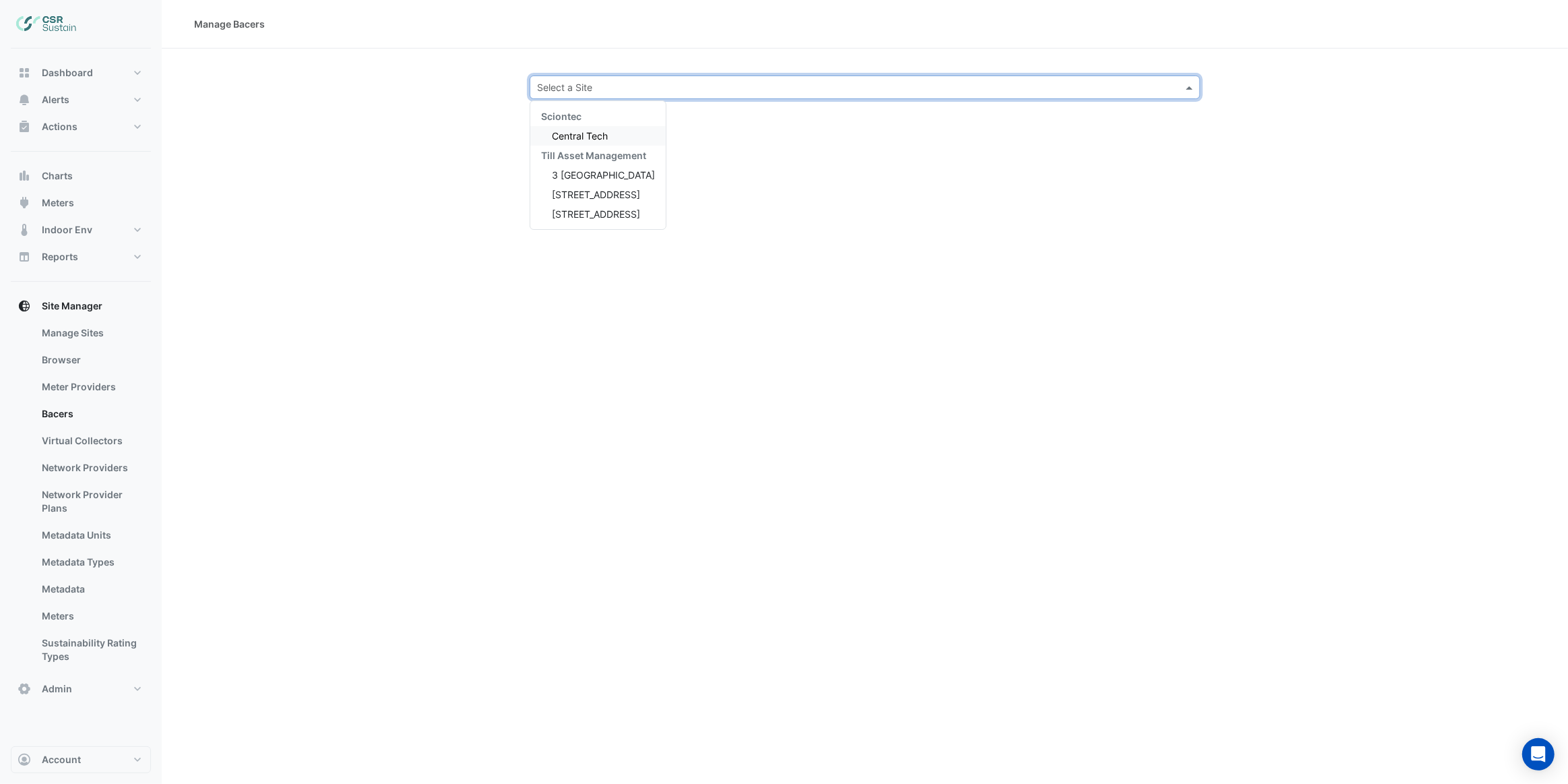
click at [585, 84] on input "text" at bounding box center [851, 88] width 629 height 14
click at [595, 196] on span "5 Exchange Quay" at bounding box center [596, 194] width 88 height 11
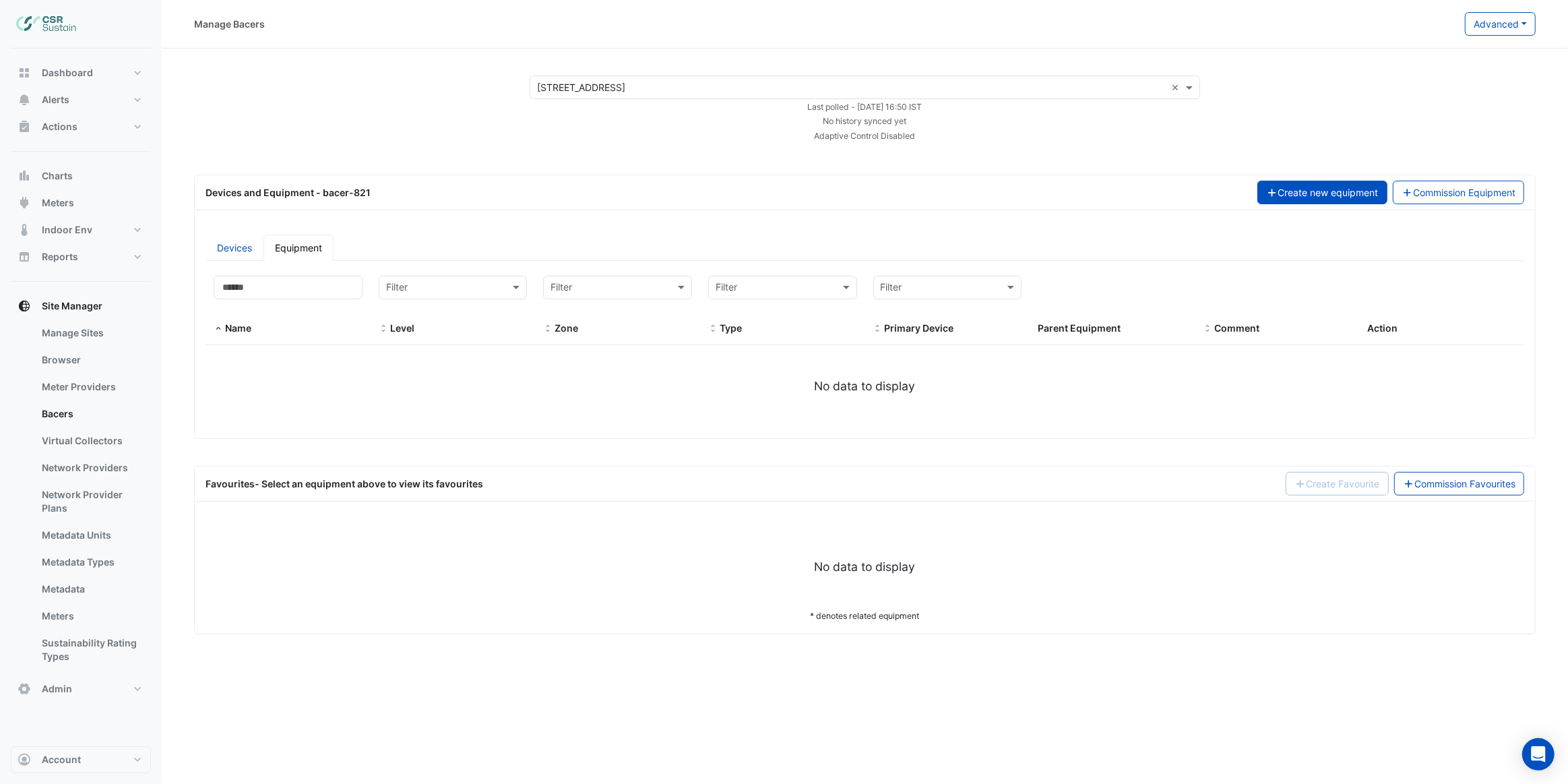
click at [1329, 201] on button "Create new equipment" at bounding box center [1323, 192] width 130 height 24
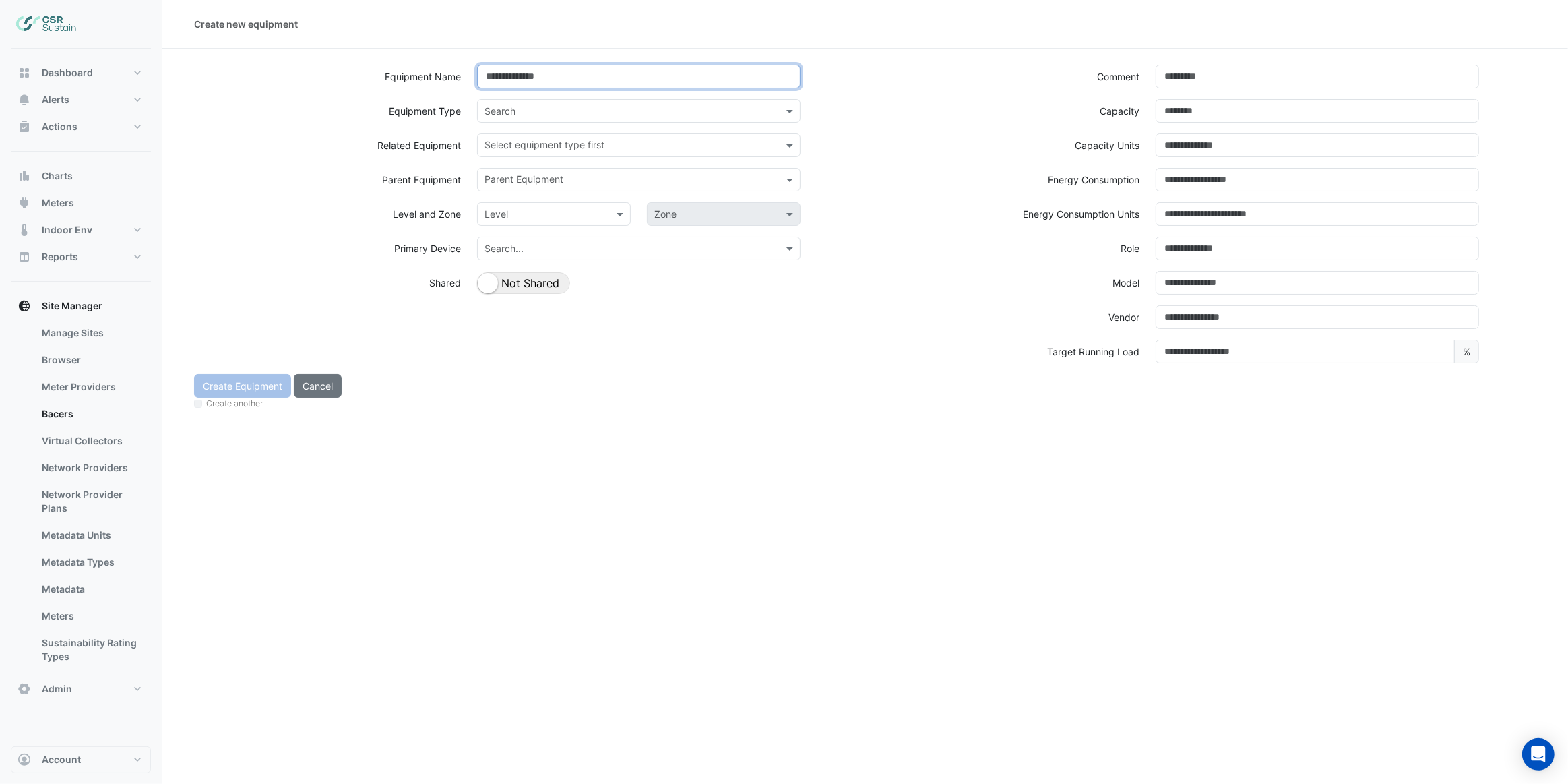
click at [538, 79] on input at bounding box center [638, 76] width 323 height 24
type input "****"
click at [537, 109] on input "text" at bounding box center [626, 112] width 282 height 14
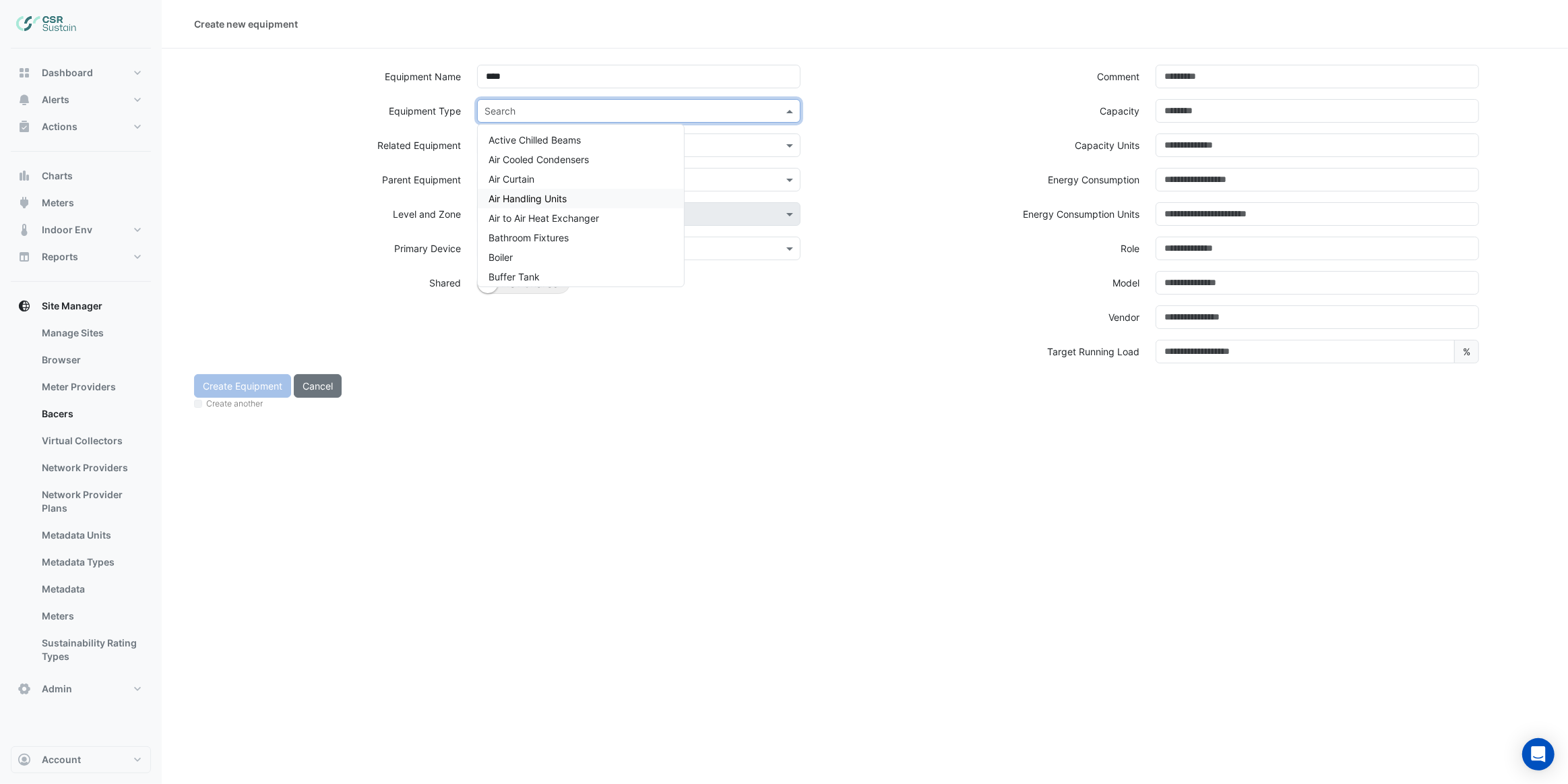
click at [541, 198] on span "Air Handling Units" at bounding box center [527, 198] width 78 height 11
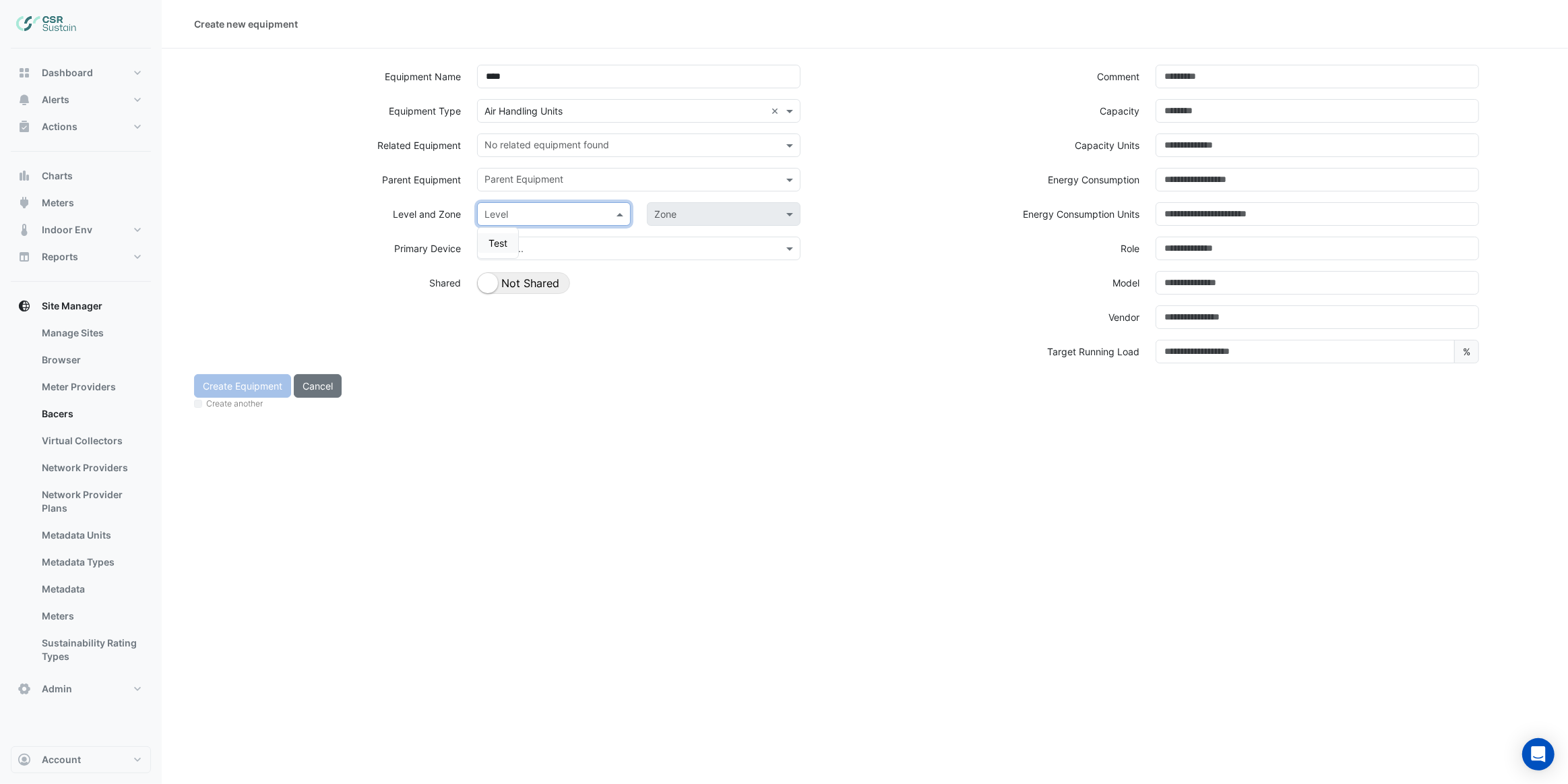
click at [523, 210] on input "text" at bounding box center [540, 214] width 112 height 14
click at [521, 243] on div "Equipment Name **** Equipment Type Search × Air Handling Units × Related Equipm…" at bounding box center [525, 219] width 680 height 310
click at [556, 212] on input "text" at bounding box center [540, 214] width 112 height 14
click at [498, 243] on span "Test" at bounding box center [497, 243] width 19 height 11
click at [693, 219] on input "text" at bounding box center [710, 214] width 112 height 14
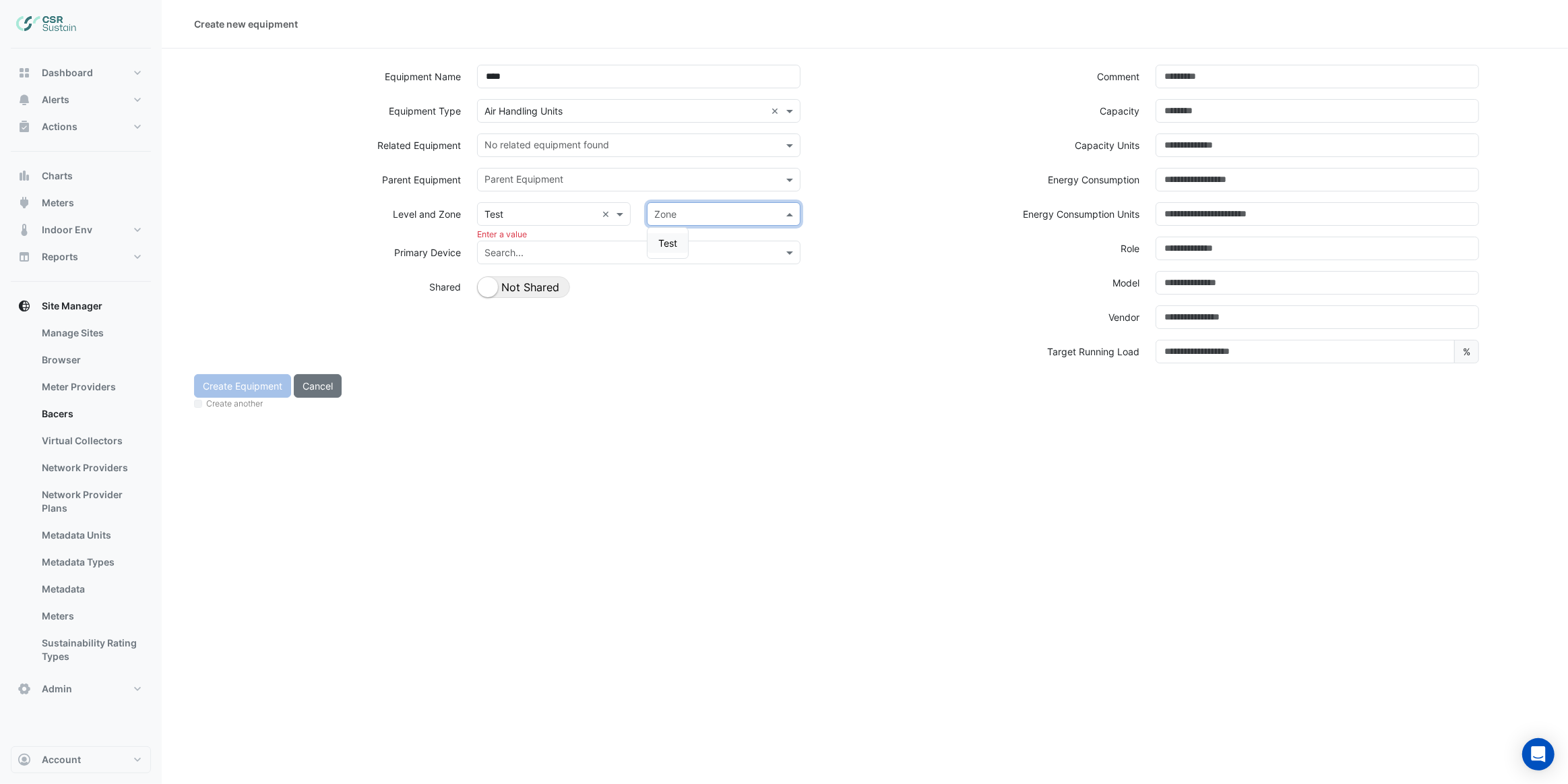
click at [666, 250] on div "Test" at bounding box center [668, 243] width 41 height 19
click at [631, 287] on div "Shared Not Shared" at bounding box center [638, 282] width 323 height 23
click at [259, 389] on button "Create Equipment" at bounding box center [242, 385] width 97 height 24
select select "***"
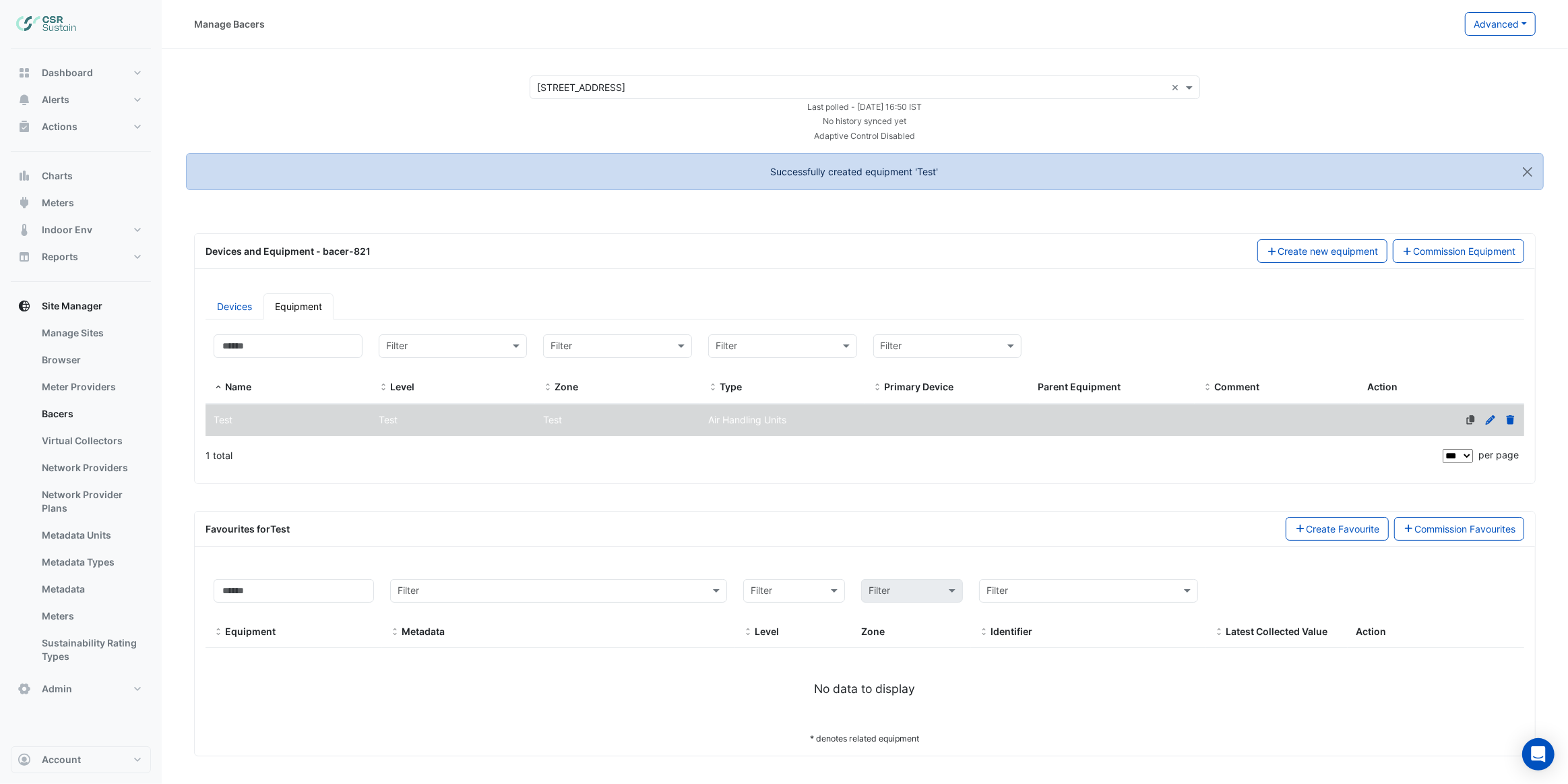
click at [1312, 530] on button "Create Favourite" at bounding box center [1337, 528] width 103 height 24
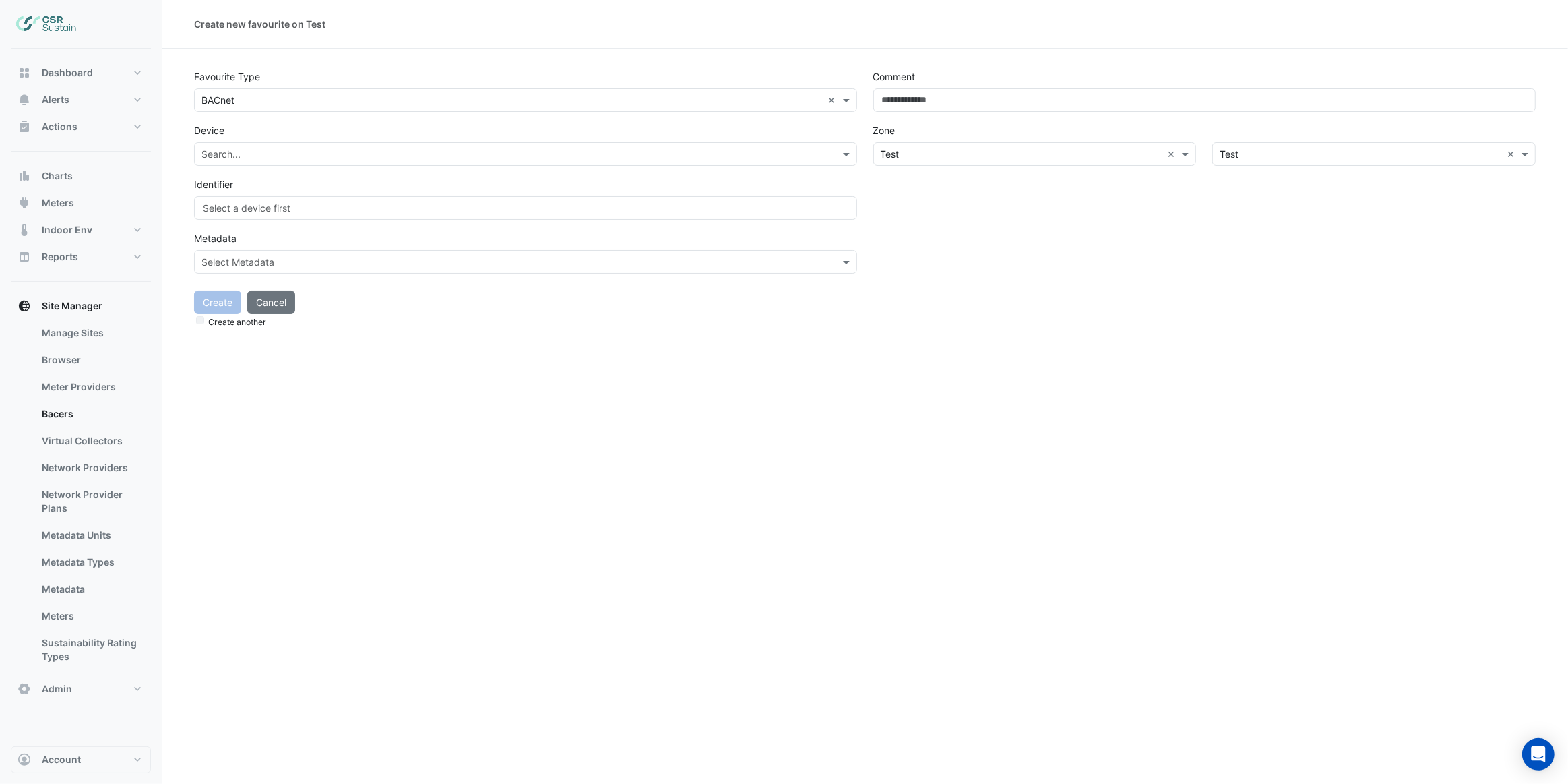
click at [228, 103] on input "text" at bounding box center [512, 101] width 621 height 14
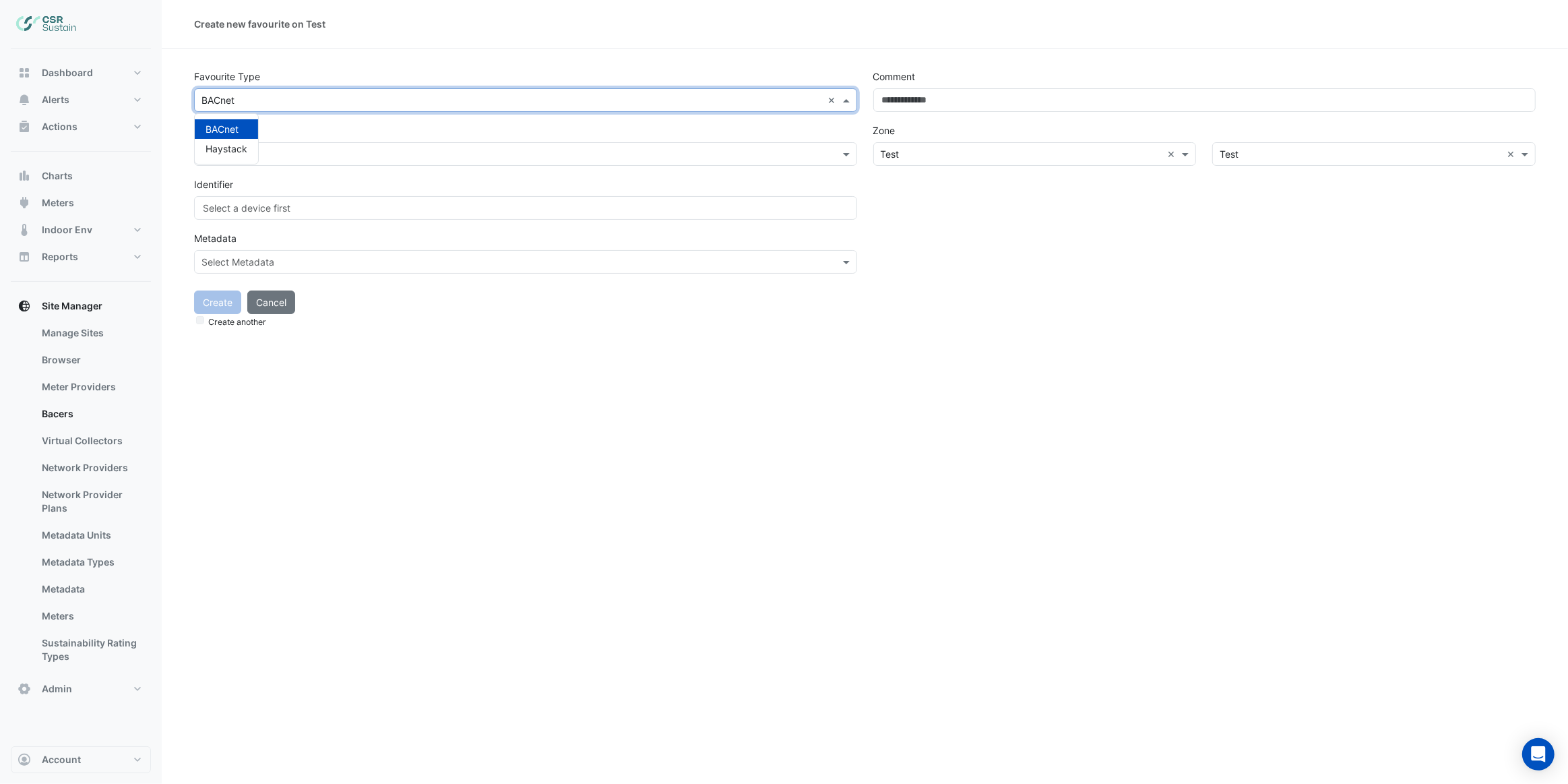
click at [225, 145] on span "Haystack" at bounding box center [226, 148] width 41 height 11
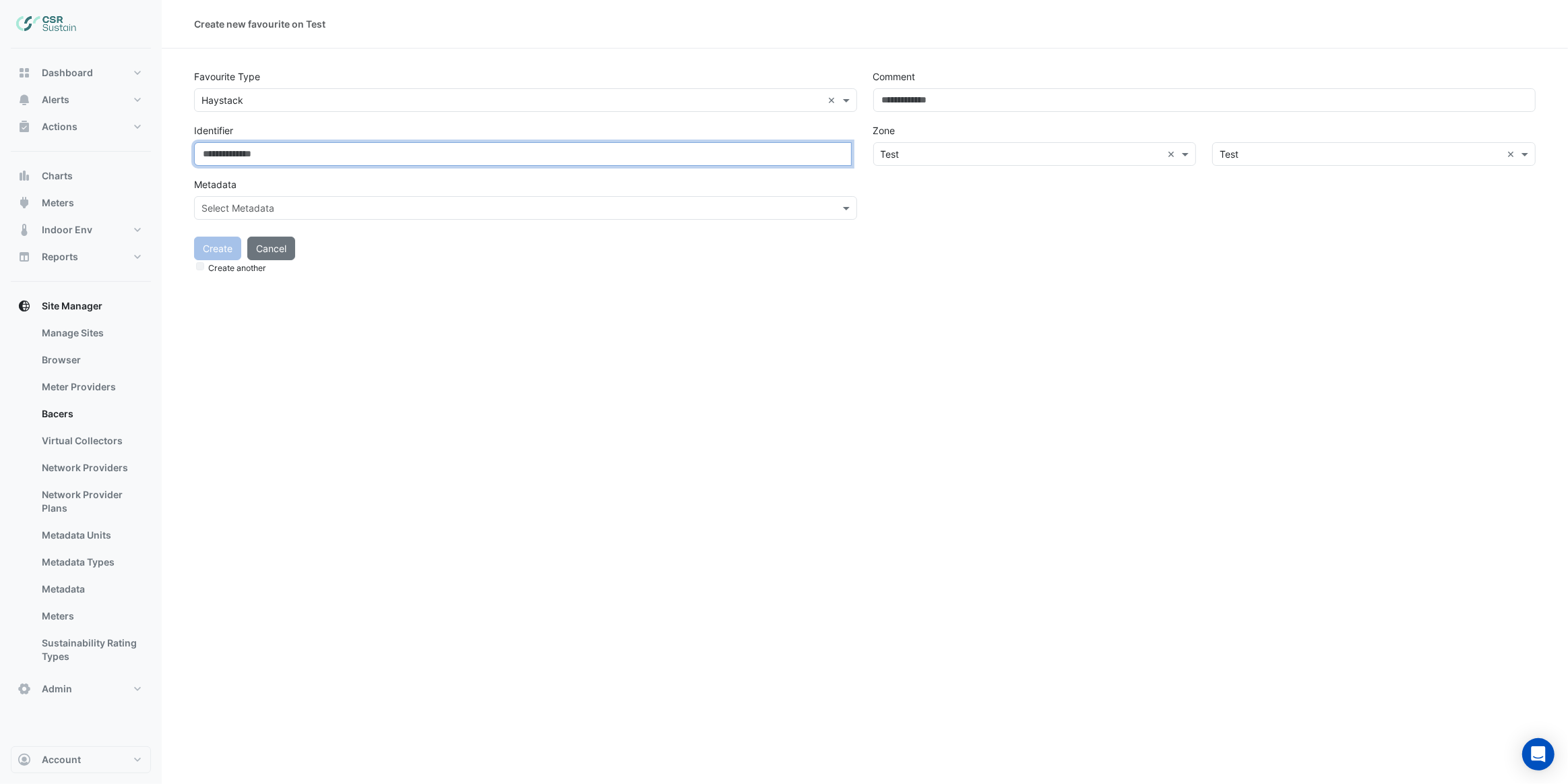
click at [233, 148] on input at bounding box center [523, 153] width 658 height 24
paste input "**********"
click at [204, 156] on input "**********" at bounding box center [523, 153] width 658 height 24
type input "**********"
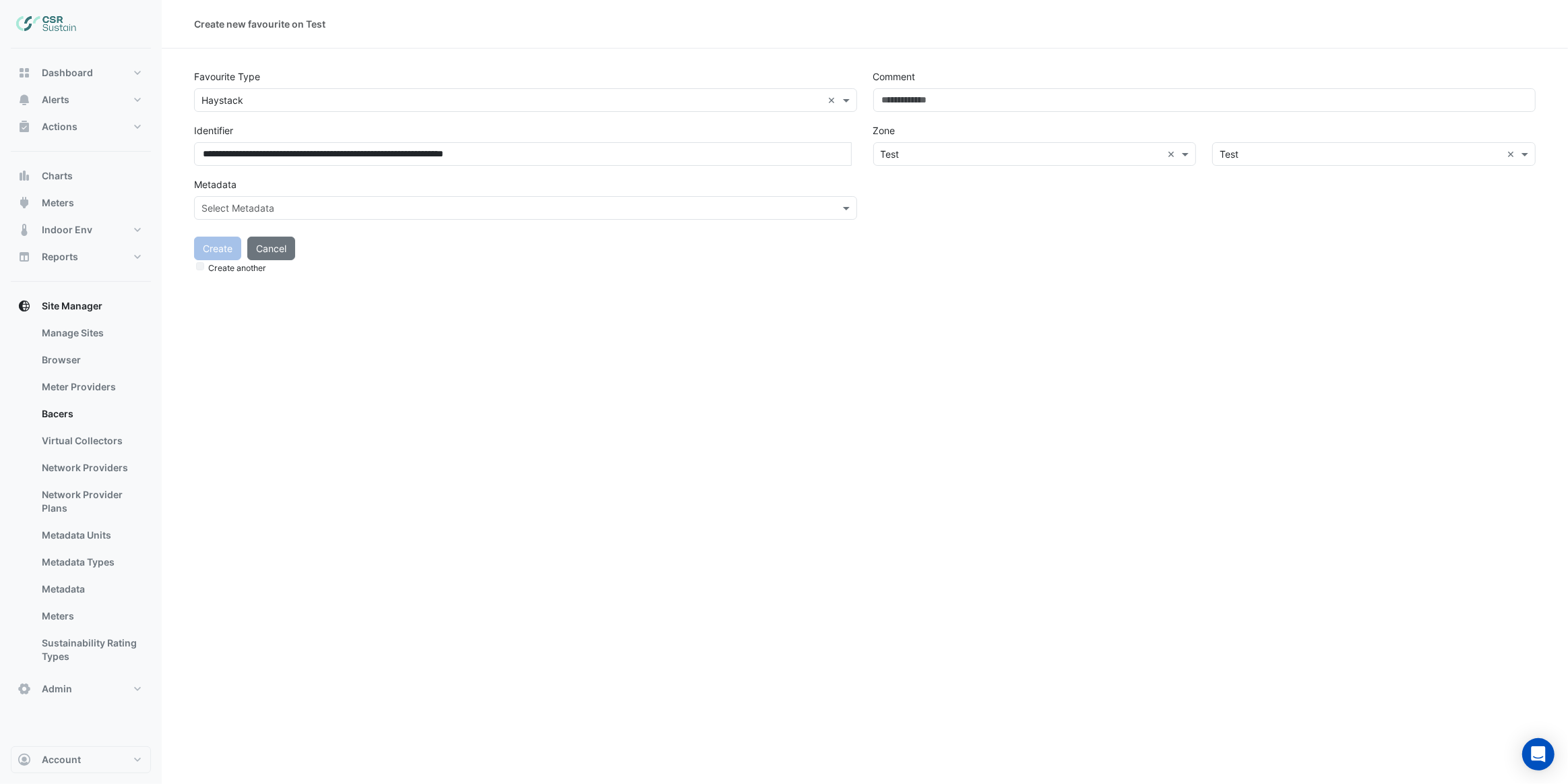
click at [456, 207] on input "text" at bounding box center [512, 209] width 621 height 14
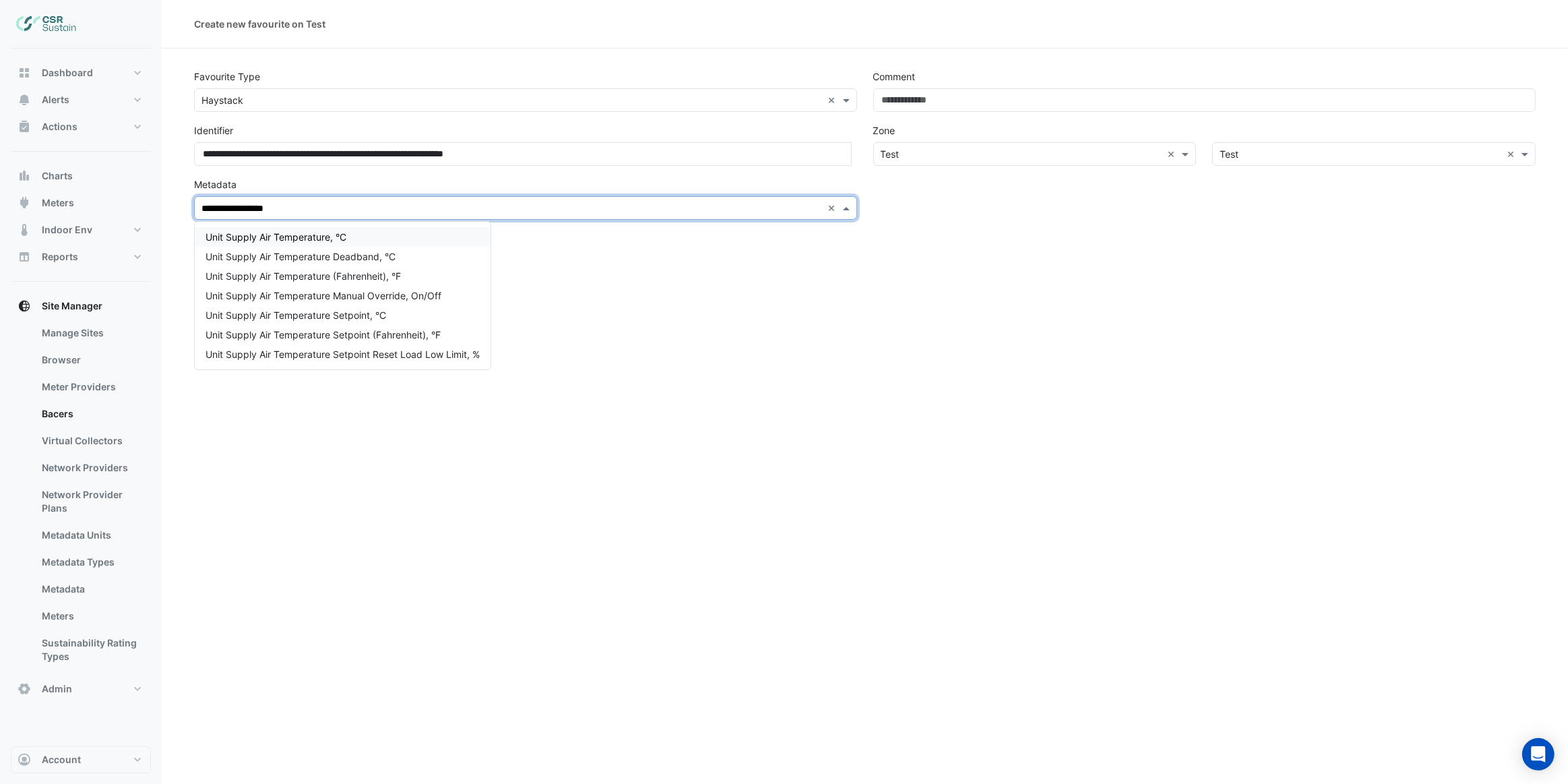
type input "**********"
click at [367, 235] on div "Unit Supply Air Temperature, °C" at bounding box center [343, 237] width 296 height 19
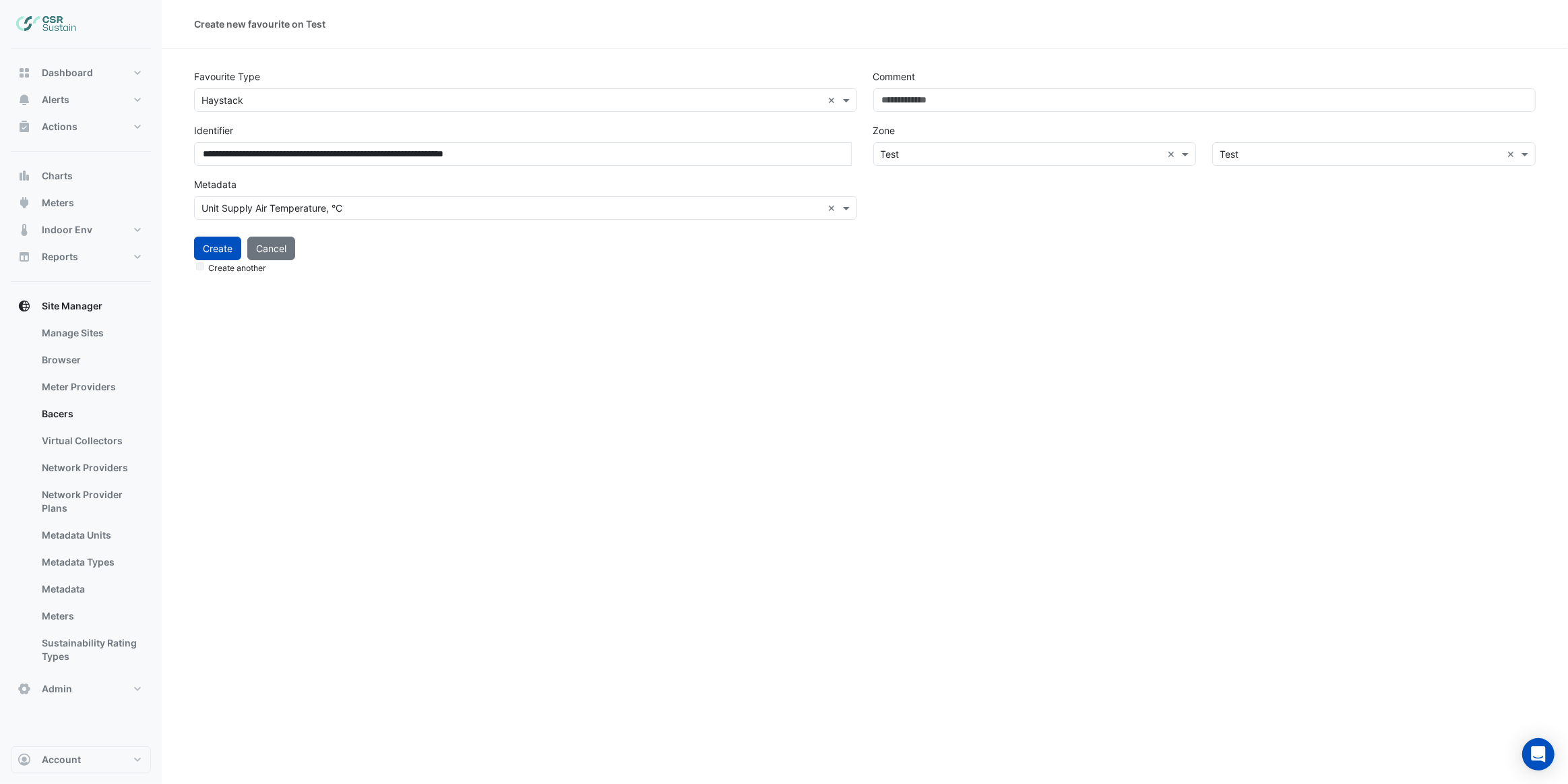
click at [343, 262] on div "Create another" at bounding box center [865, 267] width 1341 height 14
click at [202, 250] on button "Create" at bounding box center [218, 248] width 48 height 24
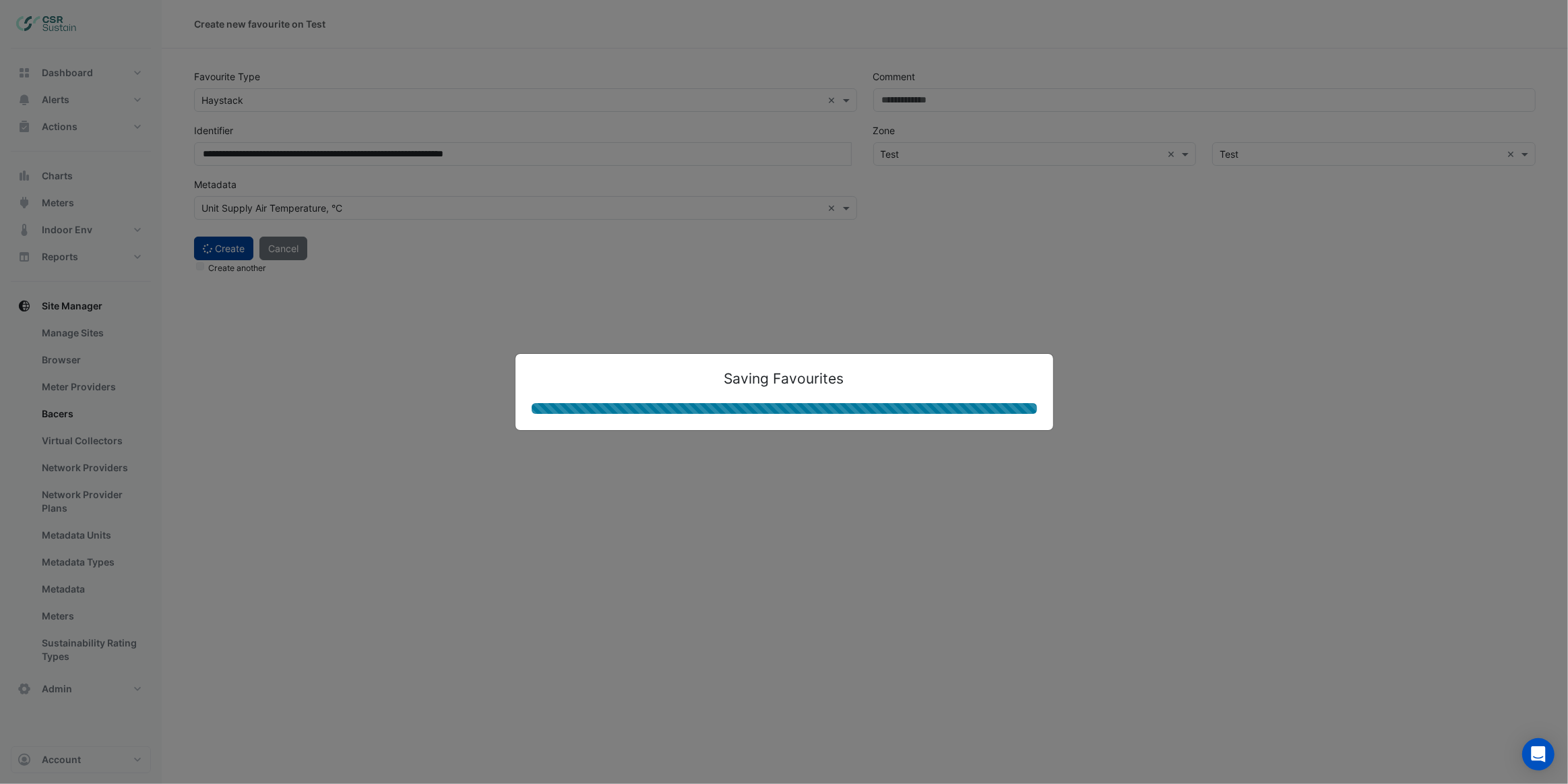
select select "***"
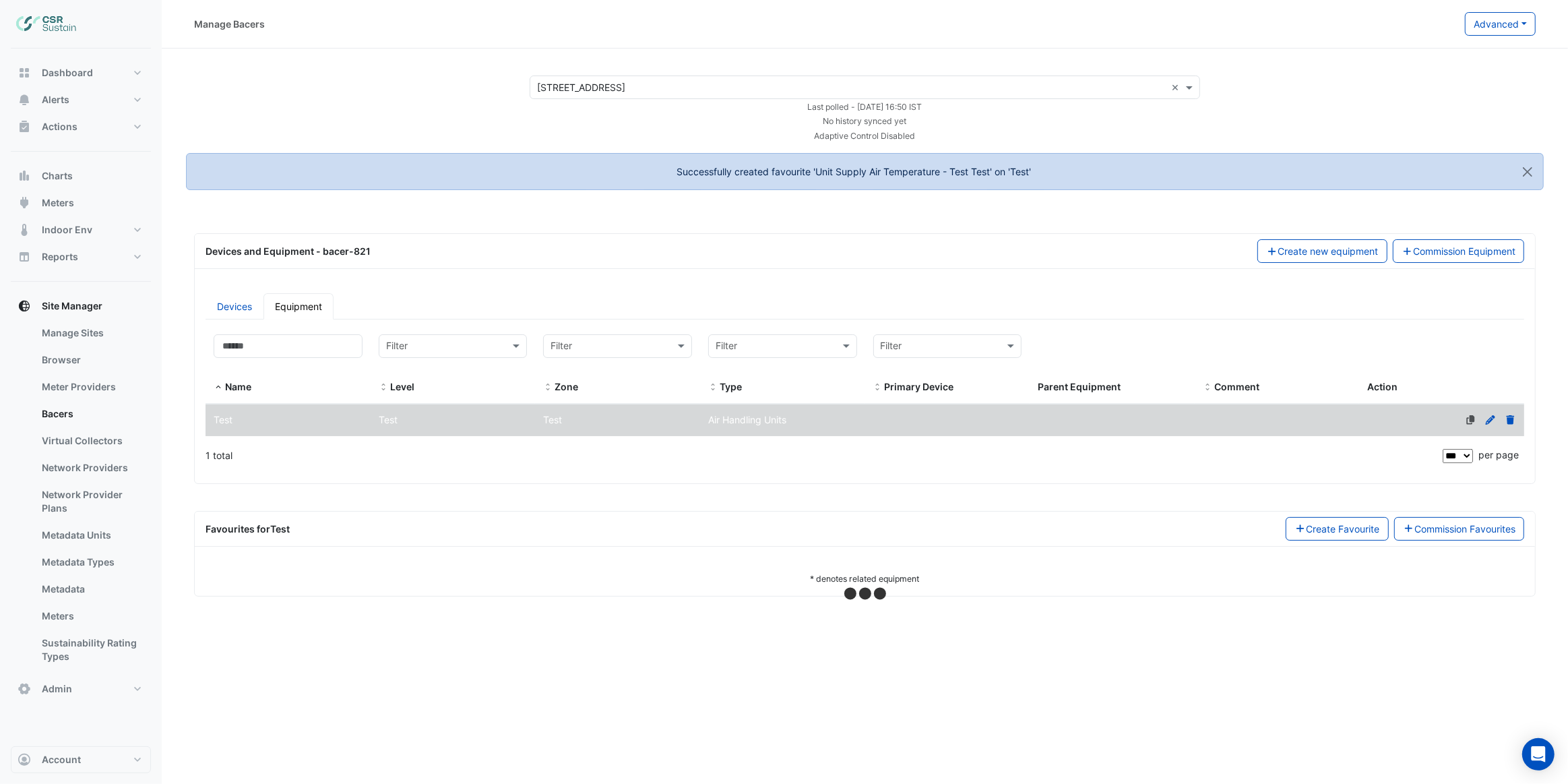
select select "***"
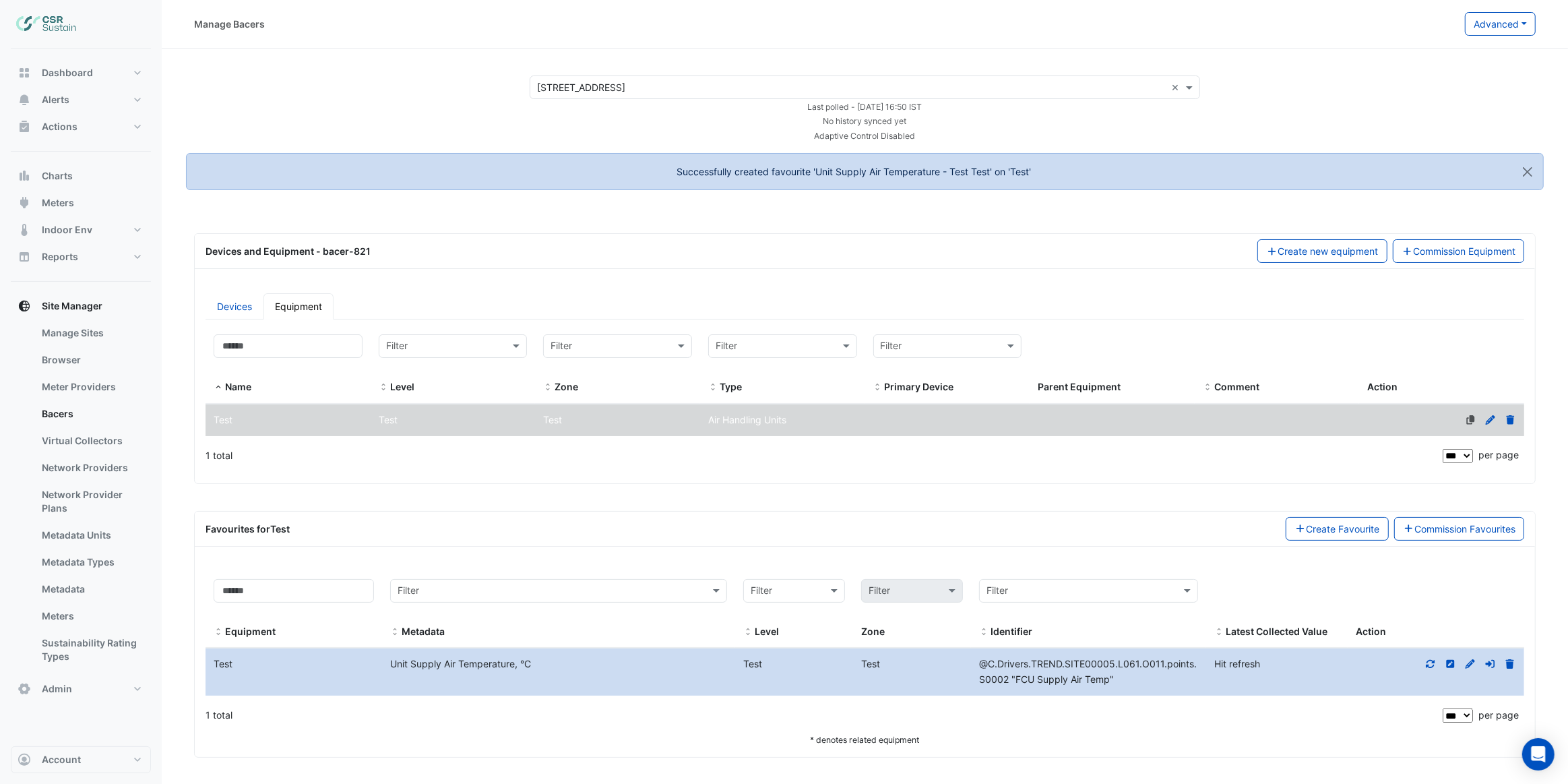
click at [1435, 660] on icon at bounding box center [1431, 663] width 9 height 8
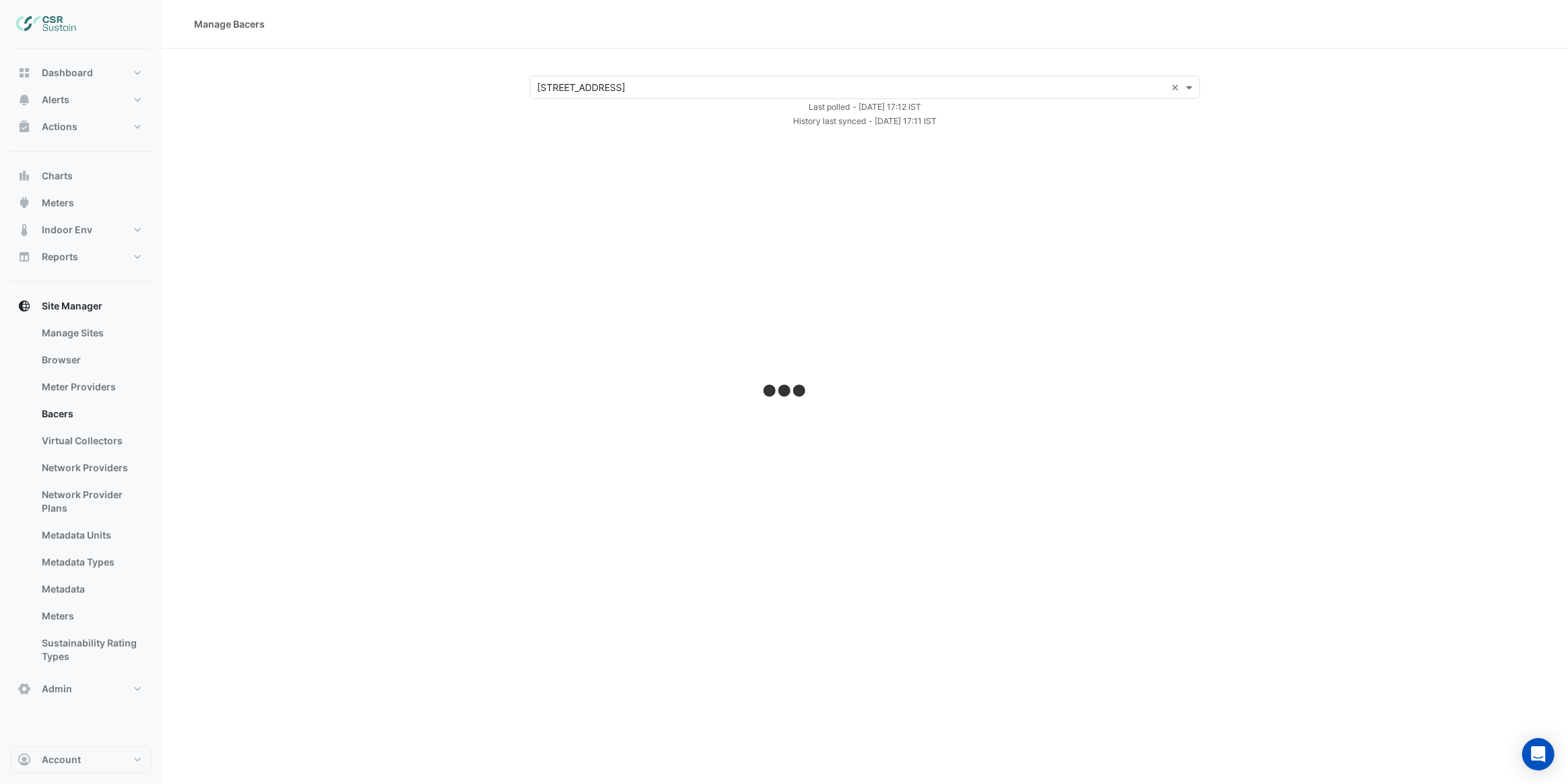
select select "***"
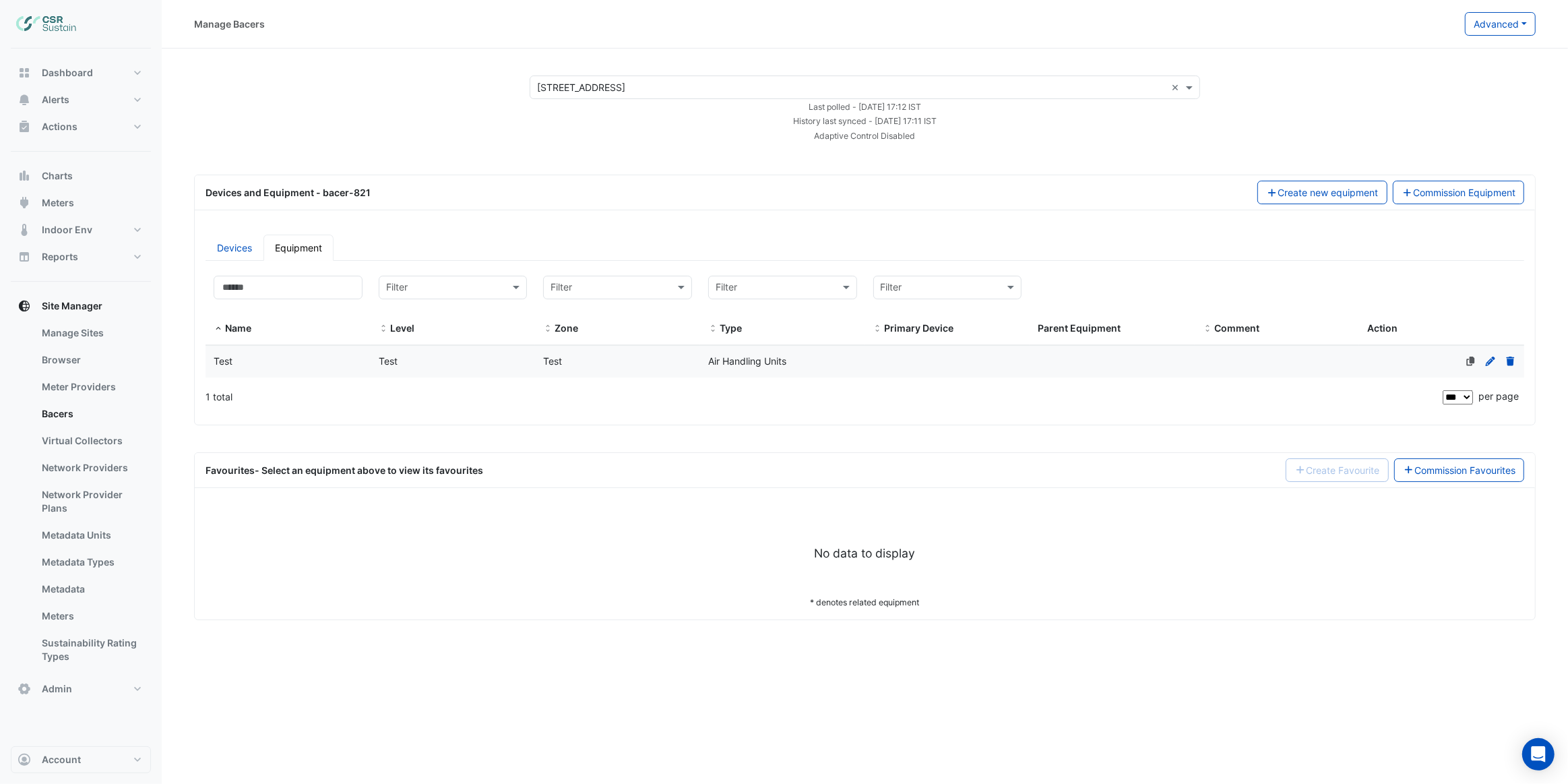
click at [903, 346] on datatable-body-cell "Primary Device" at bounding box center [947, 362] width 165 height 32
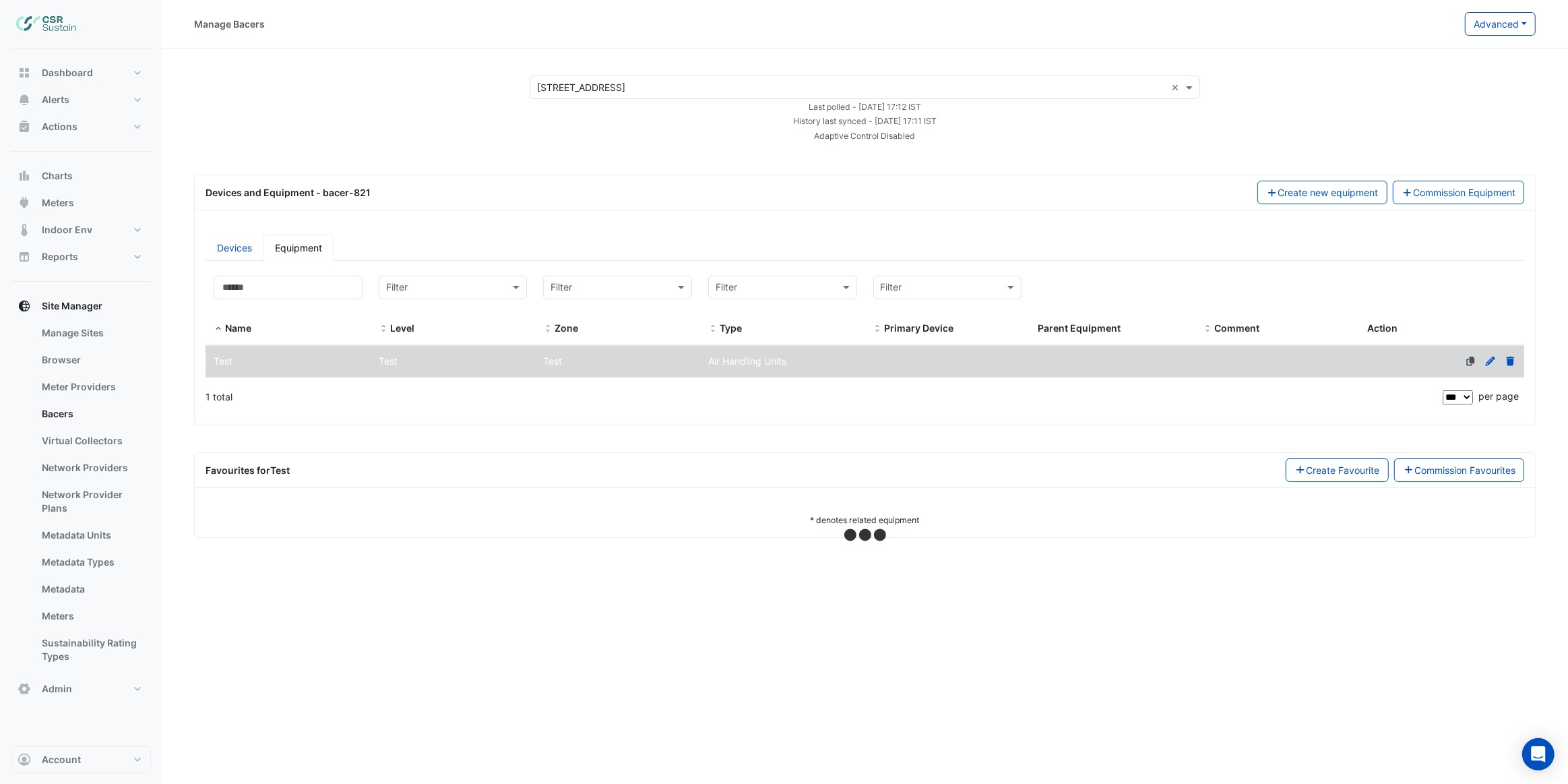
select select "***"
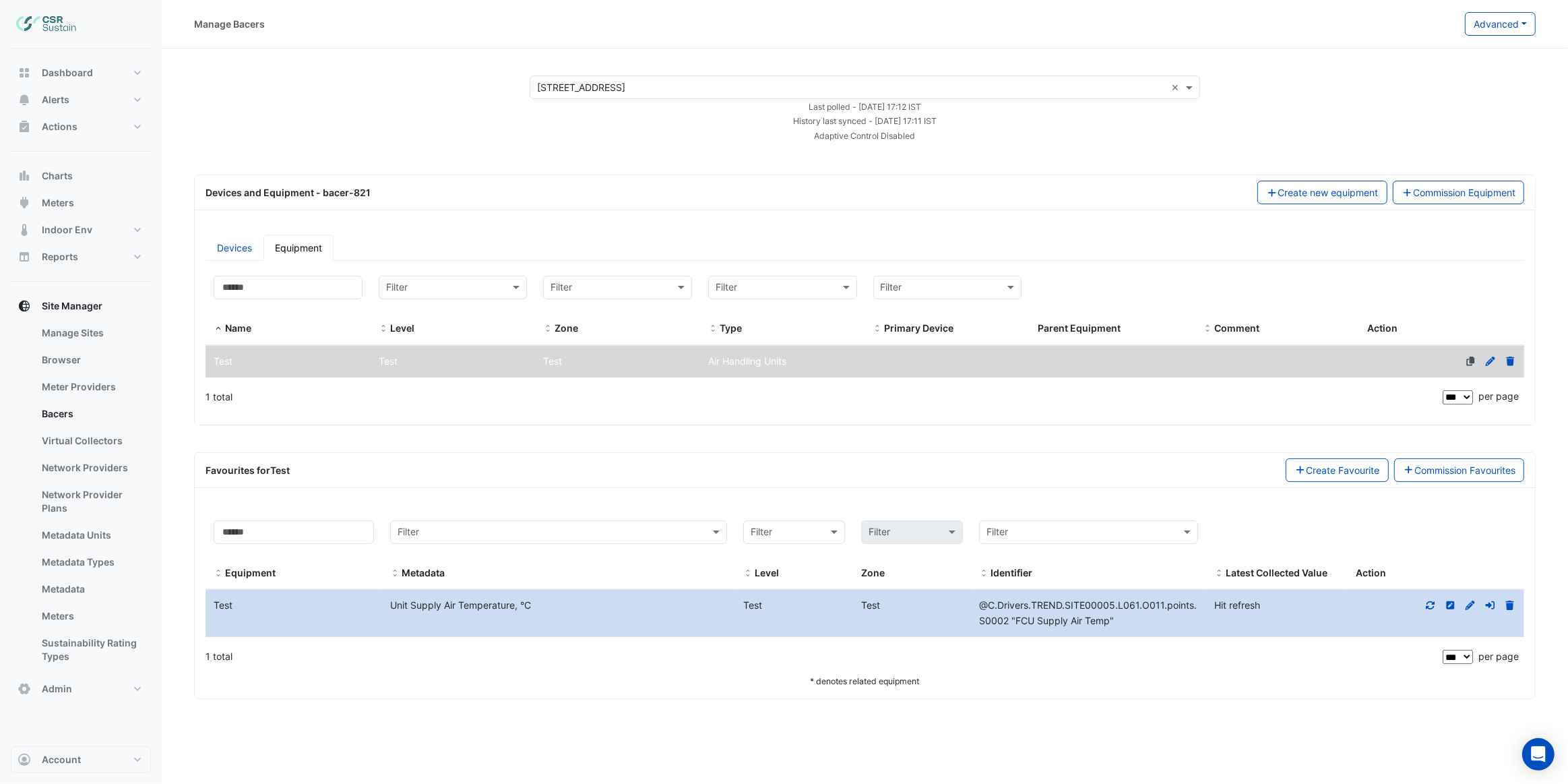
click at [1428, 601] on icon at bounding box center [1431, 605] width 9 height 8
click at [68, 762] on span "Account" at bounding box center [61, 759] width 39 height 13
click at [56, 728] on link "Sign Out" at bounding box center [80, 725] width 128 height 27
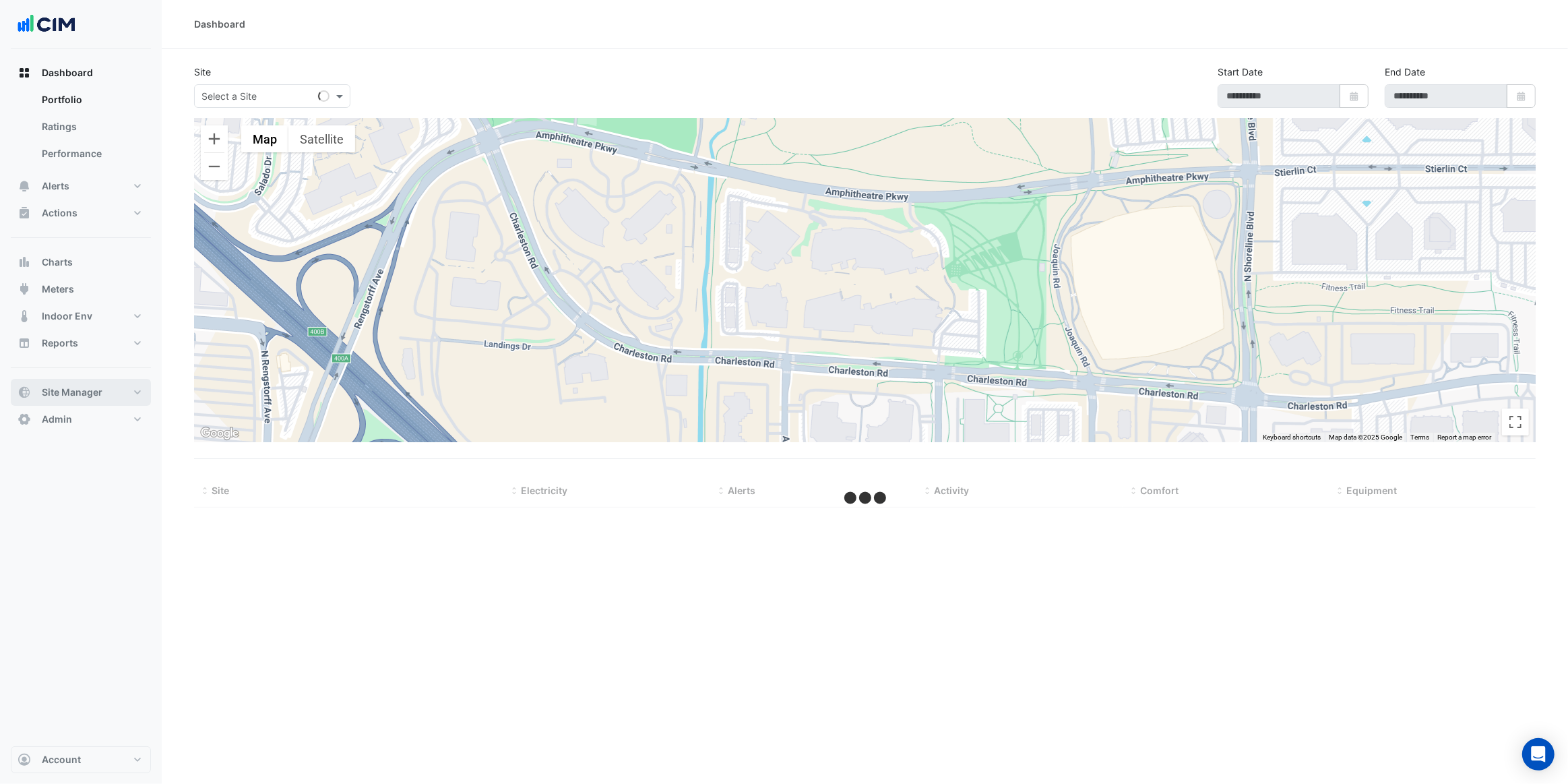
click at [90, 384] on button "Site Manager" at bounding box center [80, 392] width 140 height 27
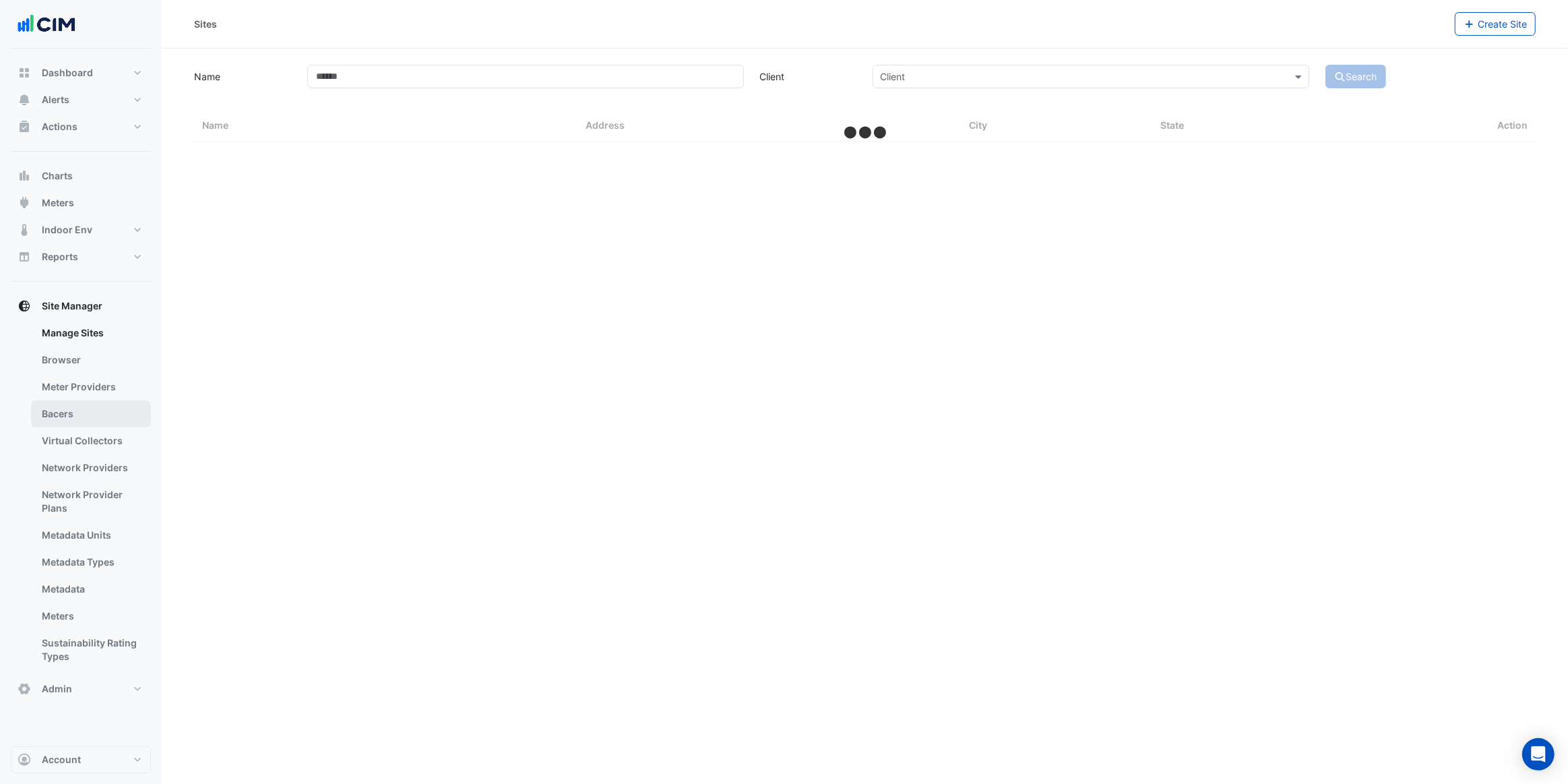
click at [87, 414] on link "Bacers" at bounding box center [91, 414] width 120 height 27
click at [568, 87] on input "text" at bounding box center [851, 88] width 629 height 14
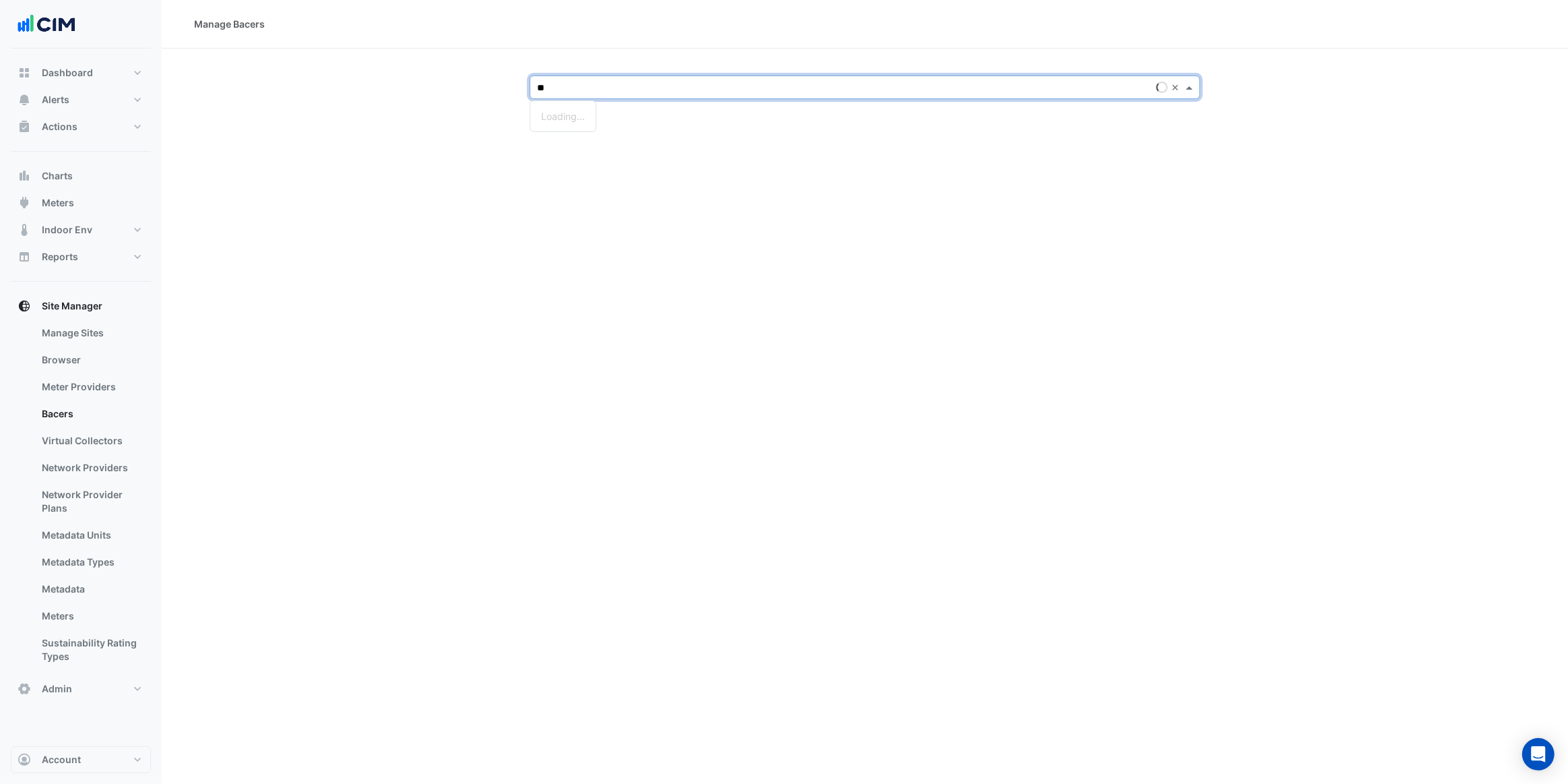
type input "***"
click at [607, 211] on span "[STREET_ADDRESS]" at bounding box center [596, 213] width 88 height 11
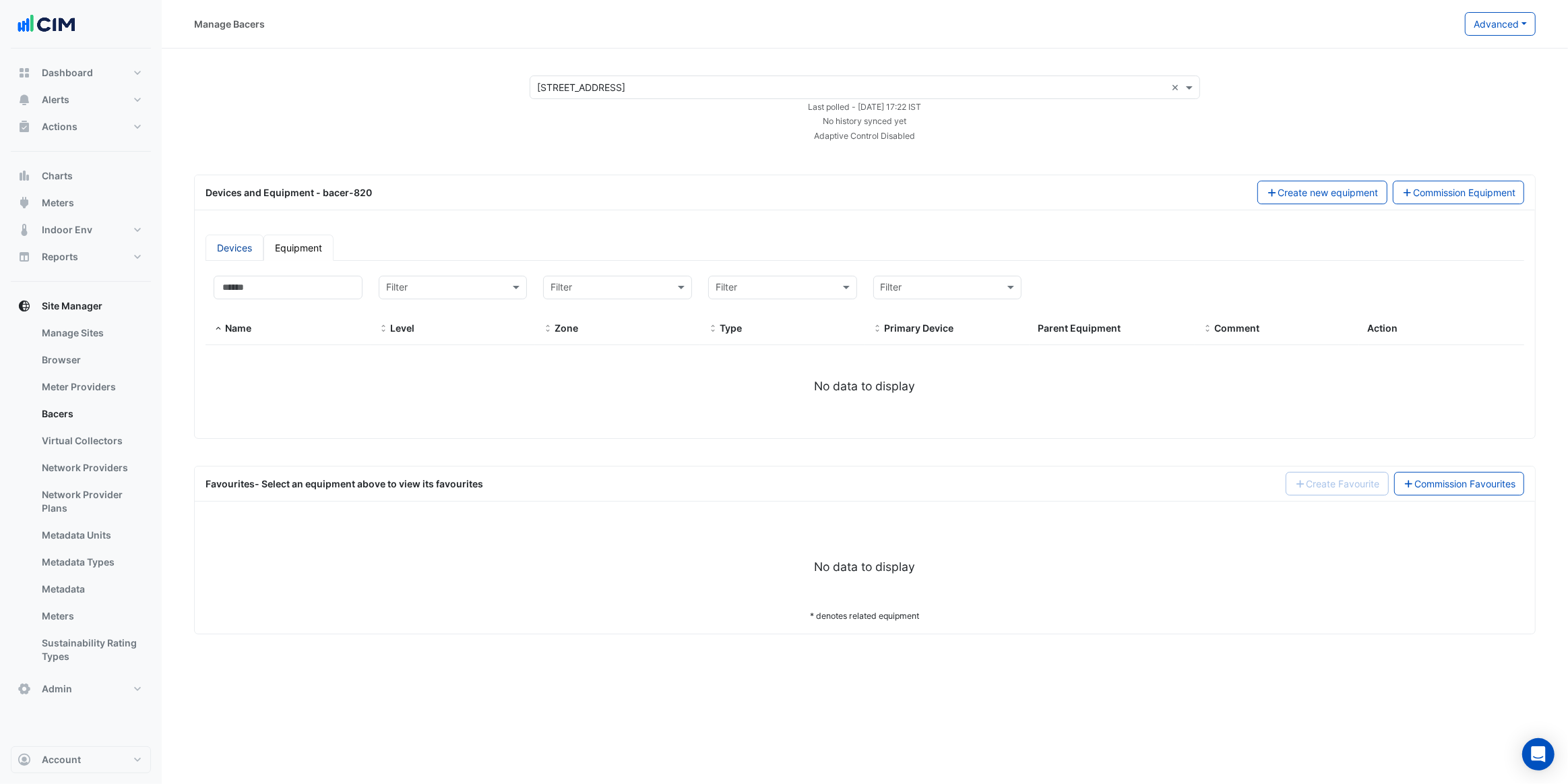
click at [254, 240] on link "Devices" at bounding box center [234, 248] width 58 height 26
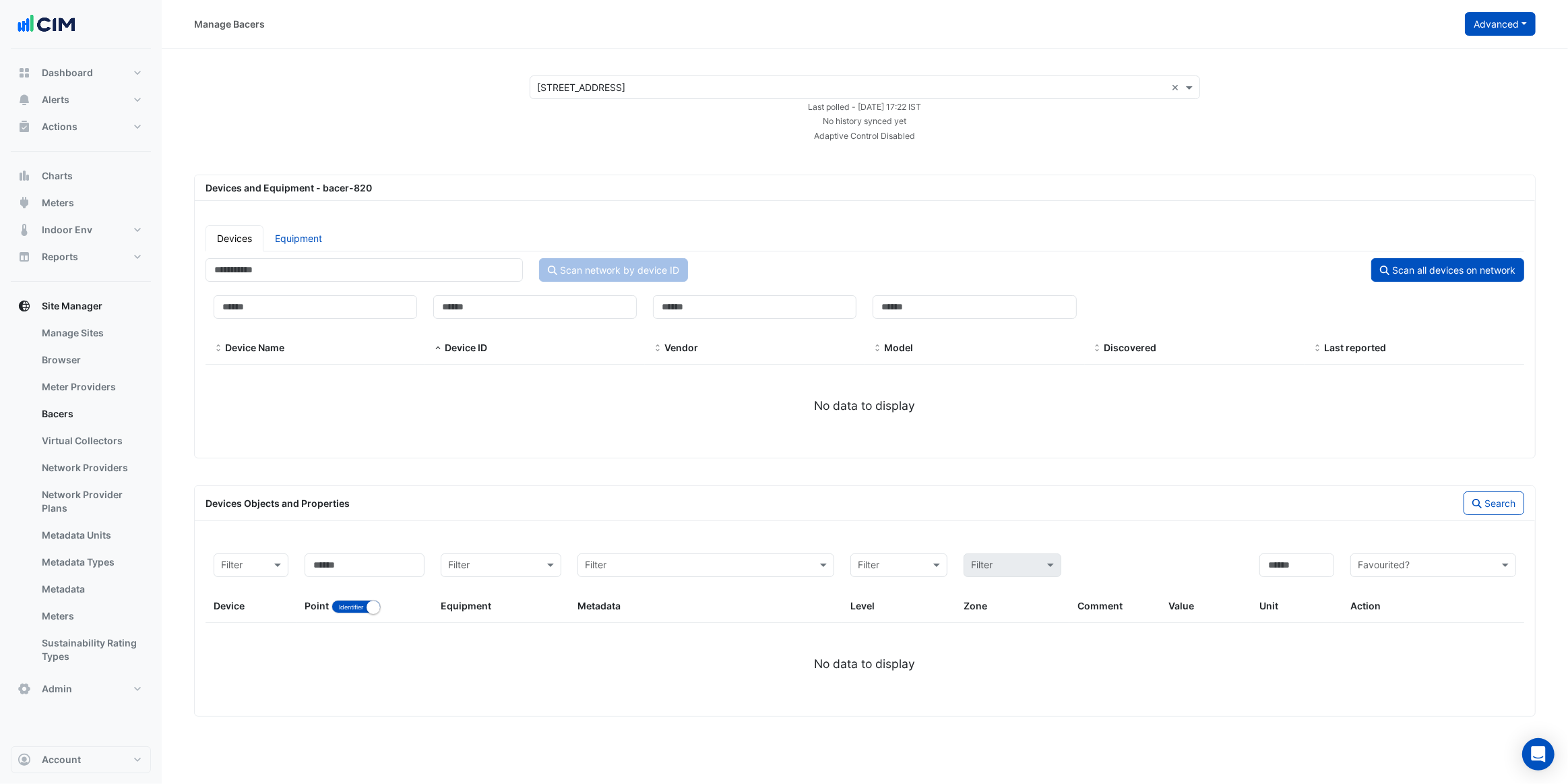
click at [1503, 26] on button "Advanced" at bounding box center [1500, 24] width 71 height 24
click at [1480, 115] on button "Configure bacer-820" at bounding box center [1448, 111] width 174 height 19
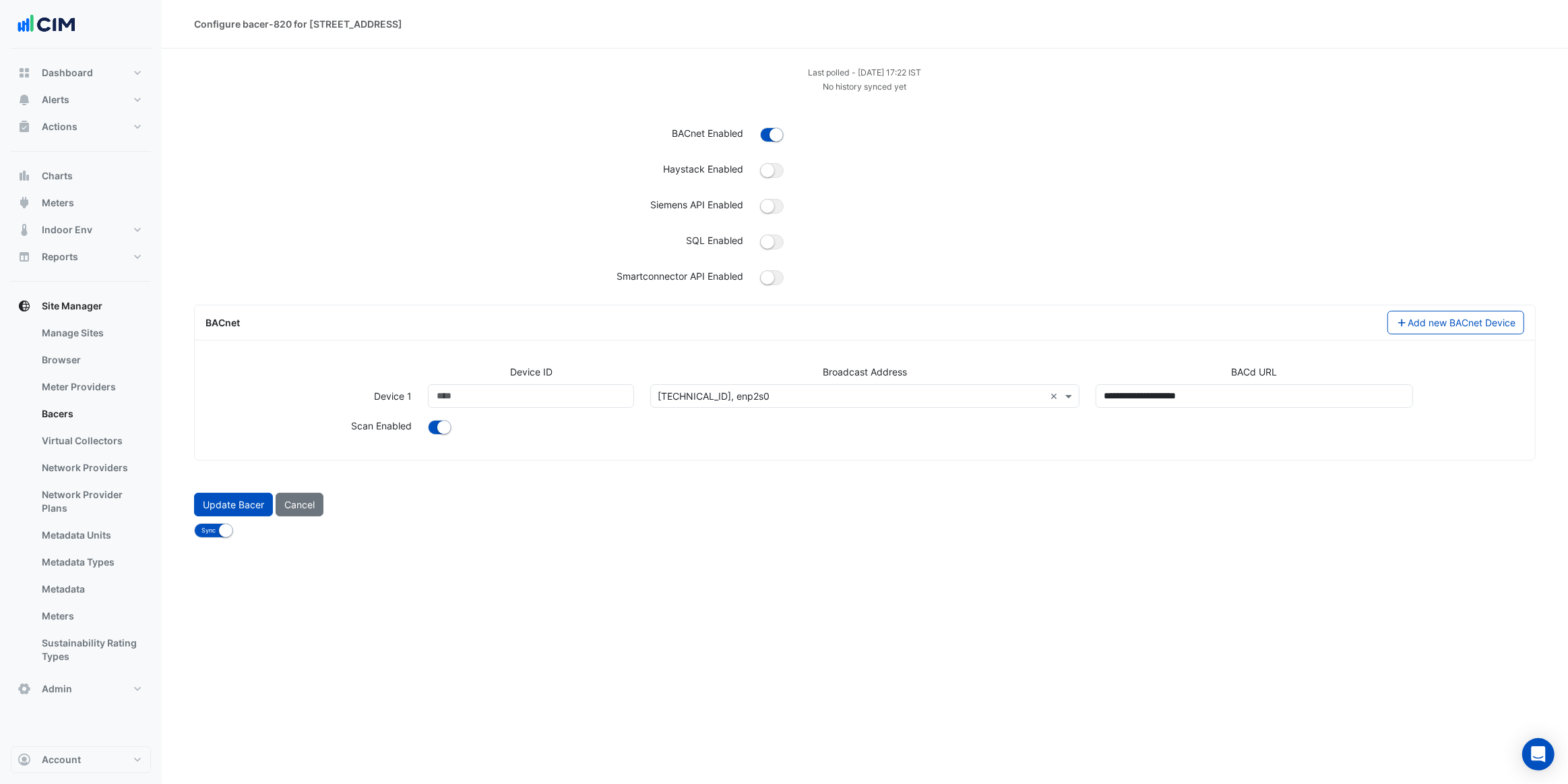
click at [822, 397] on input "text" at bounding box center [851, 397] width 387 height 14
click at [837, 434] on div at bounding box center [976, 429] width 1112 height 19
click at [305, 508] on button "Cancel" at bounding box center [300, 504] width 48 height 24
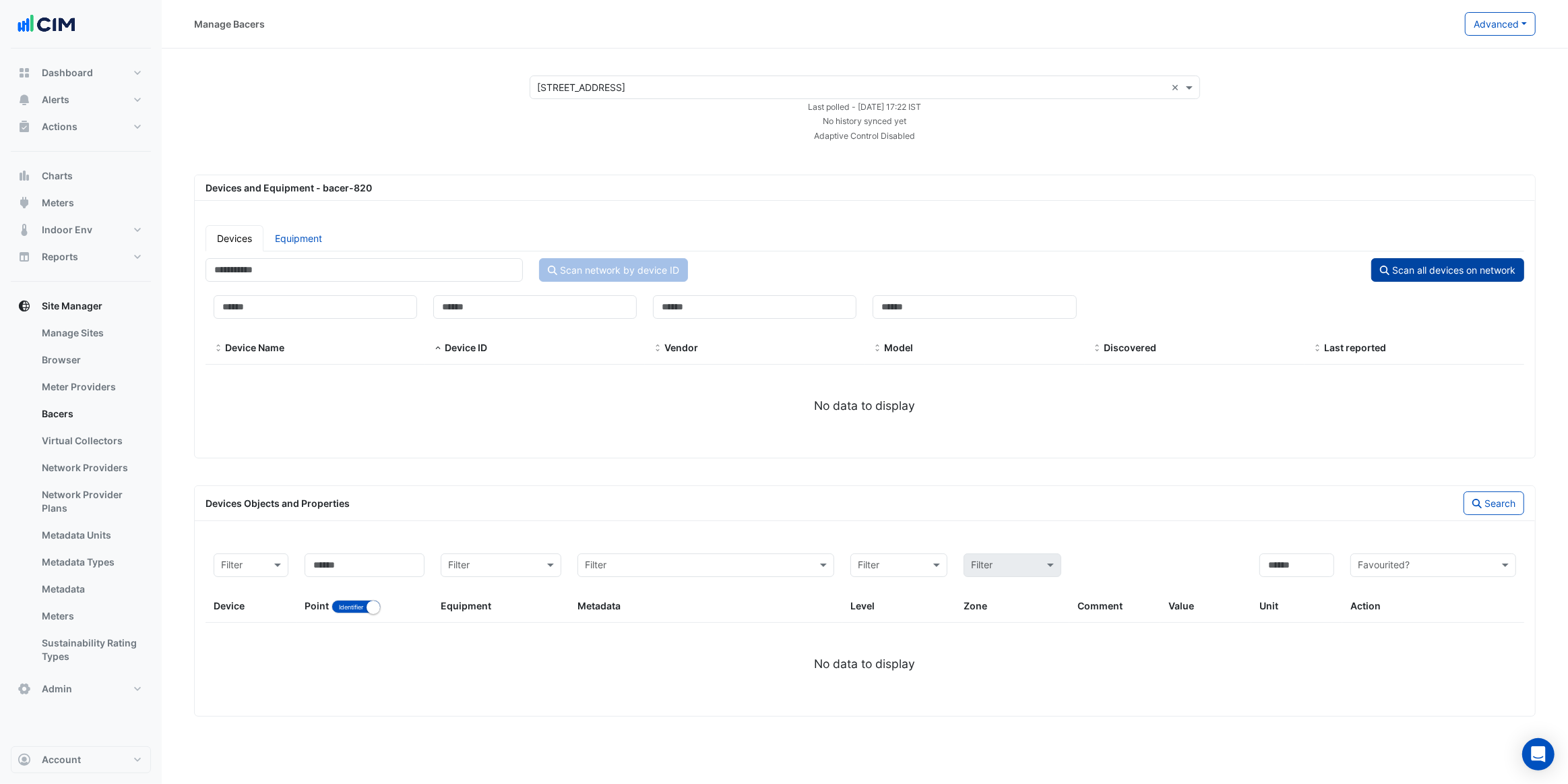
click at [1410, 271] on button "Scan all devices on network" at bounding box center [1448, 270] width 153 height 24
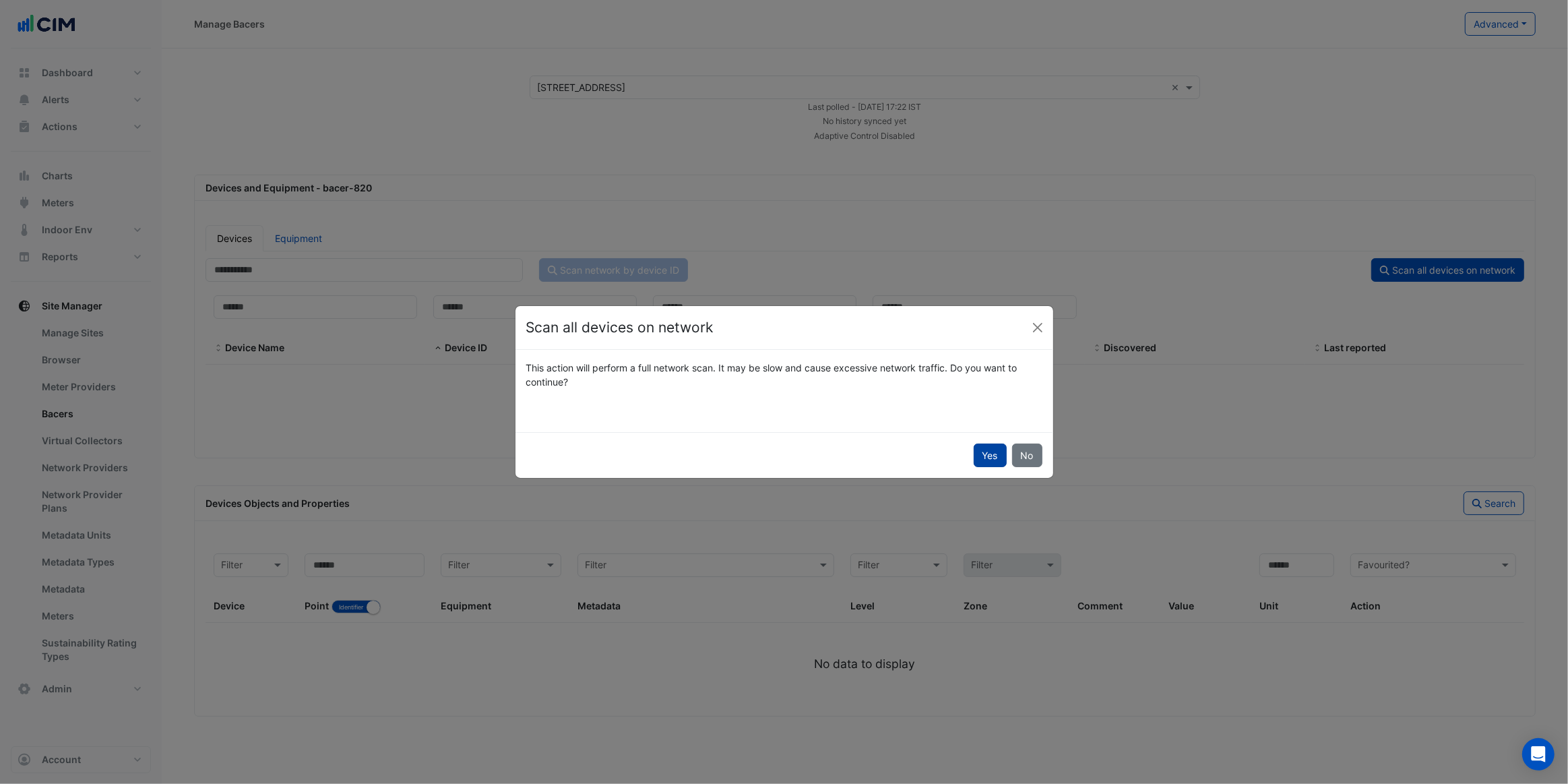
click at [977, 452] on button "Yes" at bounding box center [990, 455] width 33 height 24
